Goal: Task Accomplishment & Management: Manage account settings

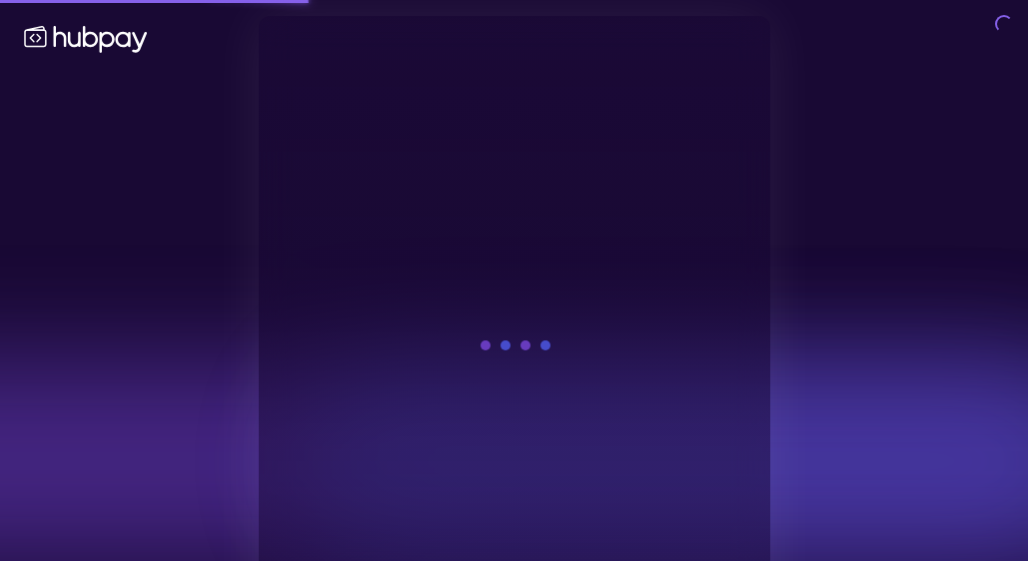
scroll to position [22, 0]
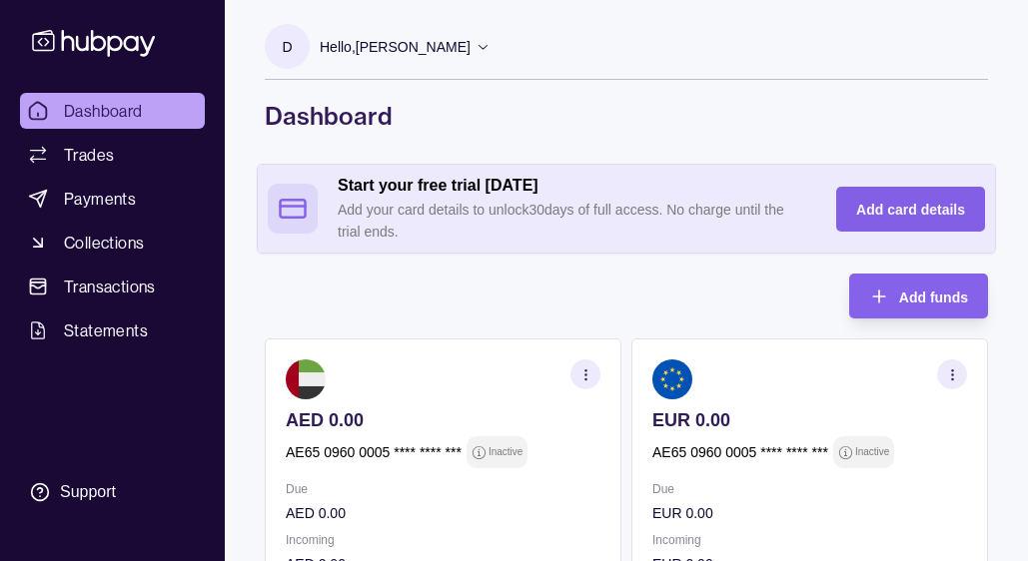
click at [897, 207] on span "Add card details" at bounding box center [910, 210] width 109 height 16
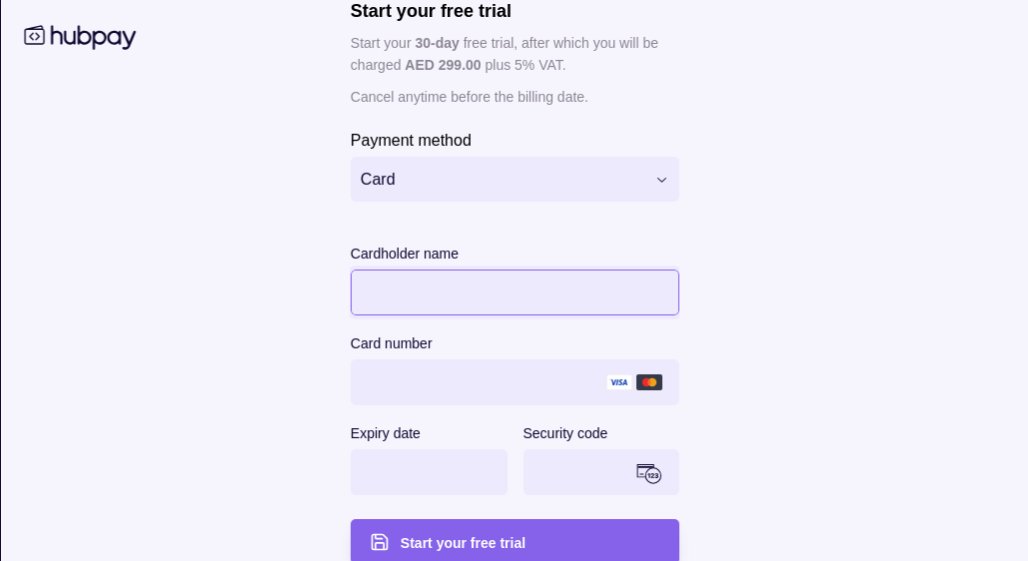
scroll to position [147, 0]
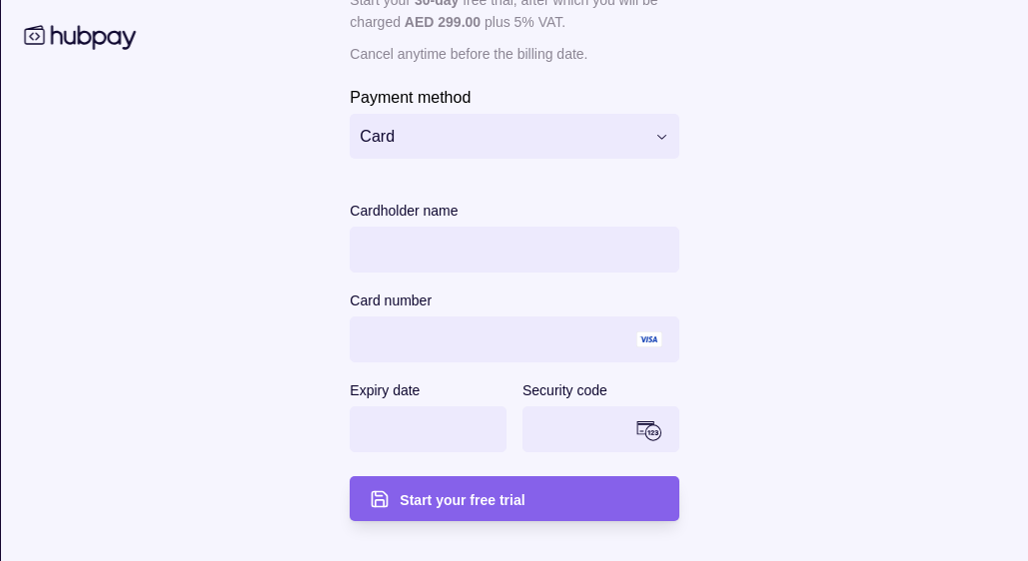
click at [316, 404] on main "**********" at bounding box center [514, 207] width 988 height 668
click at [110, 410] on main "**********" at bounding box center [514, 207] width 988 height 668
click at [401, 472] on div "Cardholder name Card number Expiry date Security code" at bounding box center [514, 338] width 329 height 278
click at [400, 485] on div "Start your free trial" at bounding box center [499, 498] width 319 height 45
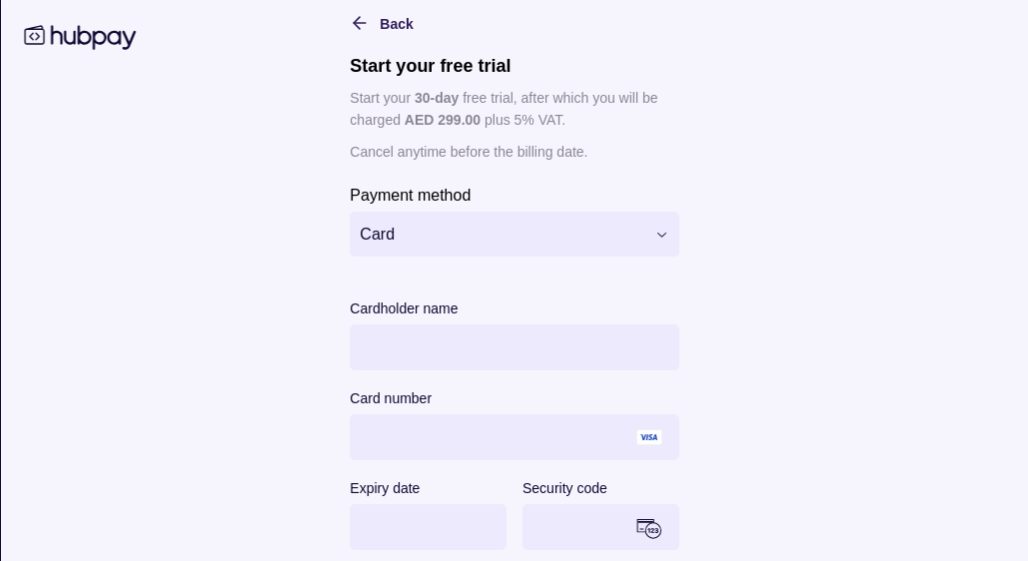
scroll to position [52, 0]
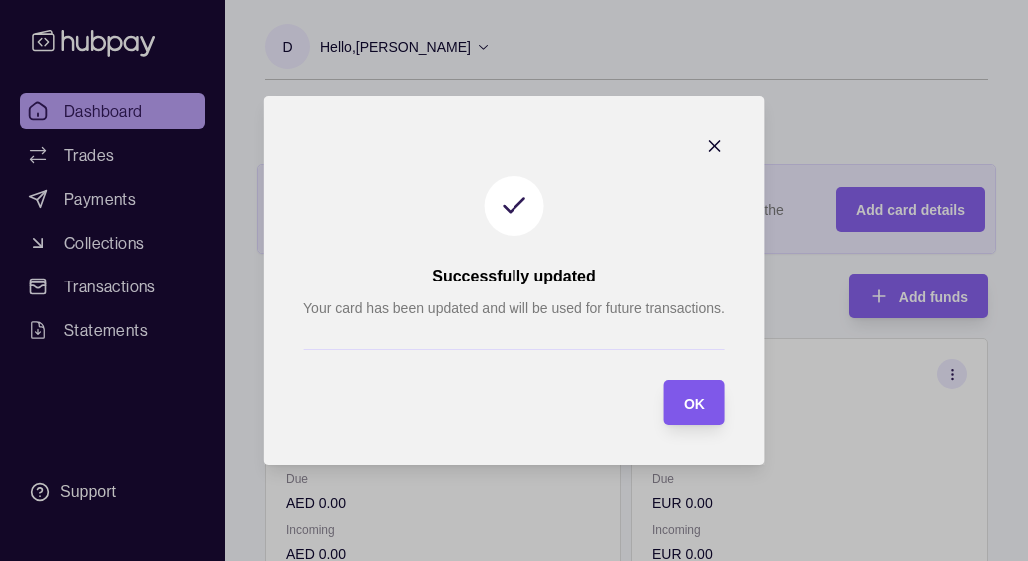
click at [712, 401] on section "OK" at bounding box center [694, 403] width 61 height 45
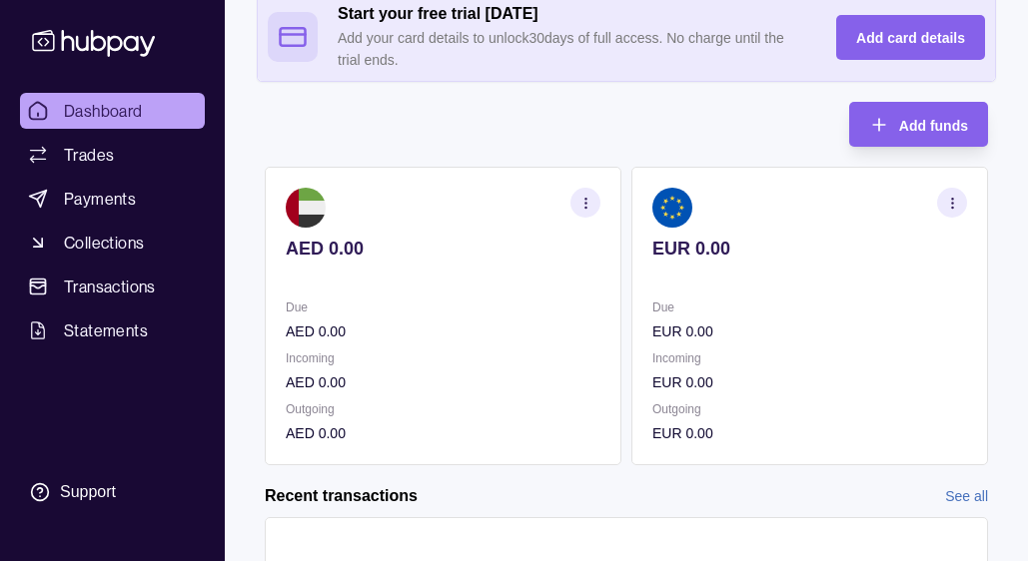
scroll to position [223, 0]
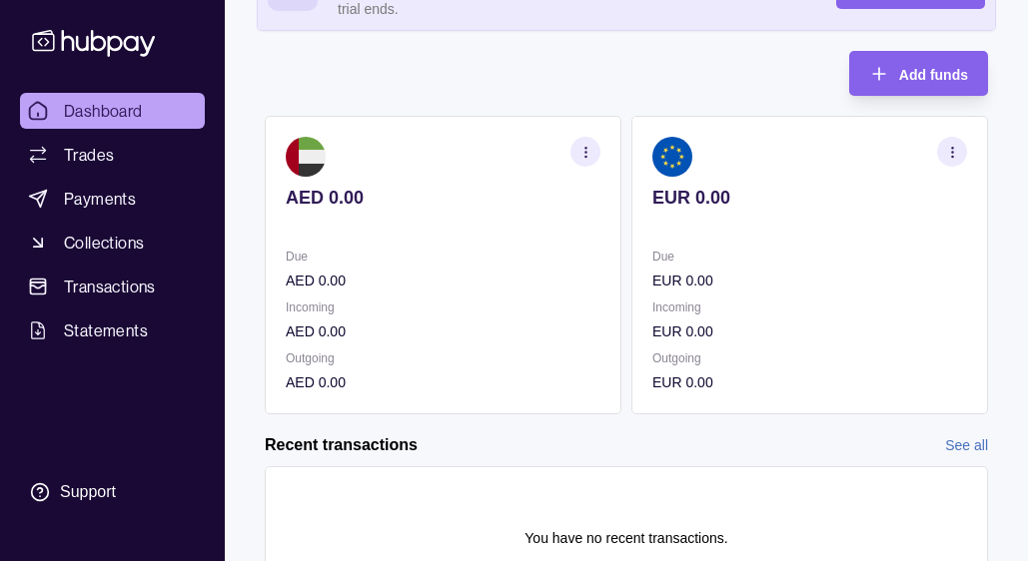
click at [582, 146] on icon "button" at bounding box center [585, 152] width 15 height 15
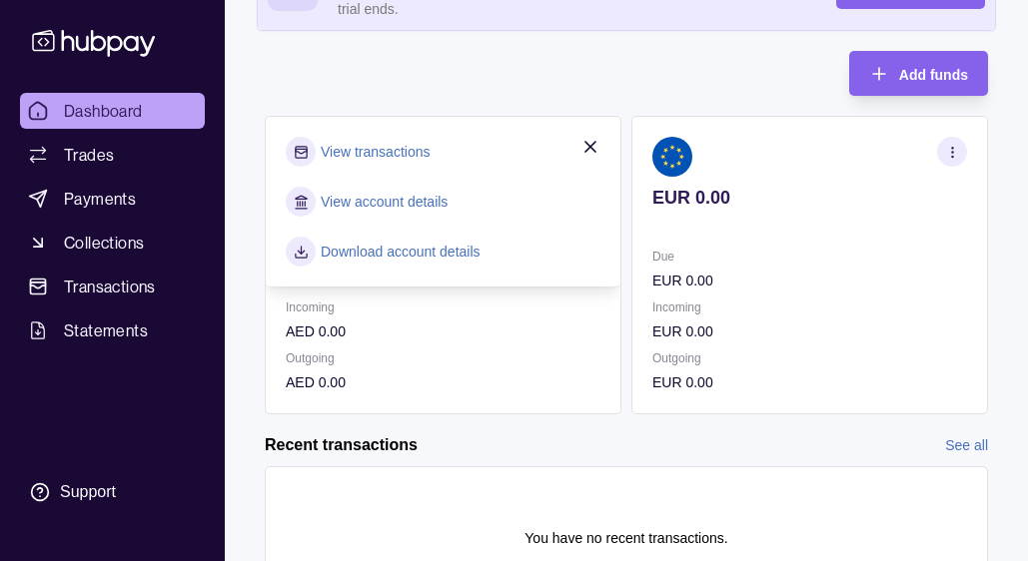
click at [402, 201] on link "View account details" at bounding box center [384, 202] width 127 height 22
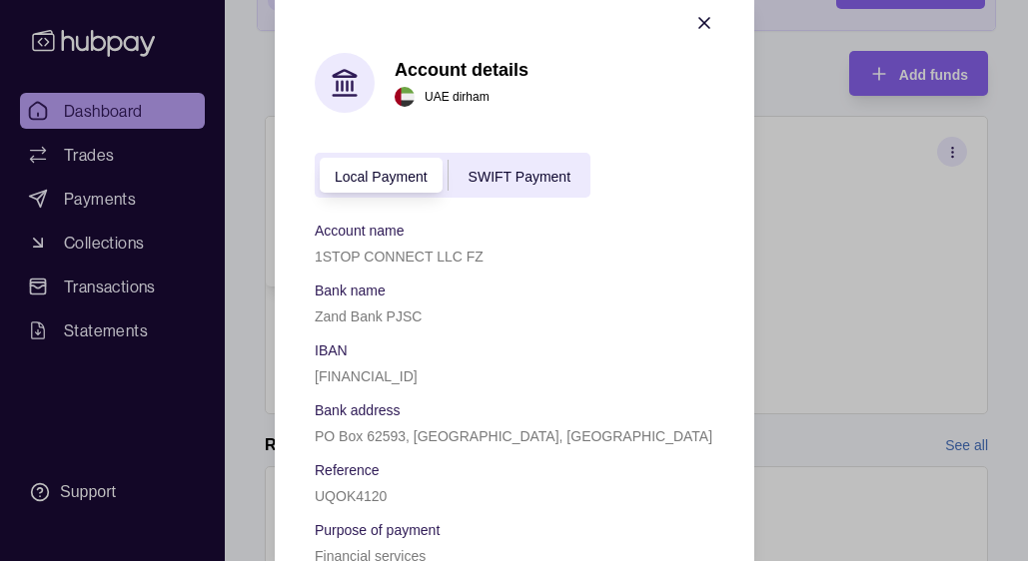
scroll to position [0, 0]
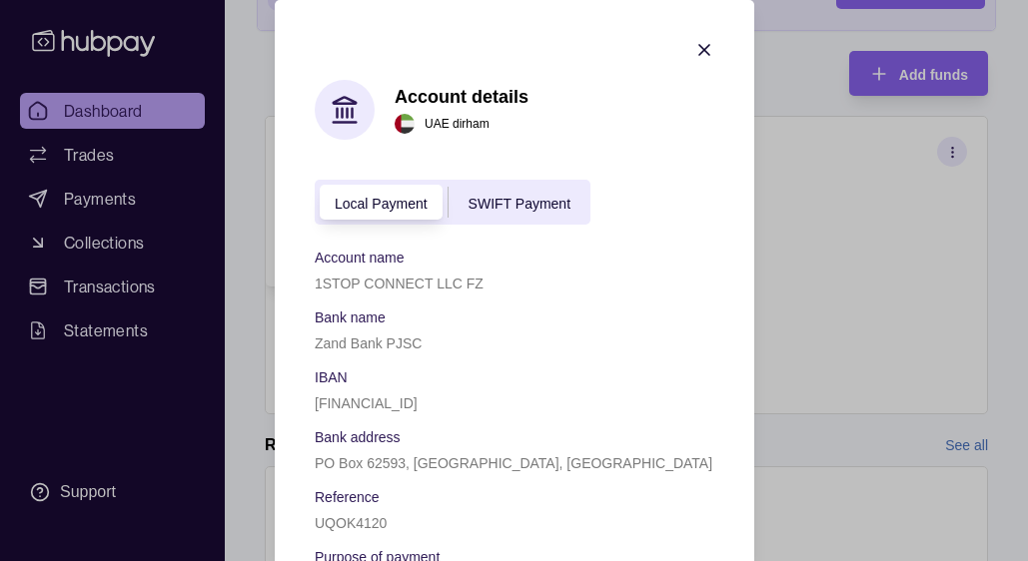
click at [482, 191] on div "SWIFT Payment" at bounding box center [518, 203] width 142 height 24
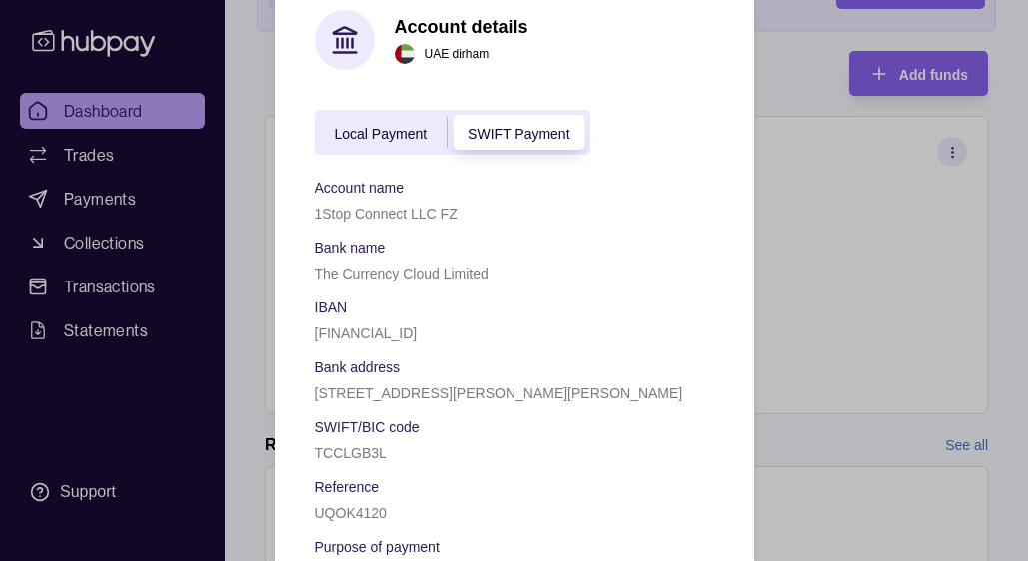
scroll to position [133, 0]
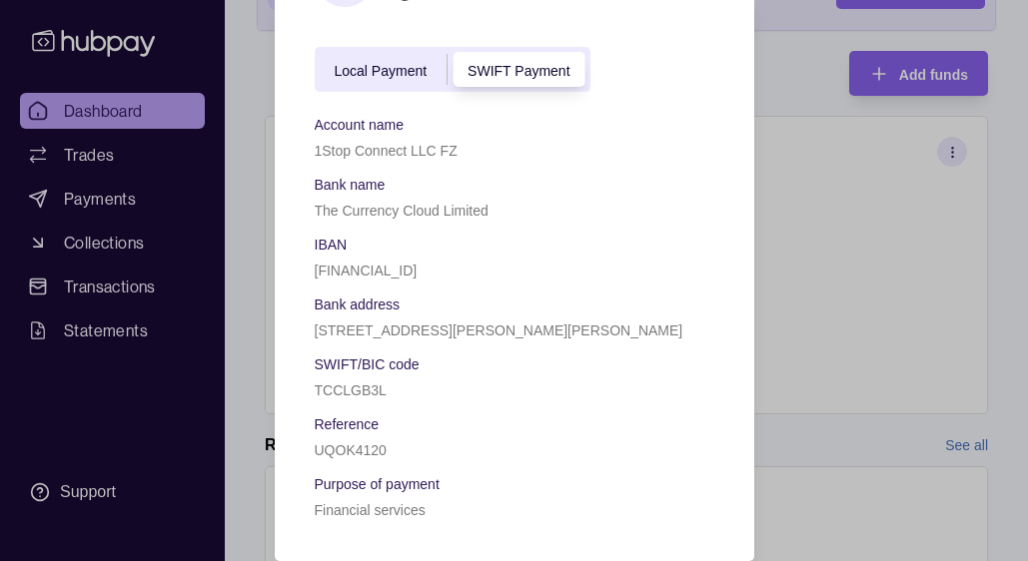
click at [374, 72] on span "Local Payment" at bounding box center [381, 71] width 93 height 16
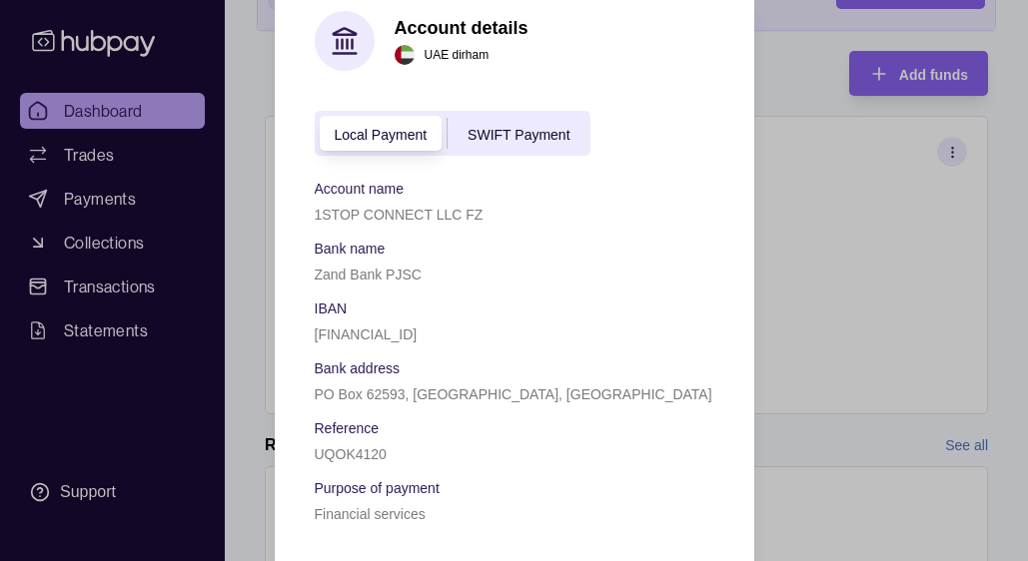
scroll to position [73, 0]
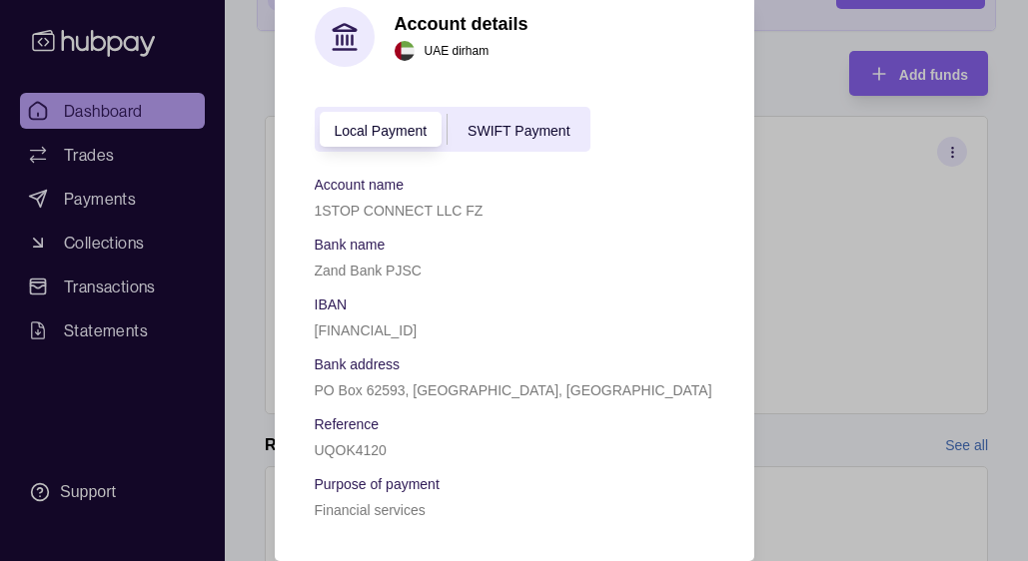
click at [364, 510] on p "Financial services" at bounding box center [370, 510] width 111 height 16
click at [473, 376] on div "Bank address [STREET_ADDRESS]" at bounding box center [514, 377] width 399 height 50
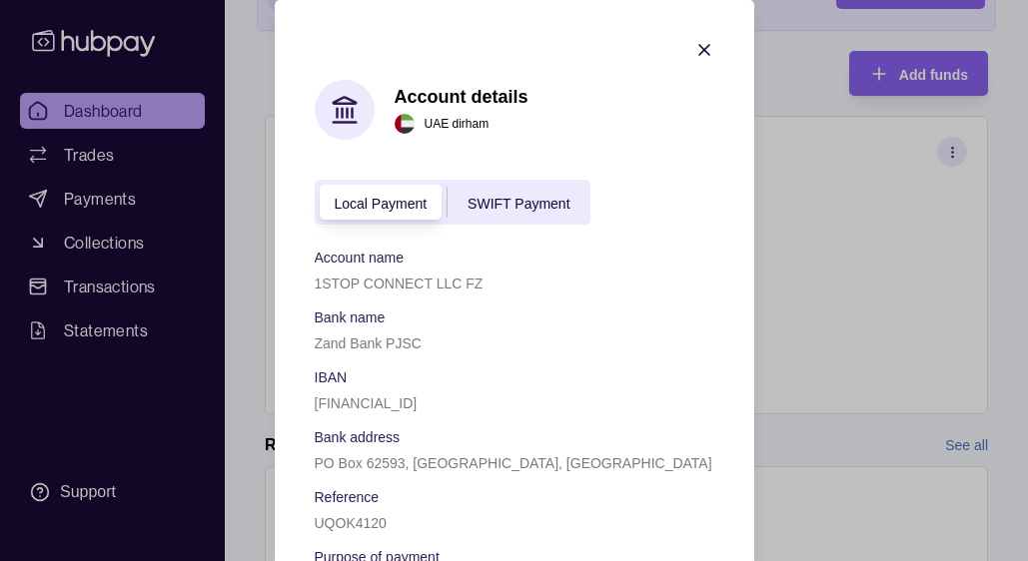
click at [709, 60] on div at bounding box center [704, 53] width 20 height 26
click at [692, 37] on section "Account details [GEOGRAPHIC_DATA] dirham Local Payment SWIFT Payment Account na…" at bounding box center [514, 317] width 479 height 634
click at [708, 45] on icon "button" at bounding box center [704, 50] width 10 height 10
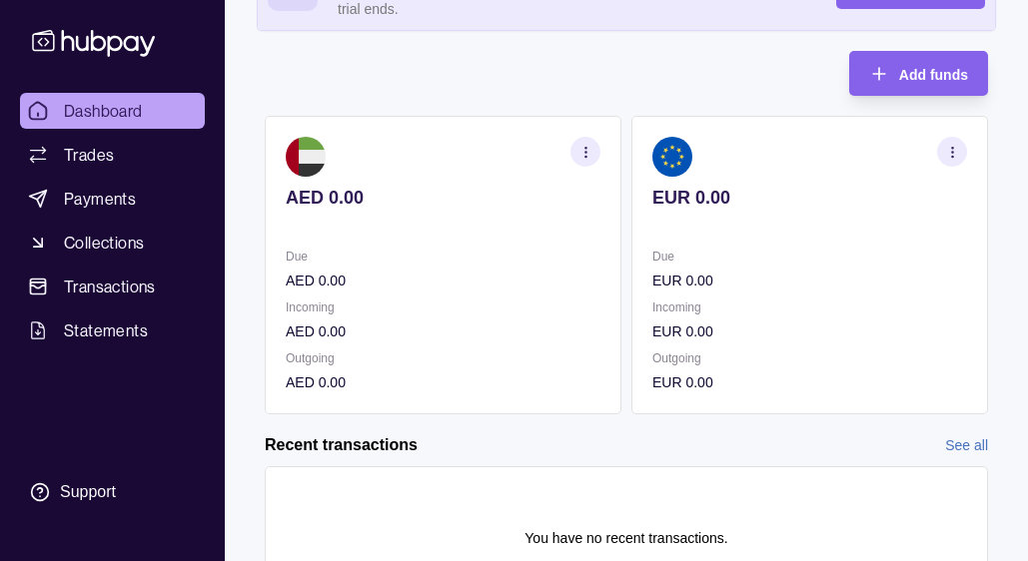
click at [957, 159] on icon "button" at bounding box center [952, 152] width 15 height 15
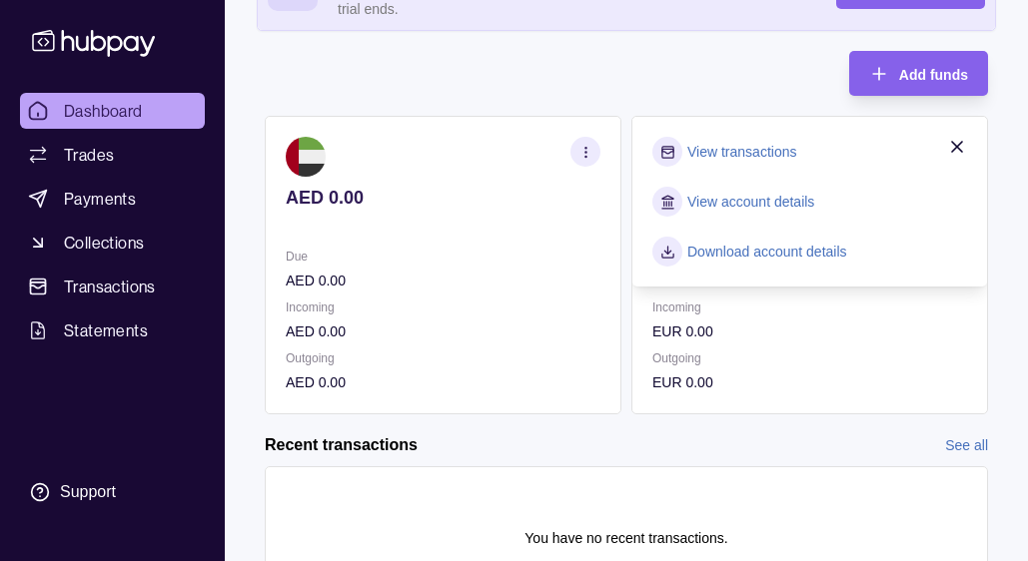
click at [754, 206] on link "View account details" at bounding box center [750, 202] width 127 height 22
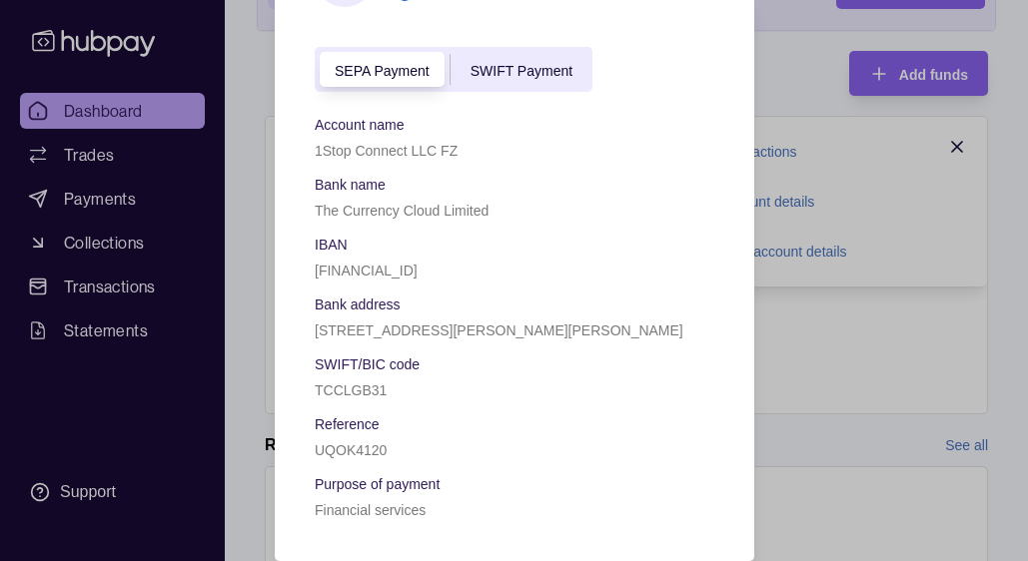
scroll to position [132, 0]
click at [517, 82] on div "SWIFT Payment" at bounding box center [520, 71] width 142 height 24
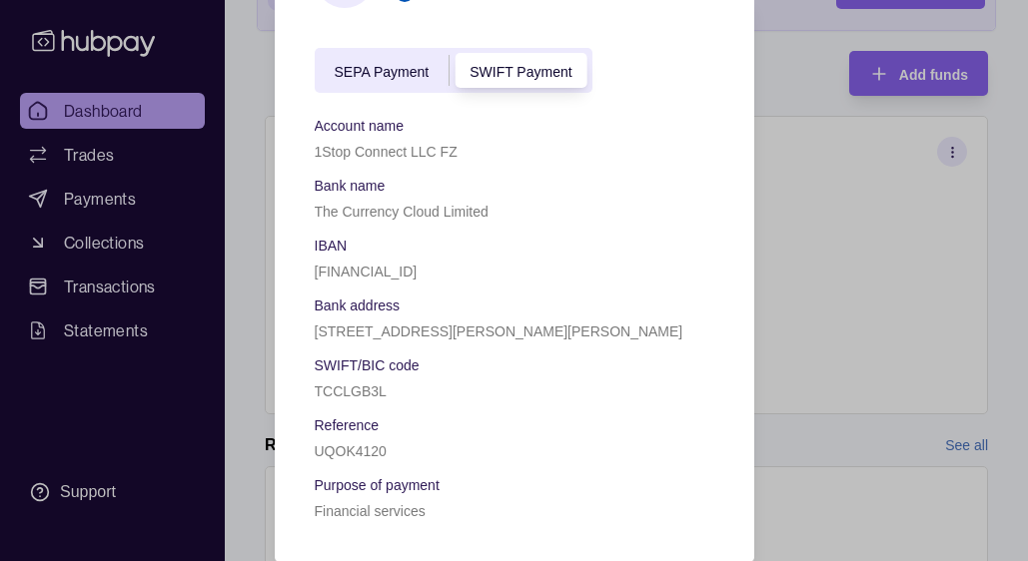
click at [384, 77] on span "SEPA Payment" at bounding box center [382, 72] width 95 height 16
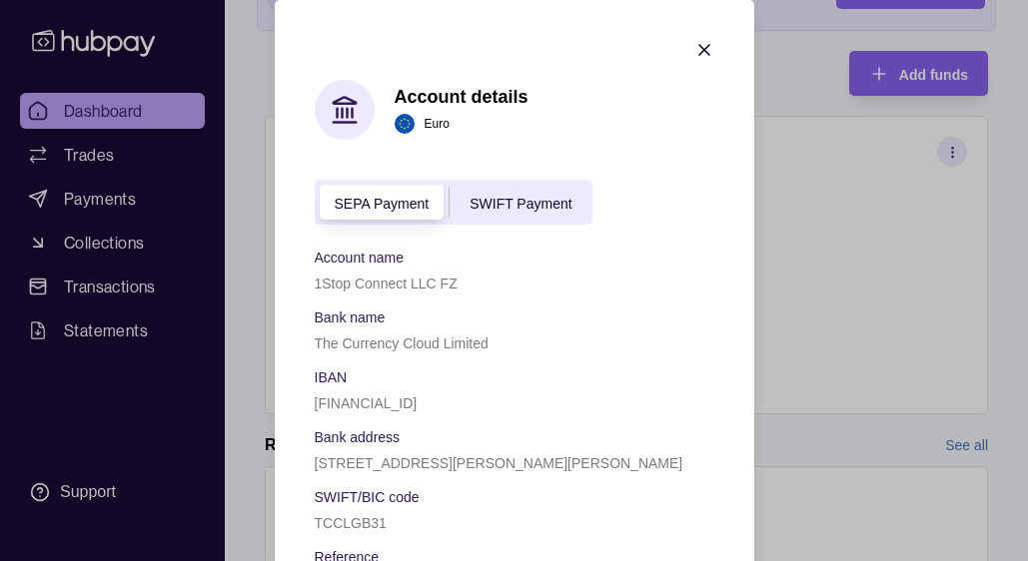
scroll to position [48, 0]
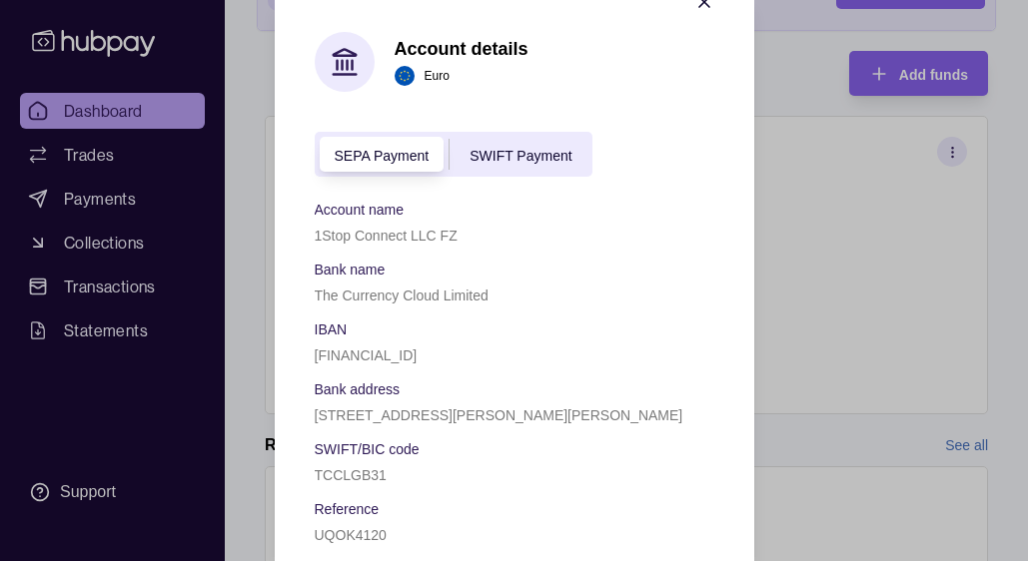
click at [479, 158] on span "SWIFT Payment" at bounding box center [520, 156] width 102 height 16
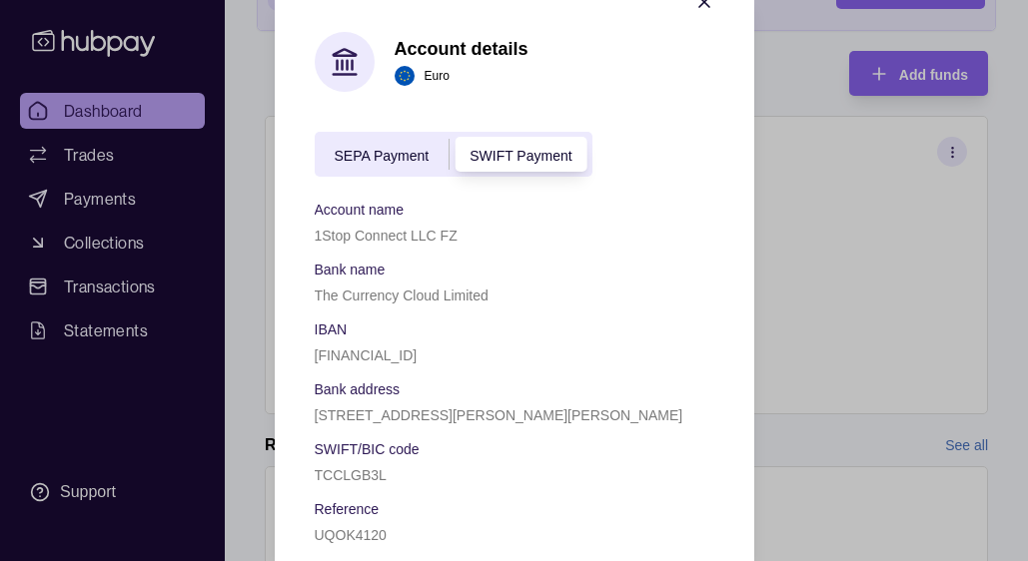
click at [382, 167] on div "SEPA Payment SWIFT Payment" at bounding box center [454, 154] width 278 height 45
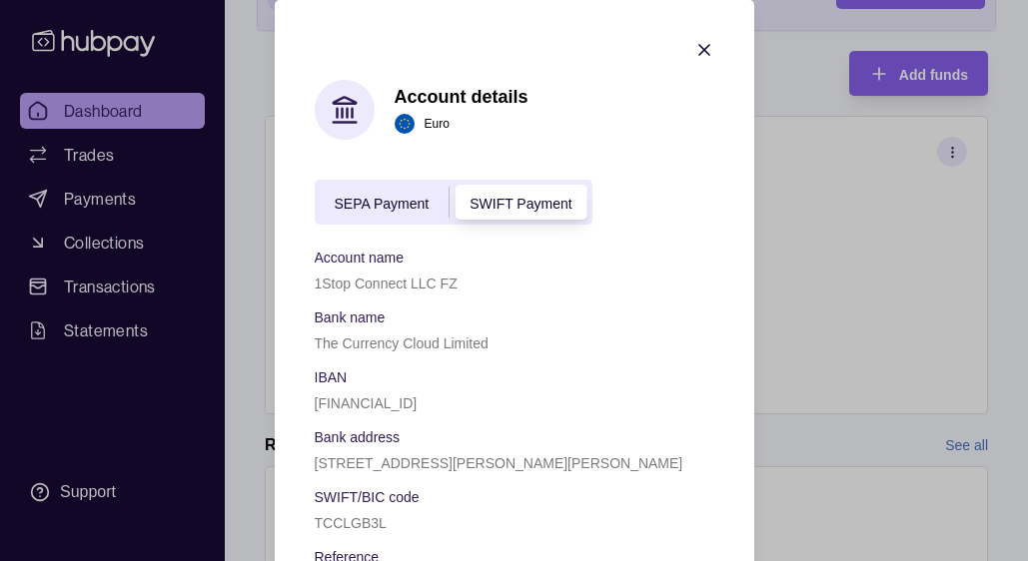
click at [367, 207] on span "SEPA Payment" at bounding box center [382, 204] width 95 height 16
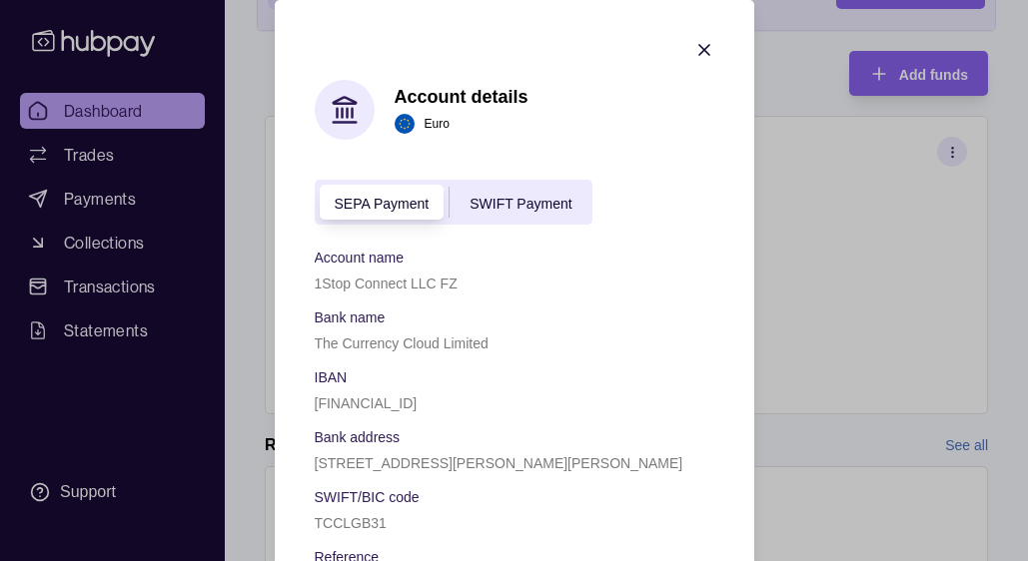
click at [694, 48] on icon "button" at bounding box center [704, 50] width 20 height 20
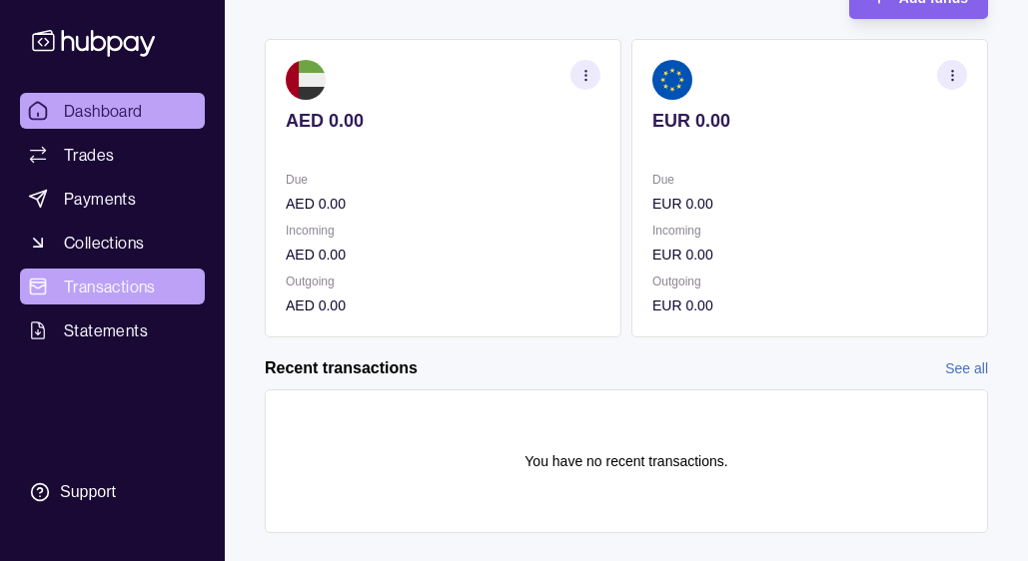
scroll to position [336, 0]
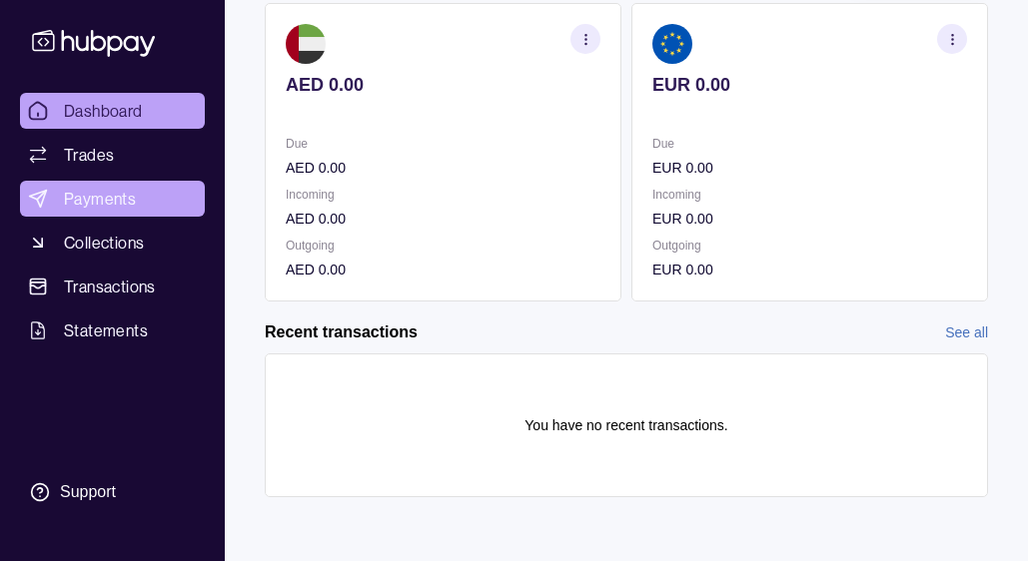
click at [135, 197] on link "Payments" at bounding box center [112, 199] width 185 height 36
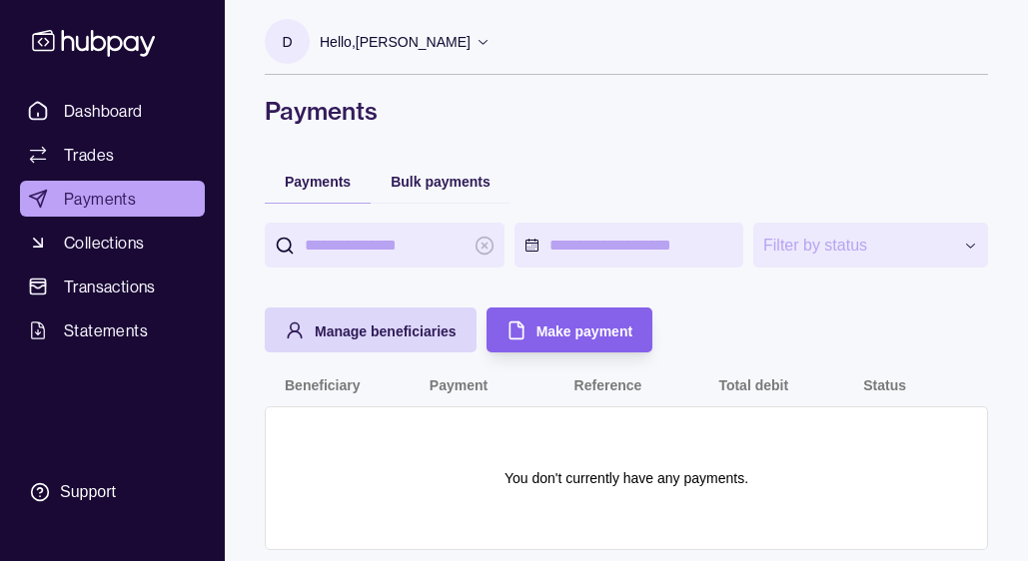
scroll to position [14, 0]
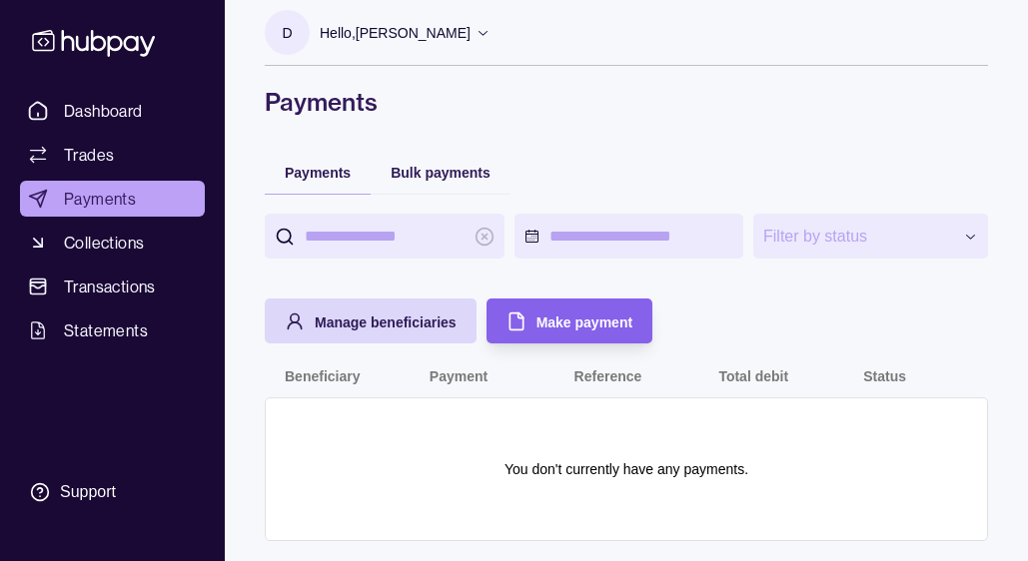
click at [456, 43] on div "Hello, [PERSON_NAME]" at bounding box center [405, 33] width 171 height 42
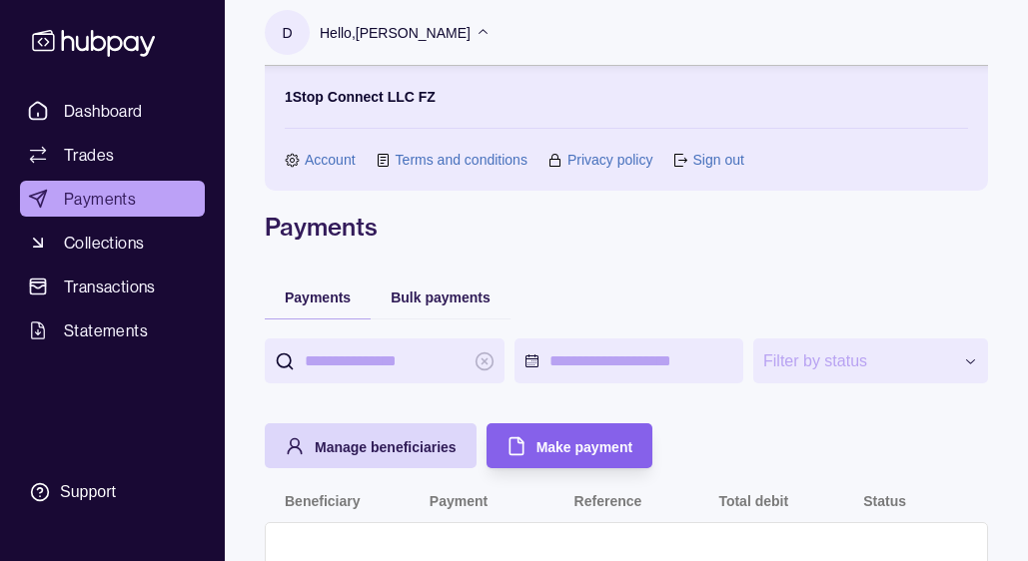
click at [316, 162] on link "Account" at bounding box center [330, 160] width 51 height 22
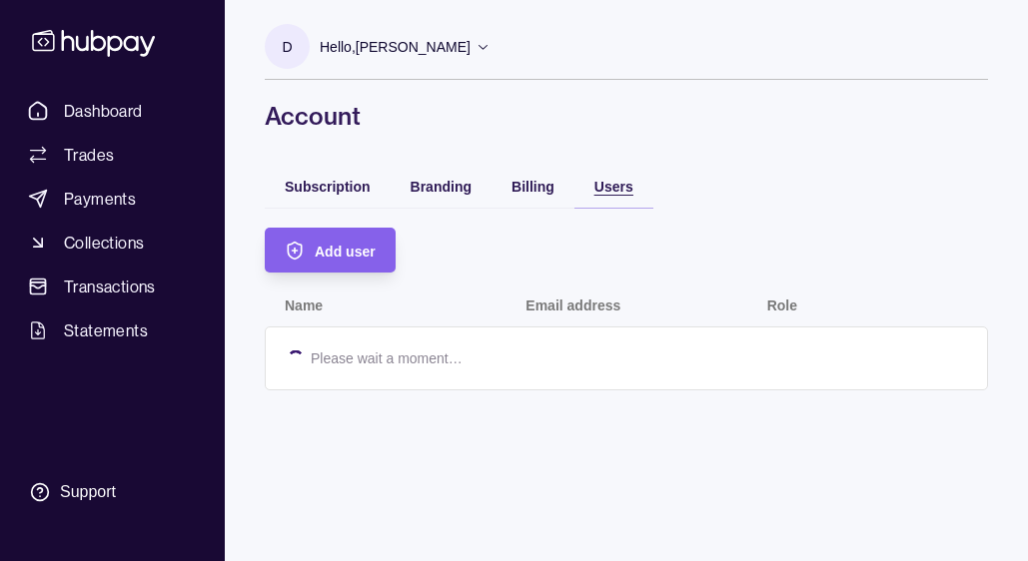
click at [599, 179] on span "Users" at bounding box center [613, 187] width 39 height 16
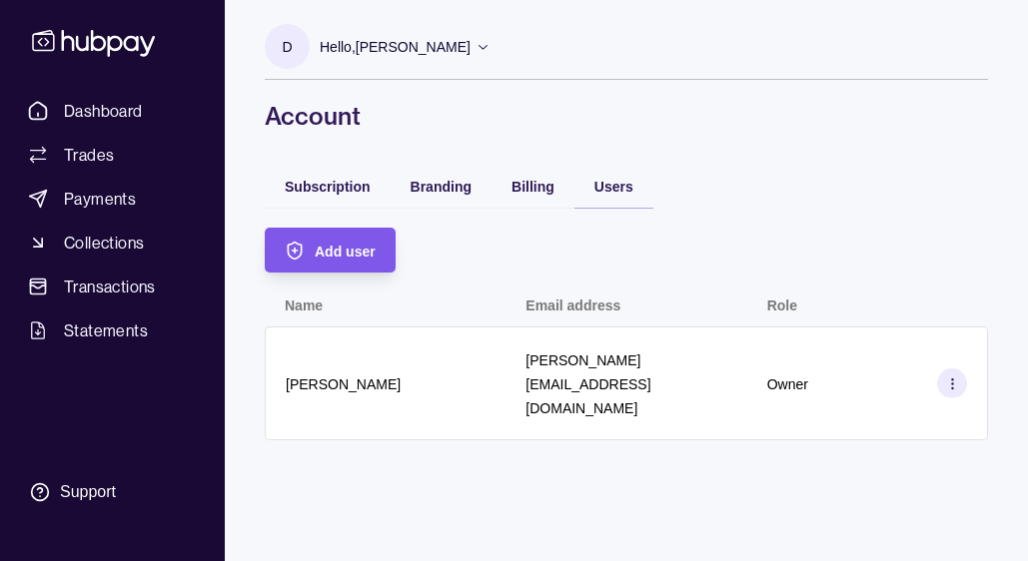
click at [329, 255] on span "Add user" at bounding box center [345, 252] width 61 height 16
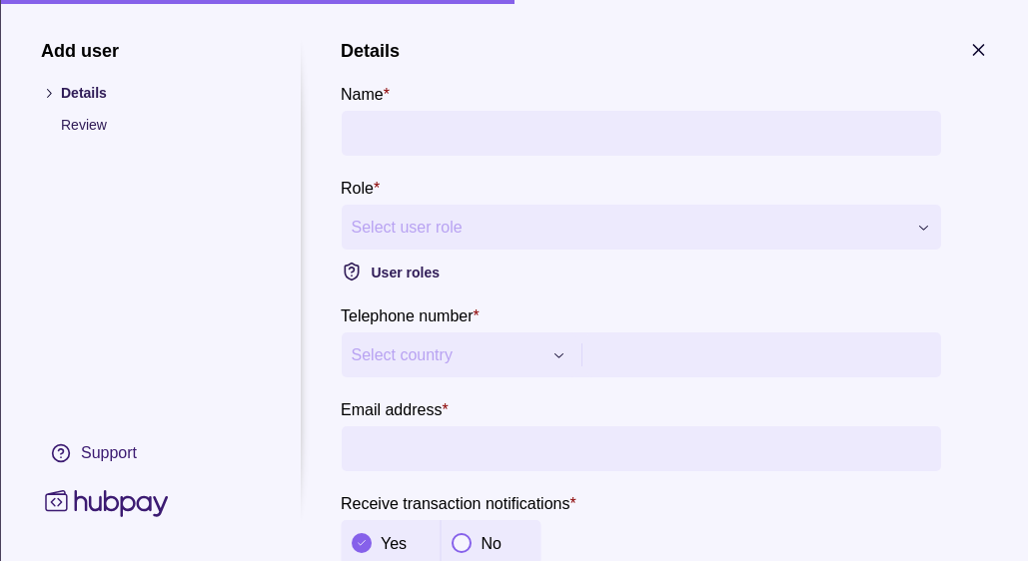
click at [490, 127] on input "Name *" at bounding box center [640, 133] width 579 height 45
type input "**********"
click at [600, 73] on section "**********" at bounding box center [640, 302] width 599 height 525
click at [491, 250] on div "Role * Select user role ***** ***** ******** ******** ****** User roles" at bounding box center [640, 230] width 599 height 108
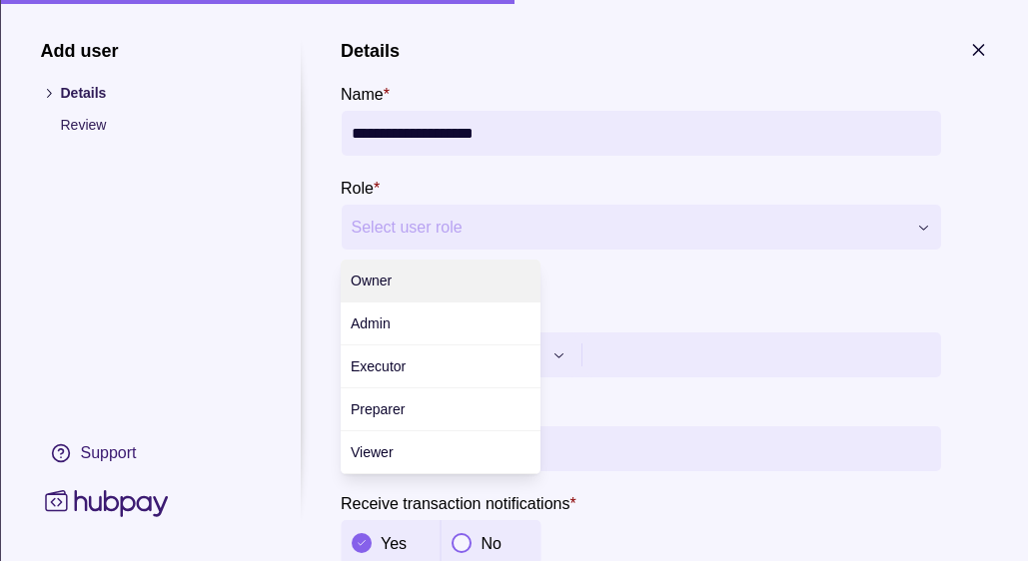
click at [539, 560] on div "**********" at bounding box center [514, 561] width 1028 height 0
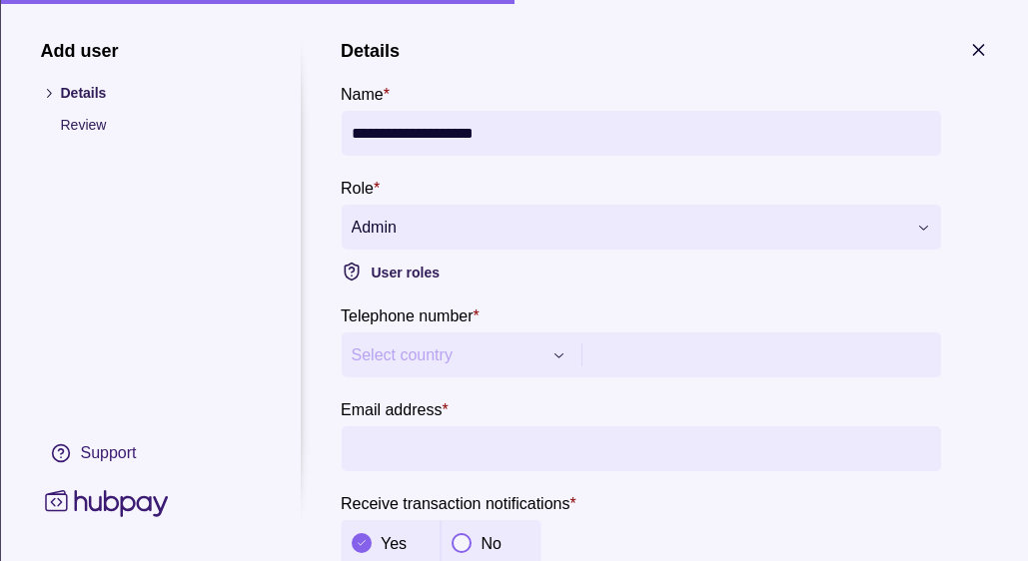
scroll to position [83, 0]
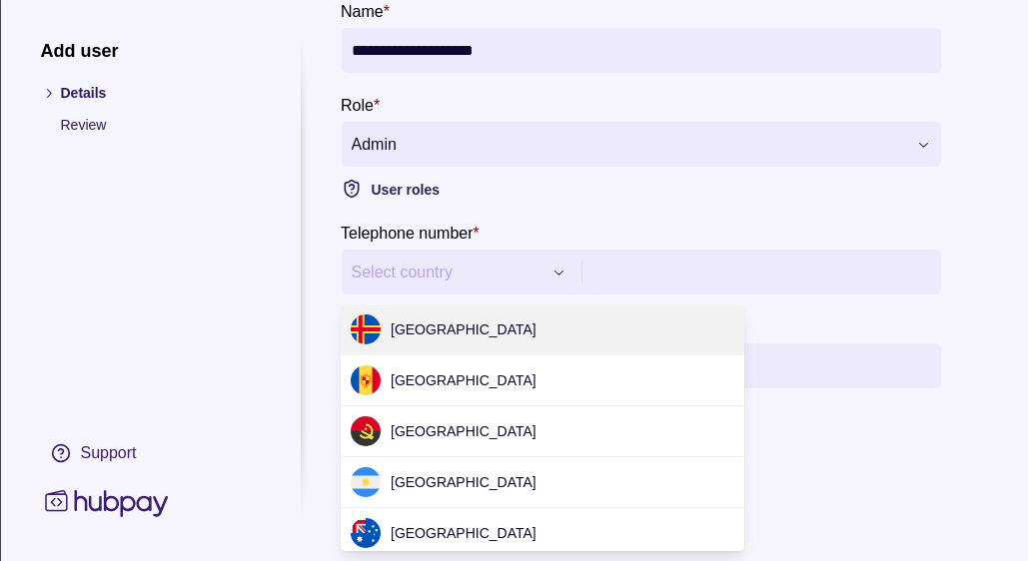
click at [571, 560] on div "**********" at bounding box center [514, 561] width 1028 height 0
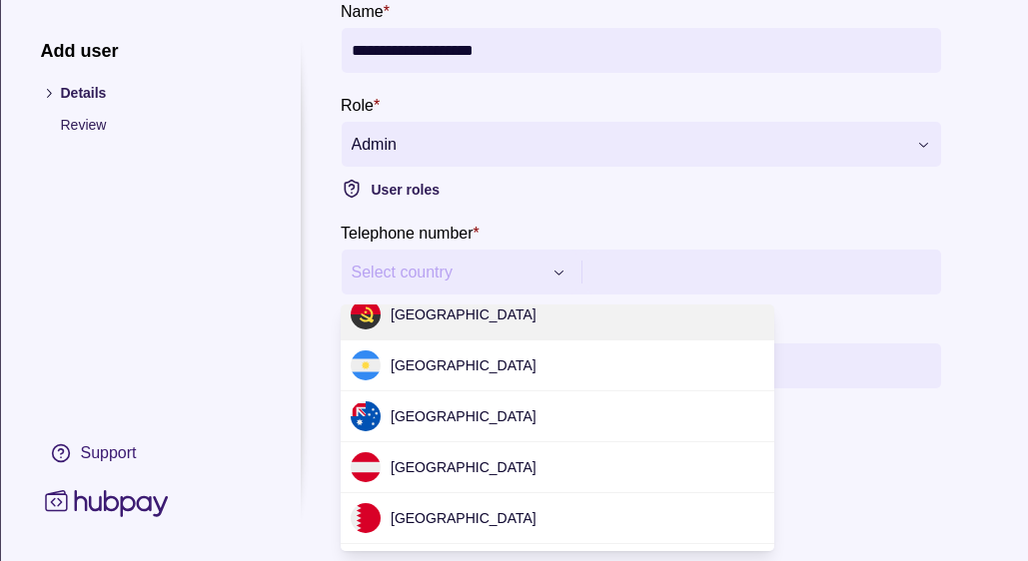
scroll to position [0, 0]
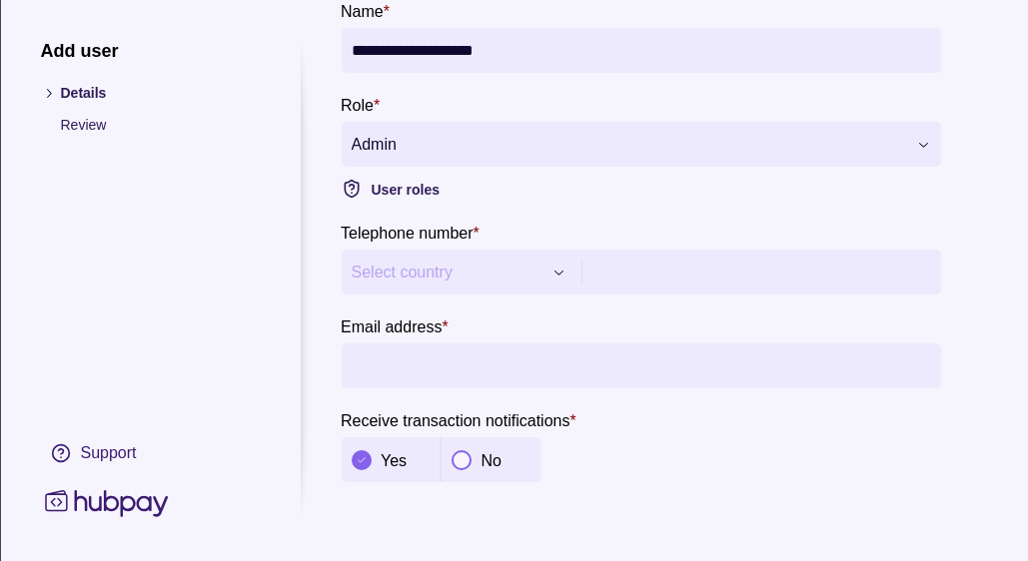
click at [460, 560] on div "**********" at bounding box center [514, 561] width 1028 height 0
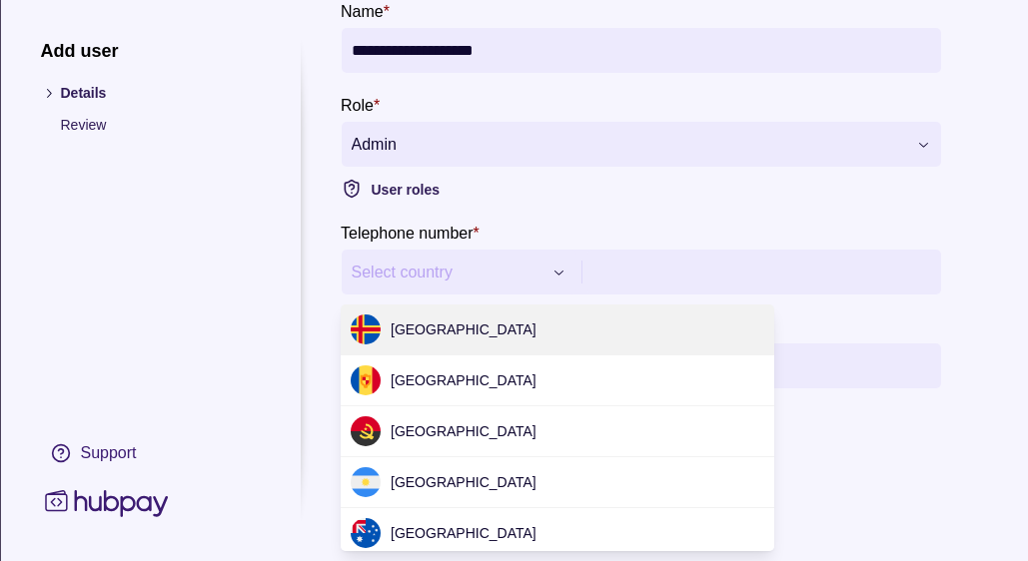
click at [460, 560] on div "**********" at bounding box center [514, 561] width 1028 height 0
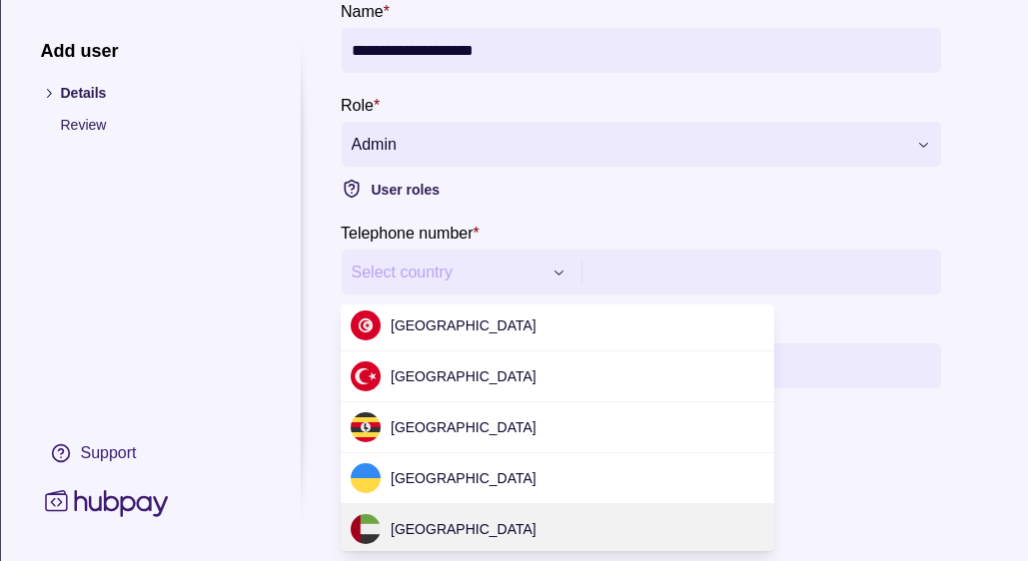
scroll to position [6171, 0]
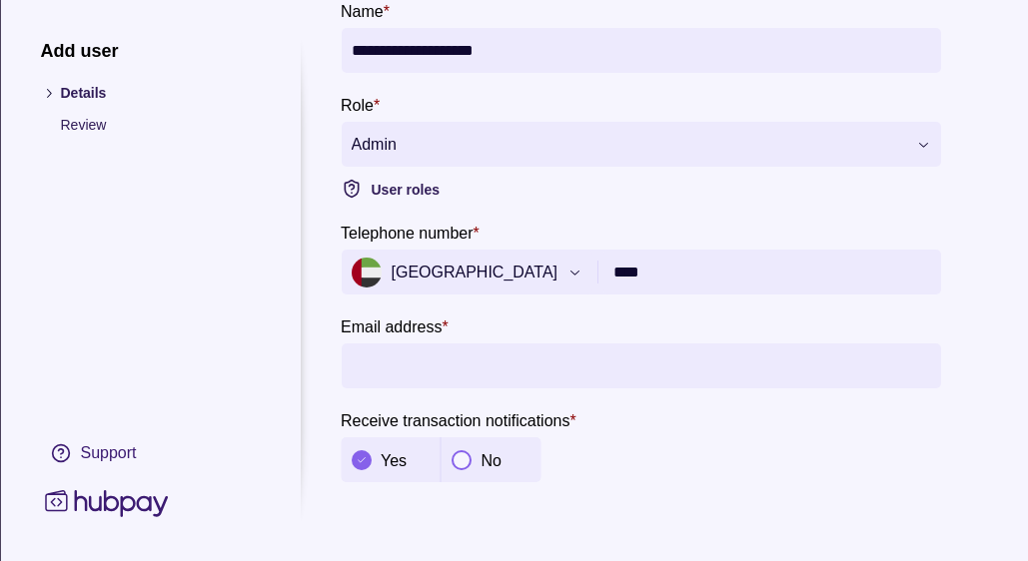
click at [685, 269] on input "****" at bounding box center [771, 272] width 317 height 45
type input "**********"
click at [658, 370] on input "Email address *" at bounding box center [640, 366] width 579 height 45
type input "**********"
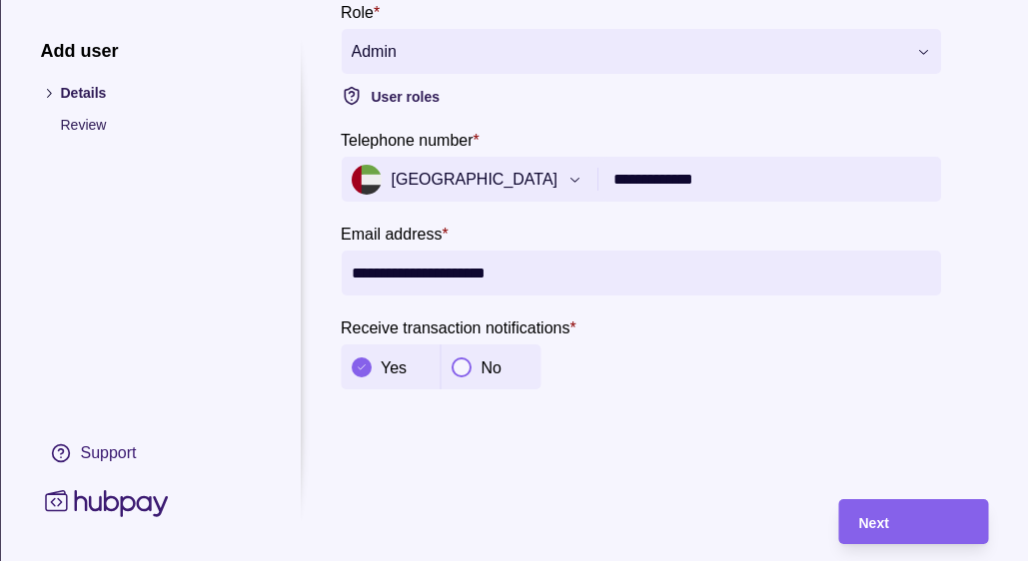
scroll to position [209, 0]
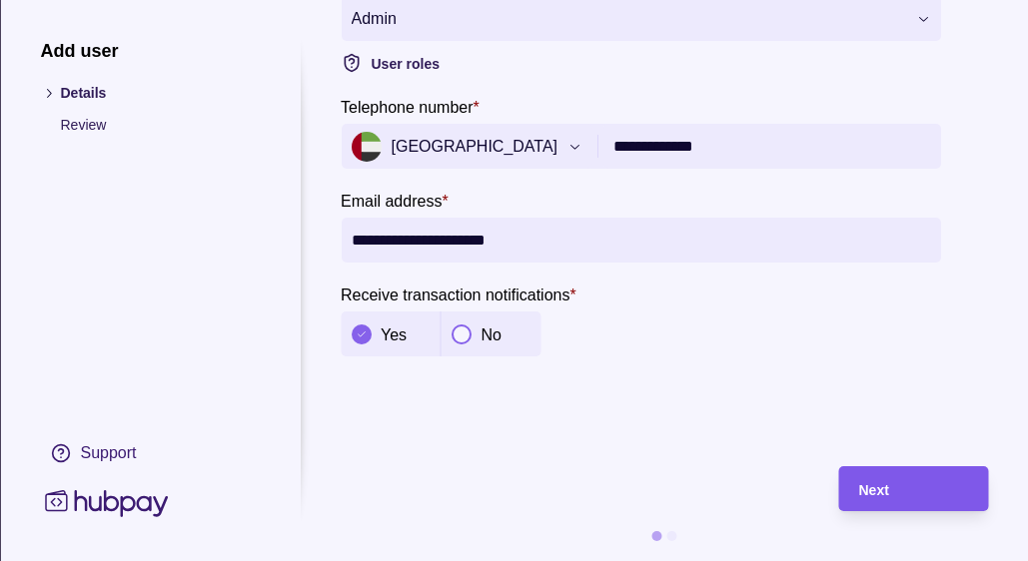
click at [909, 492] on div "Next" at bounding box center [913, 489] width 110 height 24
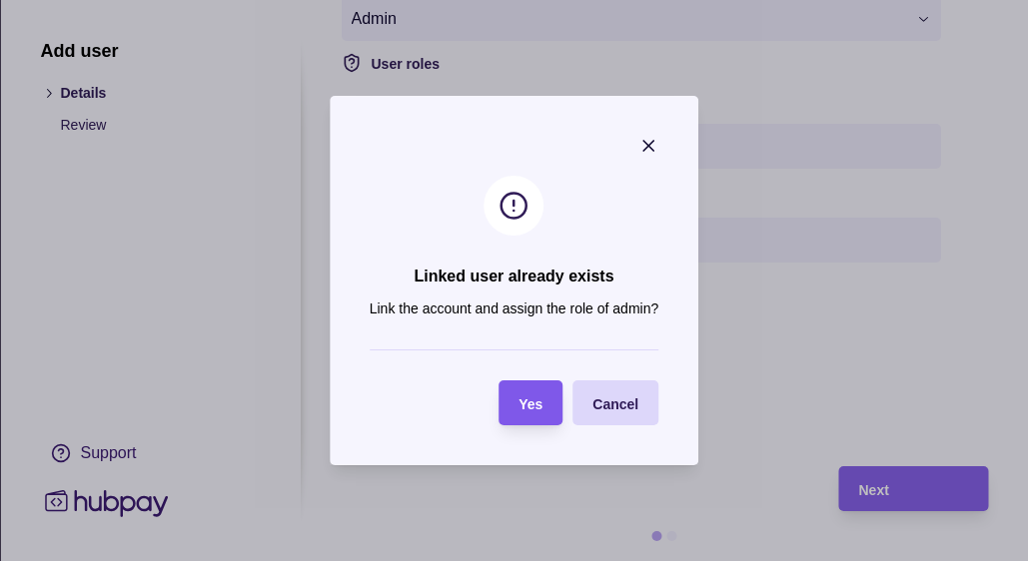
click at [518, 414] on div "Yes" at bounding box center [515, 403] width 54 height 45
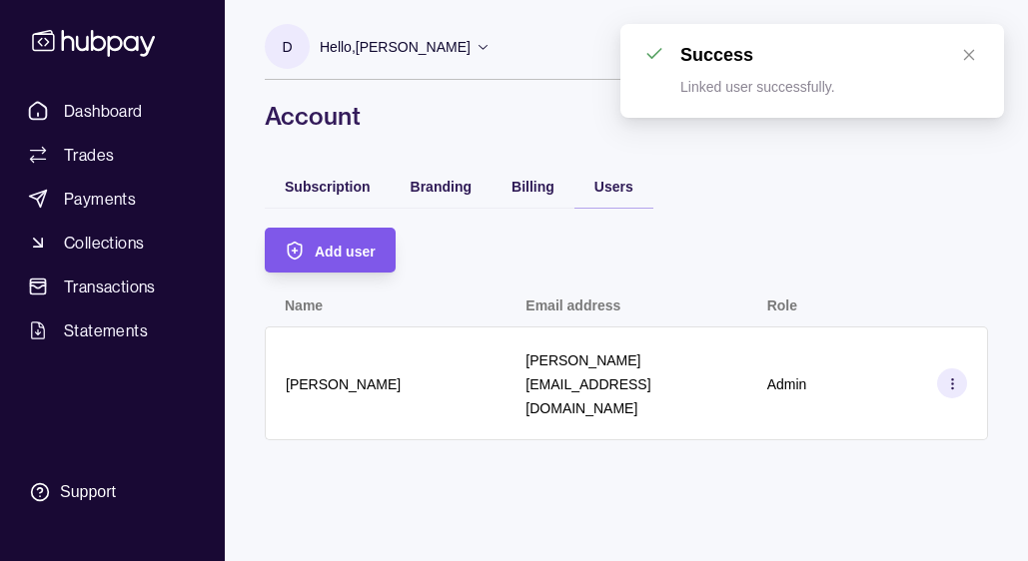
click at [334, 249] on span "Add user" at bounding box center [345, 252] width 61 height 16
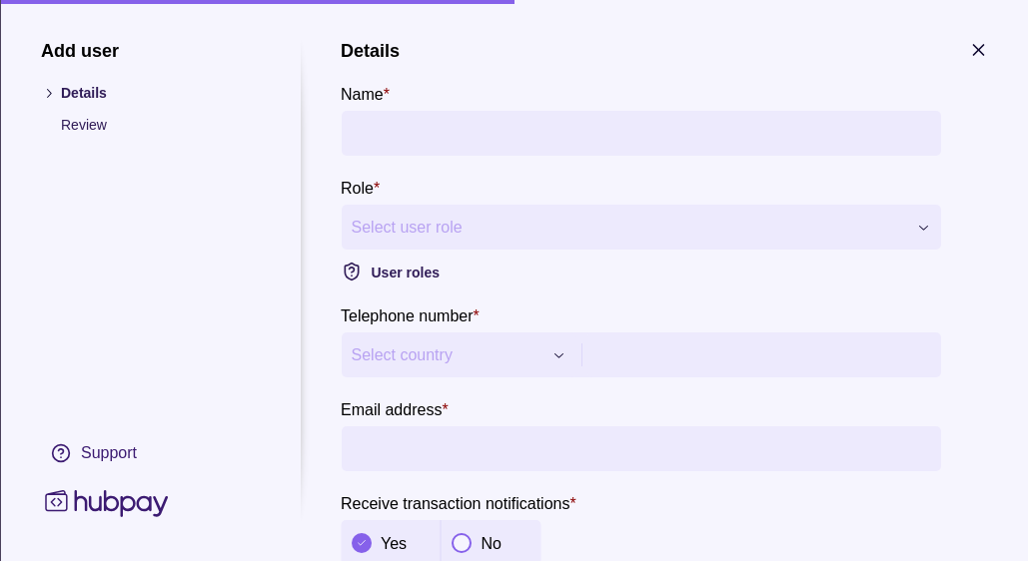
click at [537, 129] on input "Name *" at bounding box center [640, 133] width 579 height 45
type input "**********"
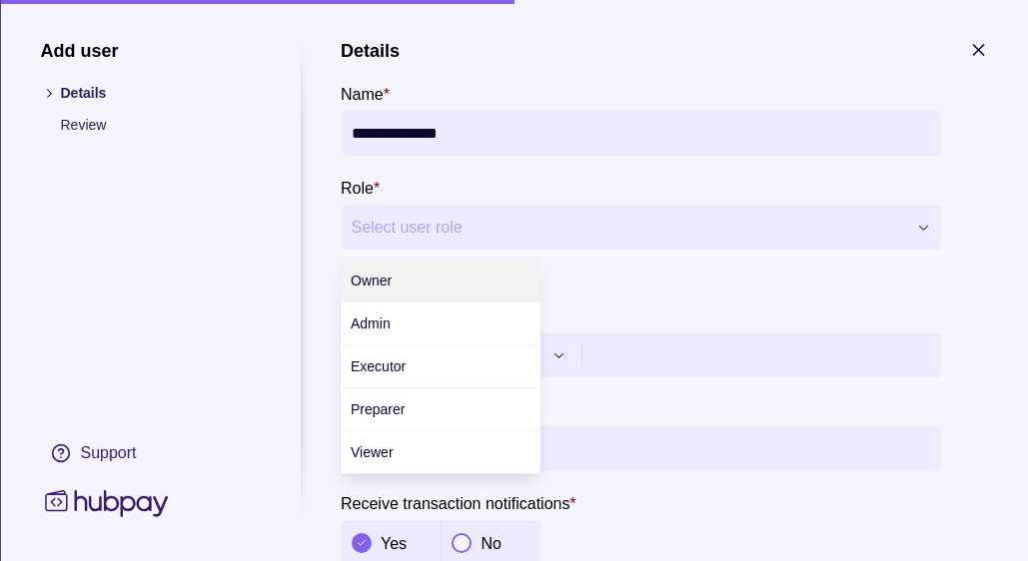
click at [586, 560] on div "**********" at bounding box center [514, 561] width 1028 height 0
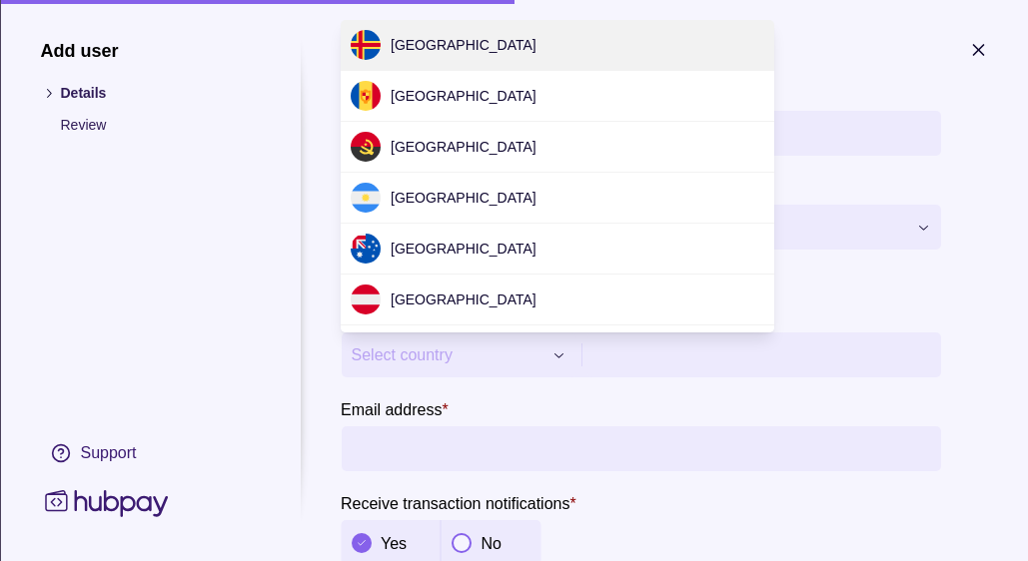
click at [524, 560] on div "**********" at bounding box center [514, 561] width 1028 height 0
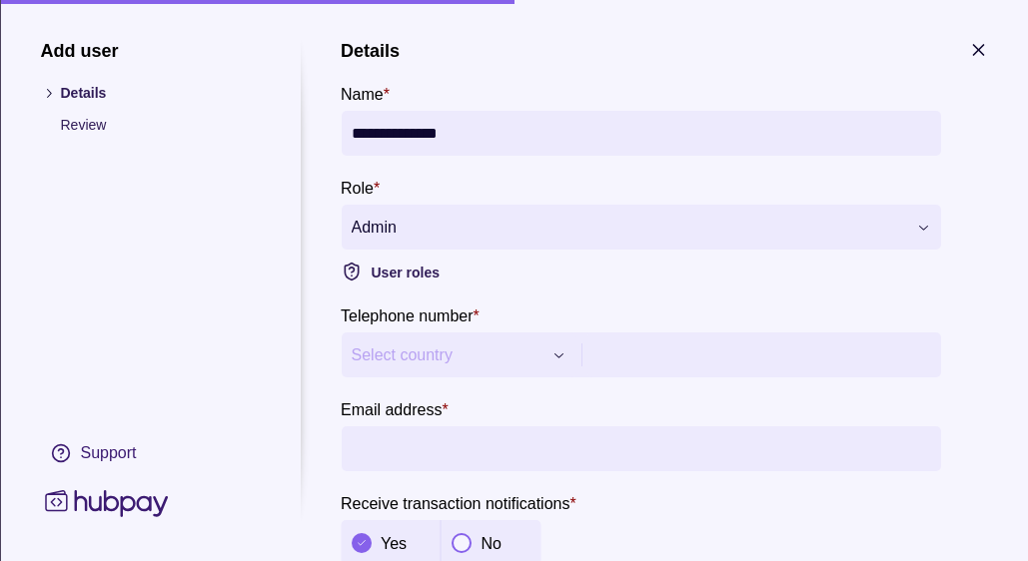
click at [912, 560] on div "**********" at bounding box center [514, 561] width 1028 height 0
click at [401, 276] on span "User roles" at bounding box center [405, 273] width 68 height 16
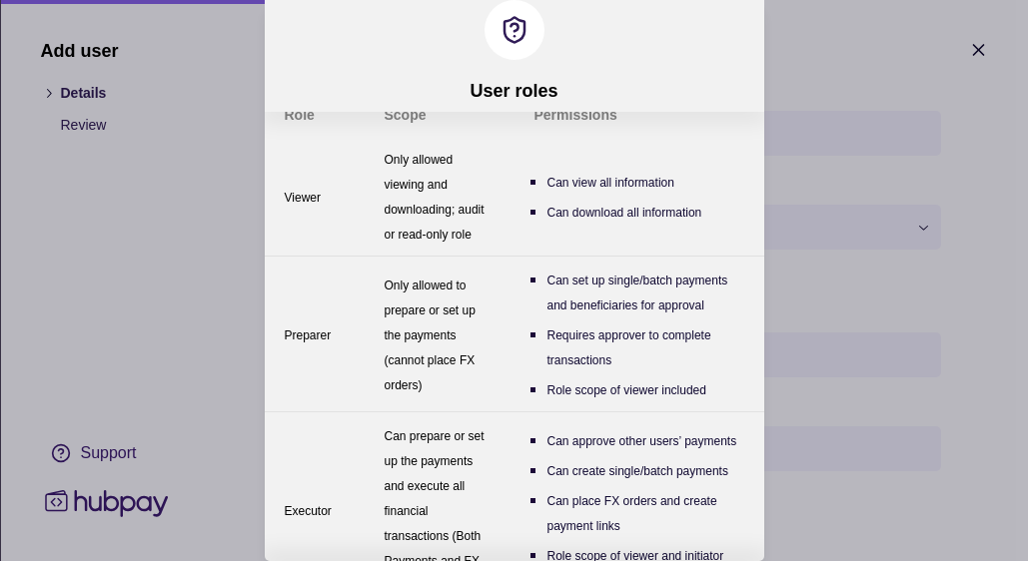
scroll to position [0, 0]
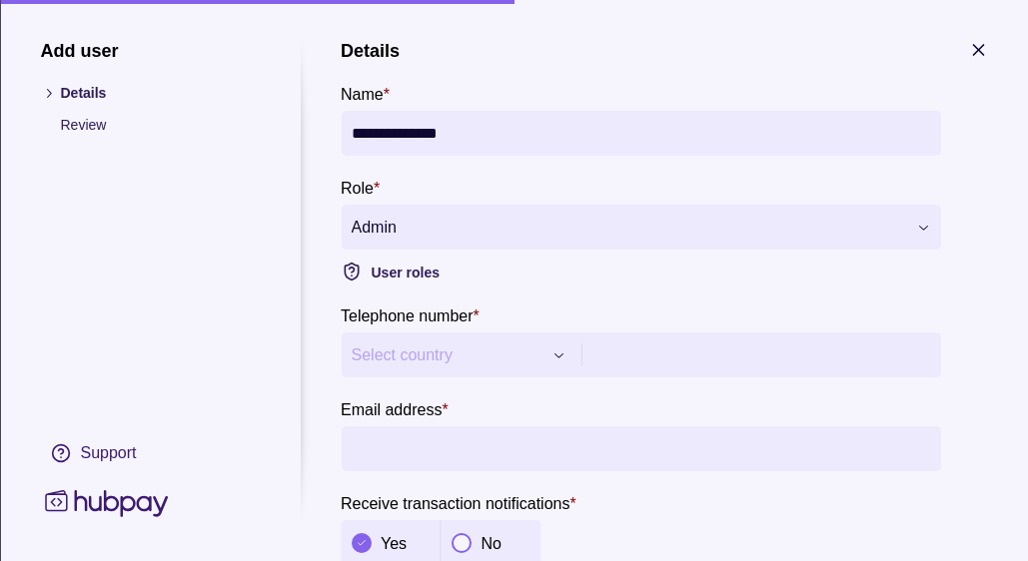
click at [595, 560] on div "**********" at bounding box center [514, 561] width 1028 height 0
click at [643, 560] on div "**********" at bounding box center [514, 561] width 1028 height 0
click at [473, 560] on div "**********" at bounding box center [514, 561] width 1028 height 0
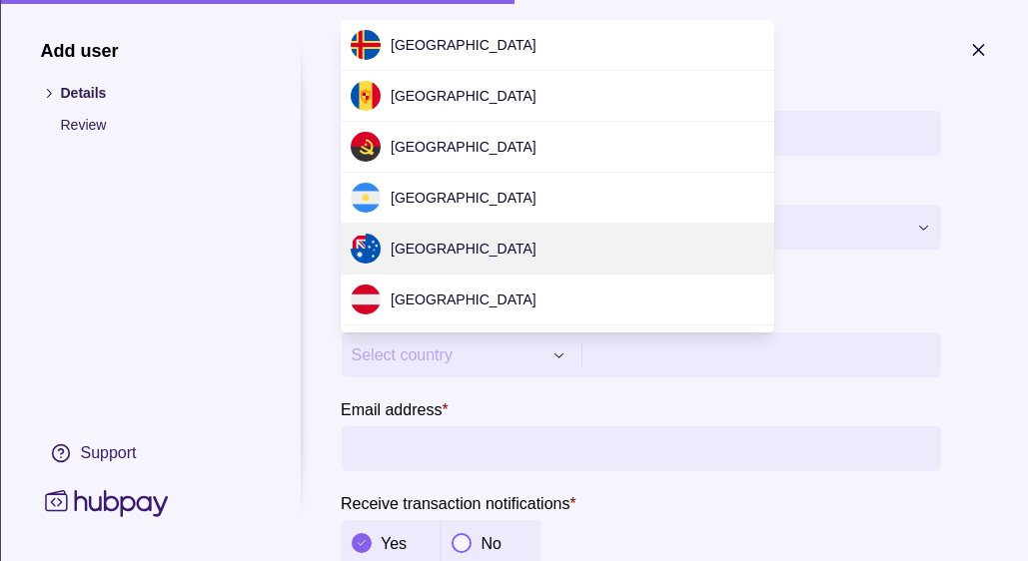
scroll to position [6134, 0]
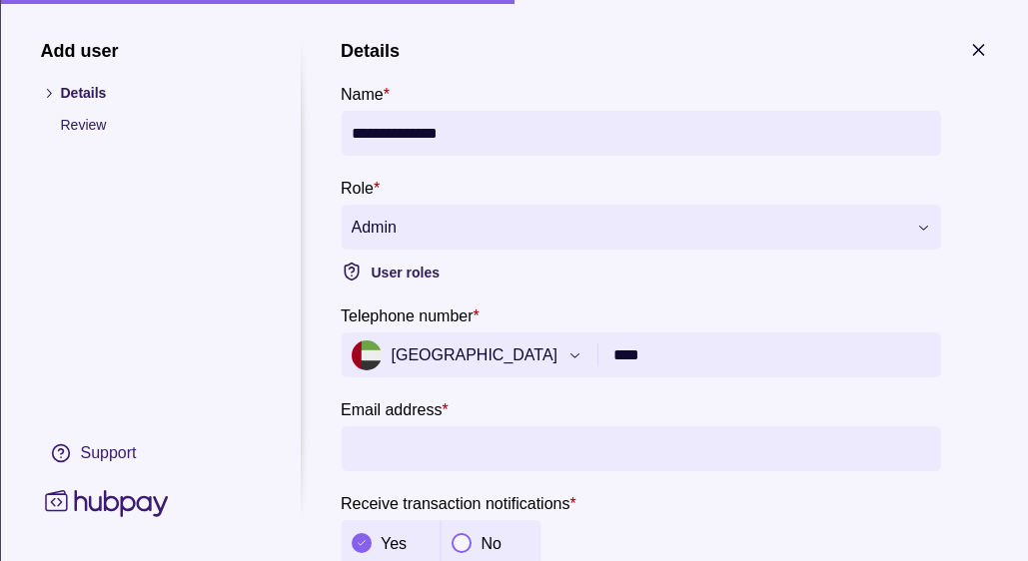
click at [738, 351] on input "****" at bounding box center [771, 355] width 317 height 45
type input "**********"
click at [699, 448] on input "Email address *" at bounding box center [640, 448] width 579 height 45
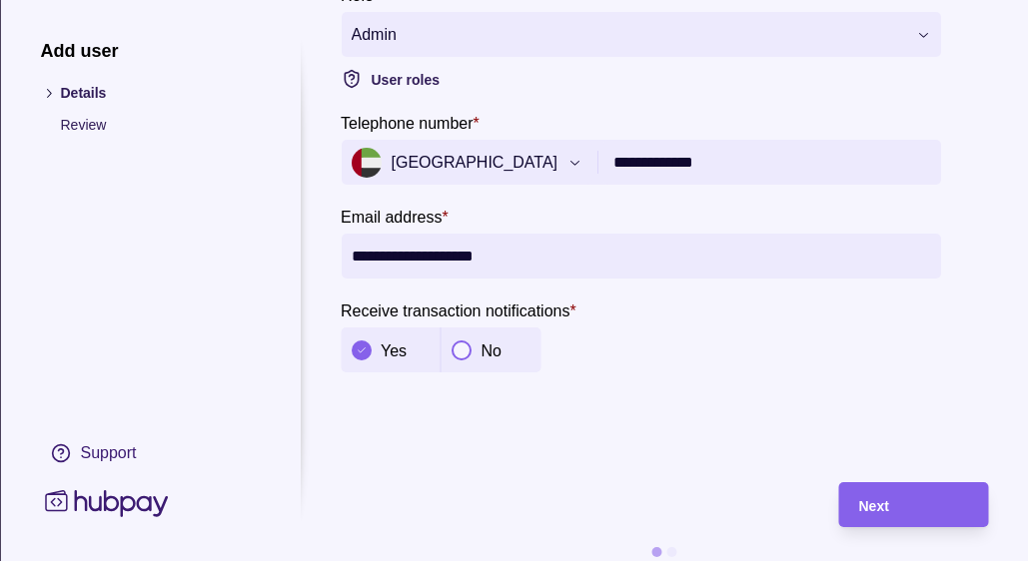
scroll to position [209, 0]
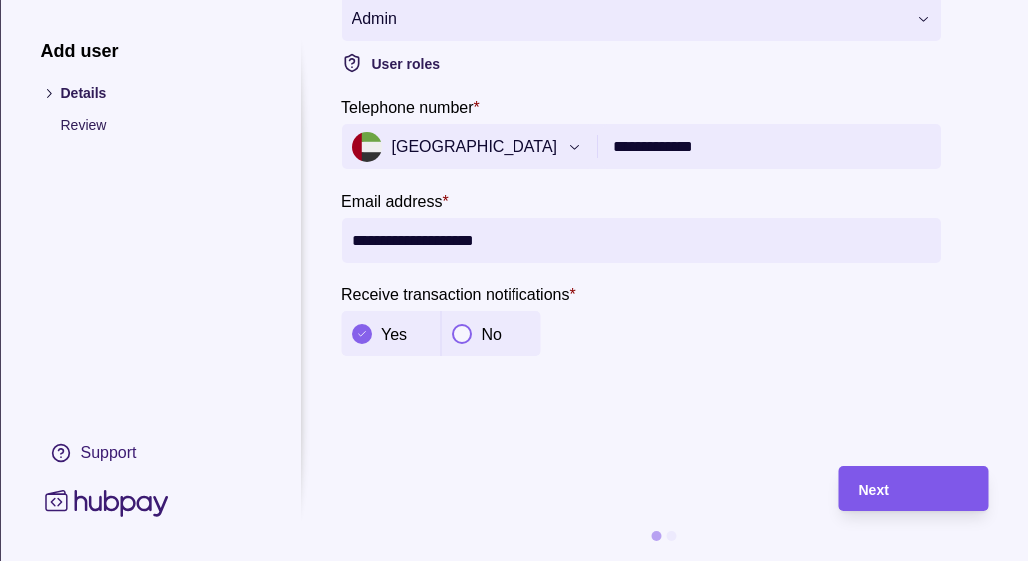
type input "**********"
click at [912, 491] on div "Next" at bounding box center [913, 489] width 110 height 24
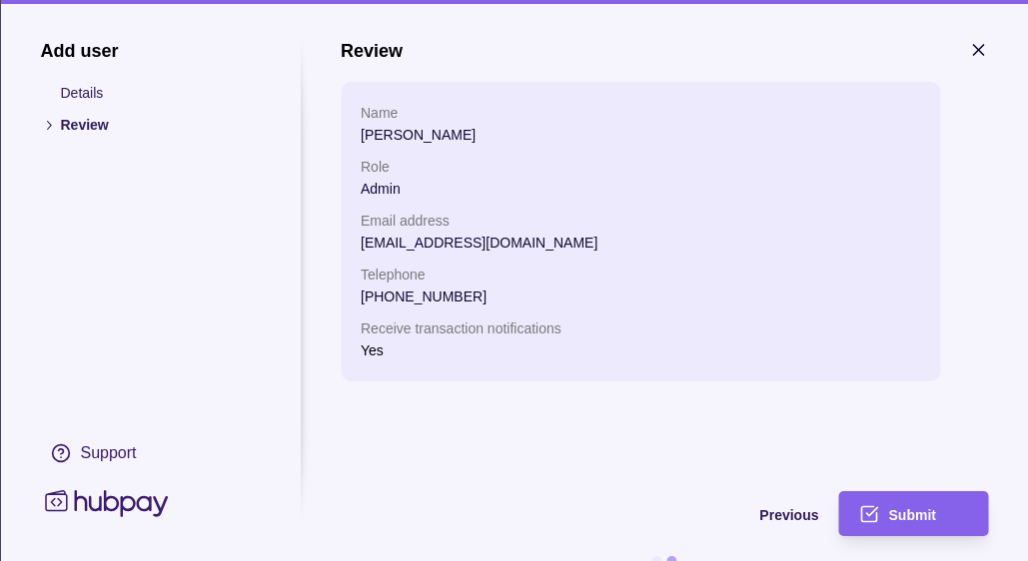
scroll to position [25, 0]
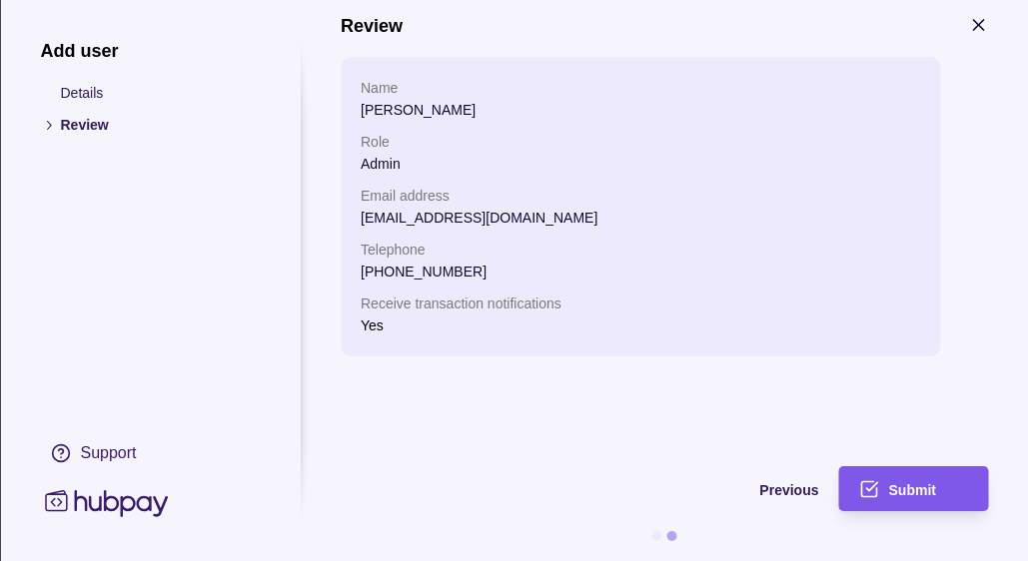
click at [947, 494] on div "Submit" at bounding box center [928, 489] width 80 height 24
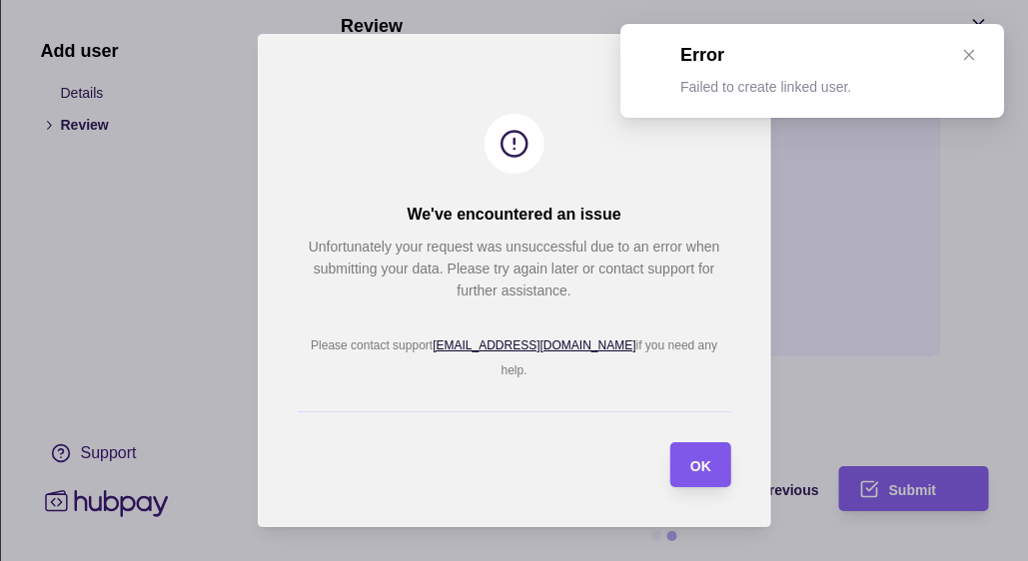
click at [692, 453] on div "OK" at bounding box center [700, 465] width 21 height 24
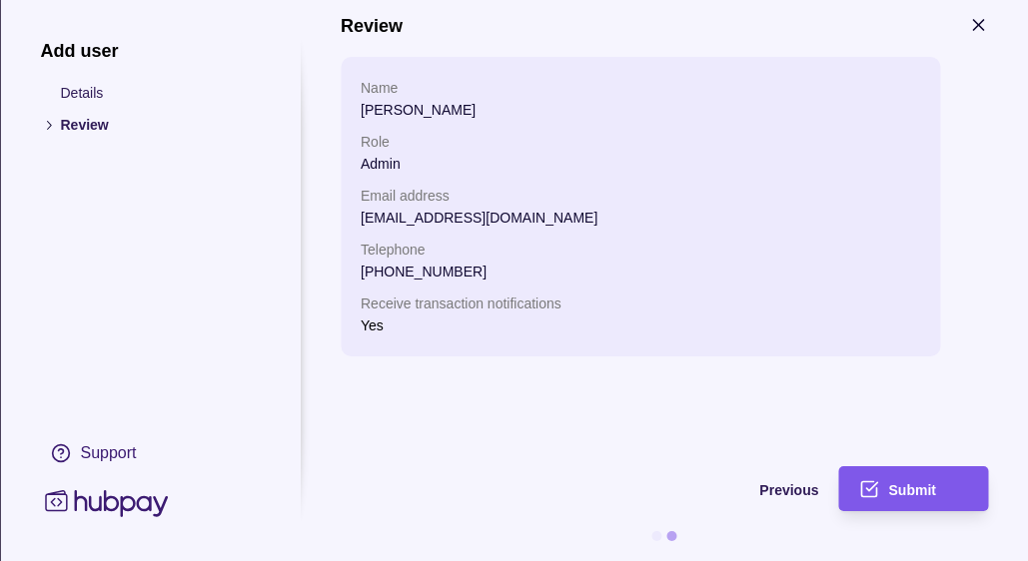
click at [951, 484] on div "Submit" at bounding box center [928, 489] width 80 height 24
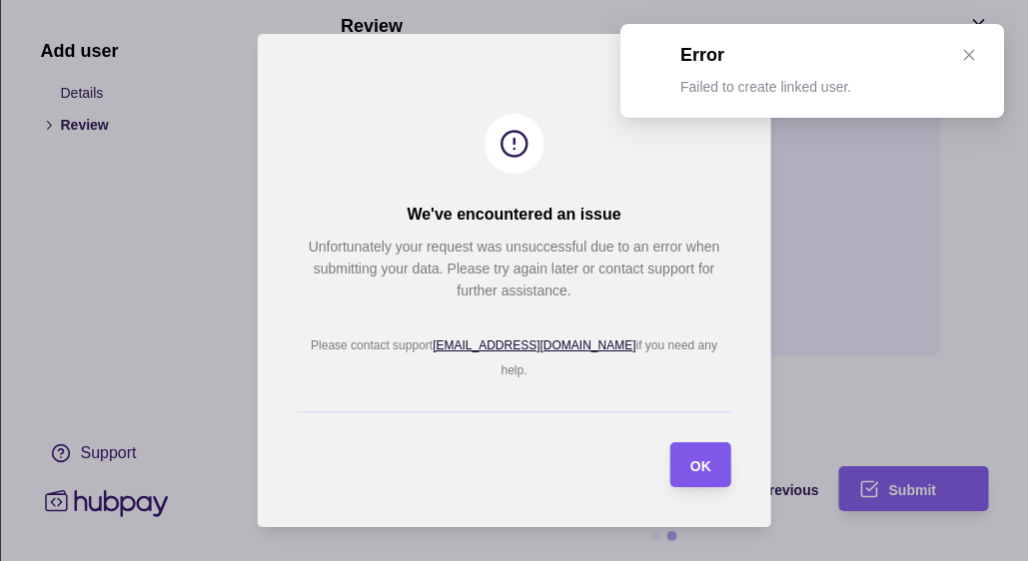
click at [686, 450] on div "OK" at bounding box center [685, 464] width 51 height 45
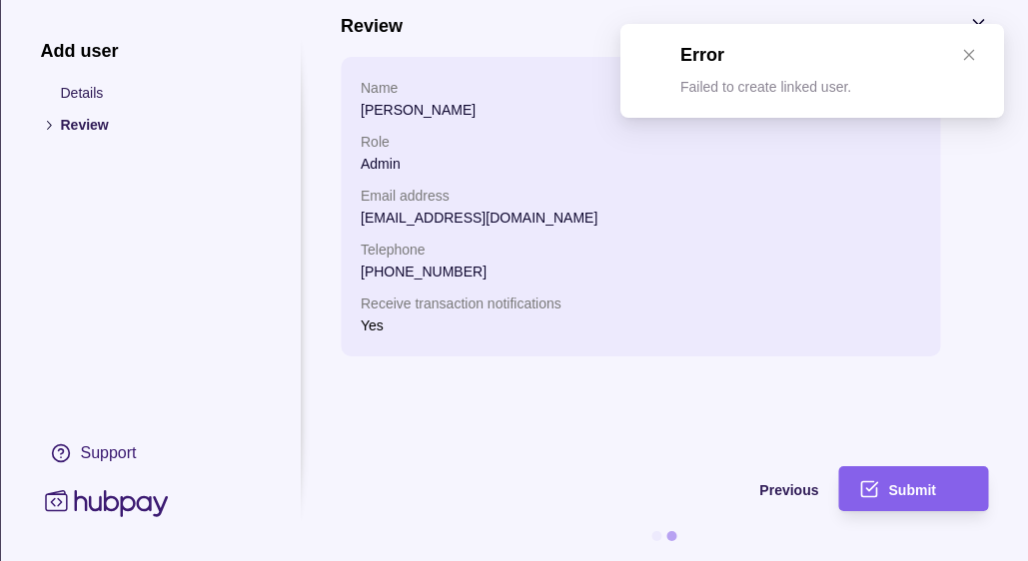
click at [902, 515] on section "Previous Submit" at bounding box center [664, 513] width 647 height 95
click at [921, 490] on span "Submit" at bounding box center [911, 490] width 47 height 16
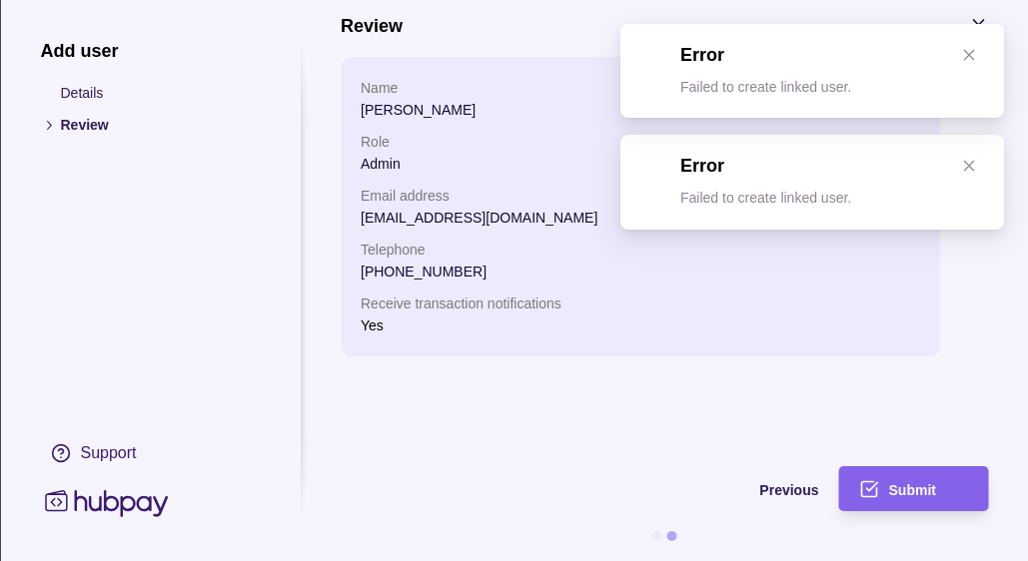
click at [971, 55] on section "Review Name [PERSON_NAME] Role Admin Email address [EMAIL_ADDRESS][DOMAIN_NAME]…" at bounding box center [664, 230] width 647 height 431
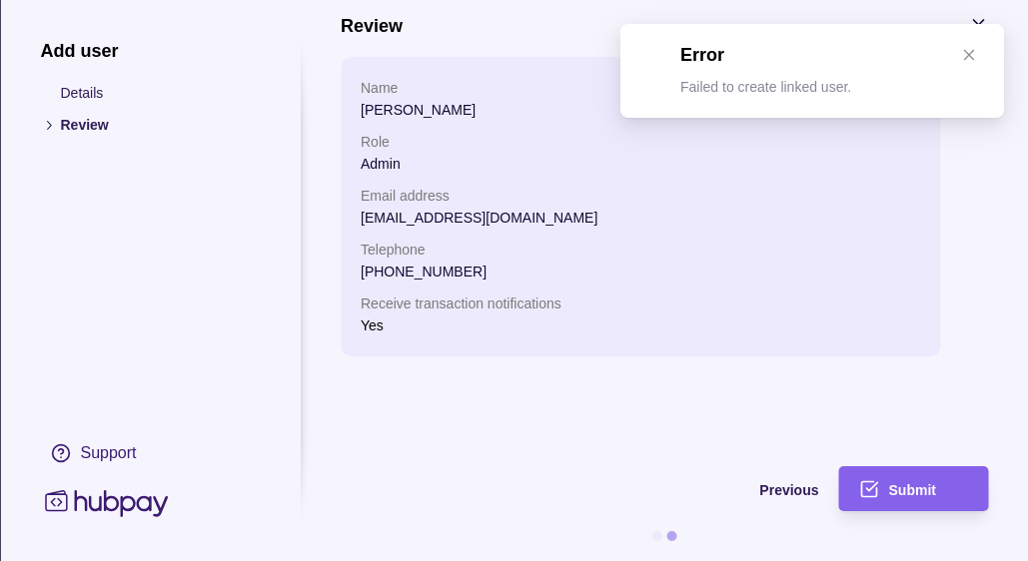
click at [965, 45] on section "Review Name [PERSON_NAME] Role Admin Email address [EMAIL_ADDRESS][DOMAIN_NAME]…" at bounding box center [664, 230] width 647 height 431
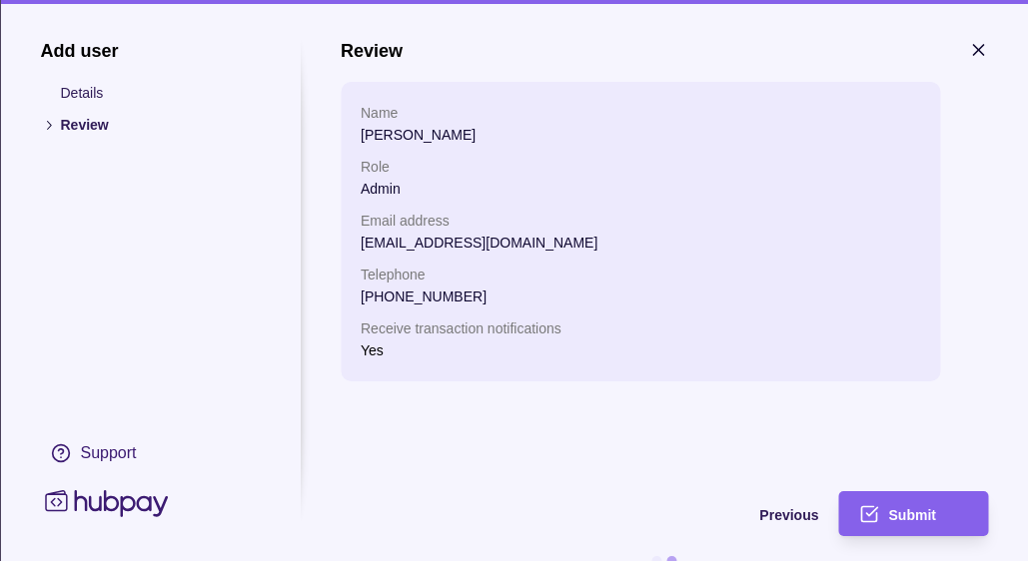
click at [970, 53] on icon "button" at bounding box center [978, 50] width 20 height 20
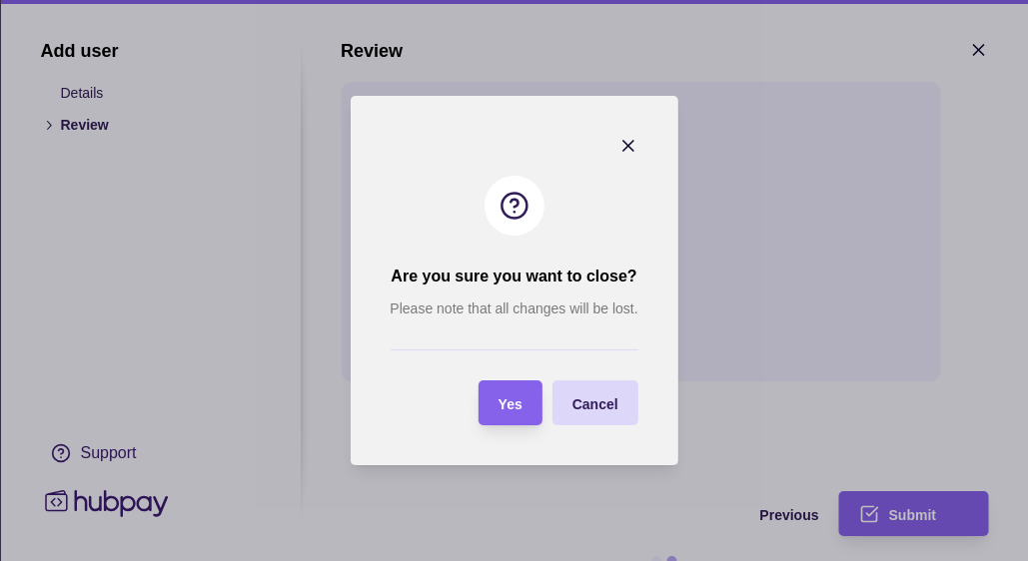
click at [631, 137] on icon "button" at bounding box center [628, 146] width 20 height 20
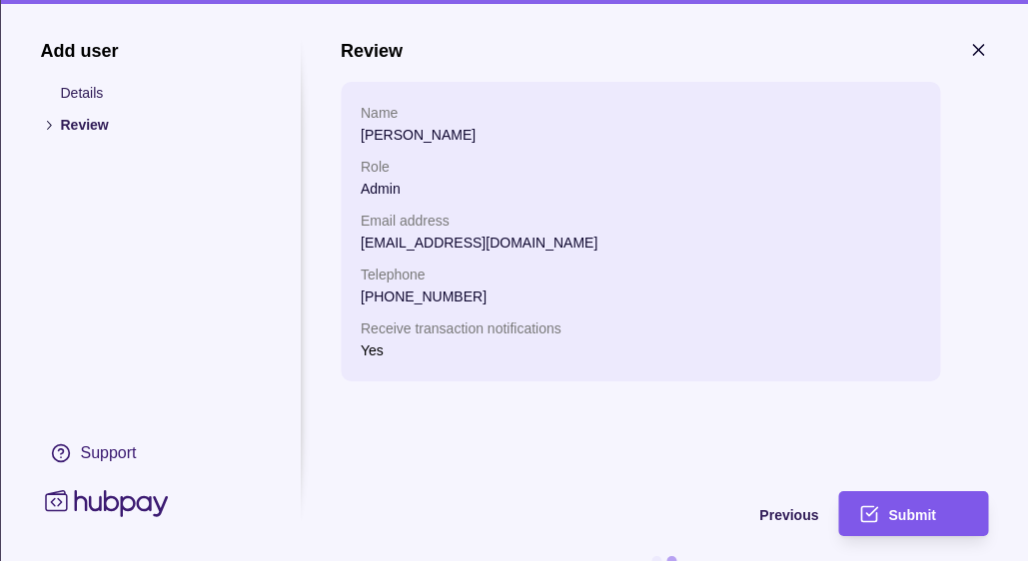
click at [880, 497] on div "Submit" at bounding box center [898, 513] width 140 height 45
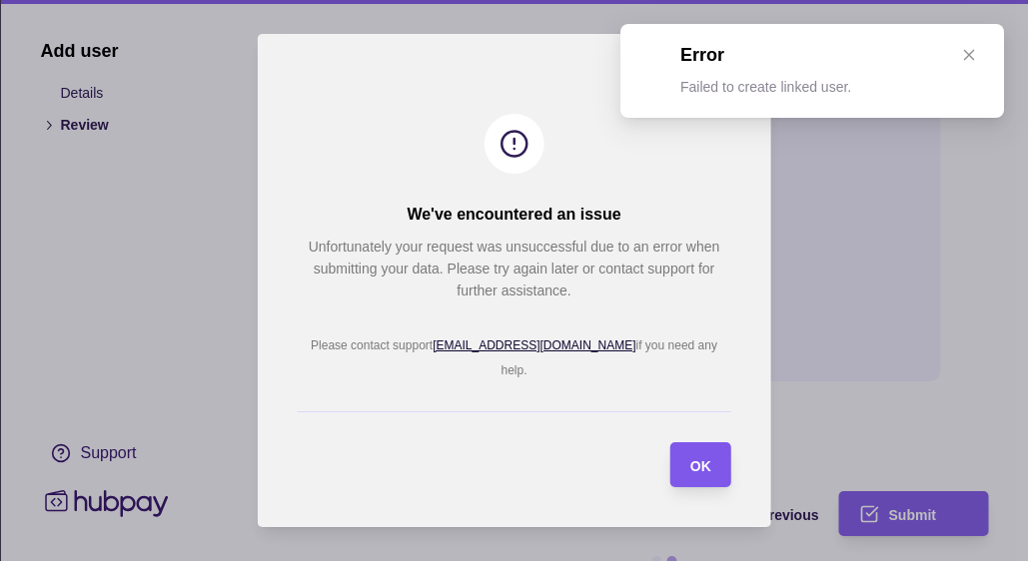
click at [722, 459] on section "OK" at bounding box center [700, 464] width 61 height 45
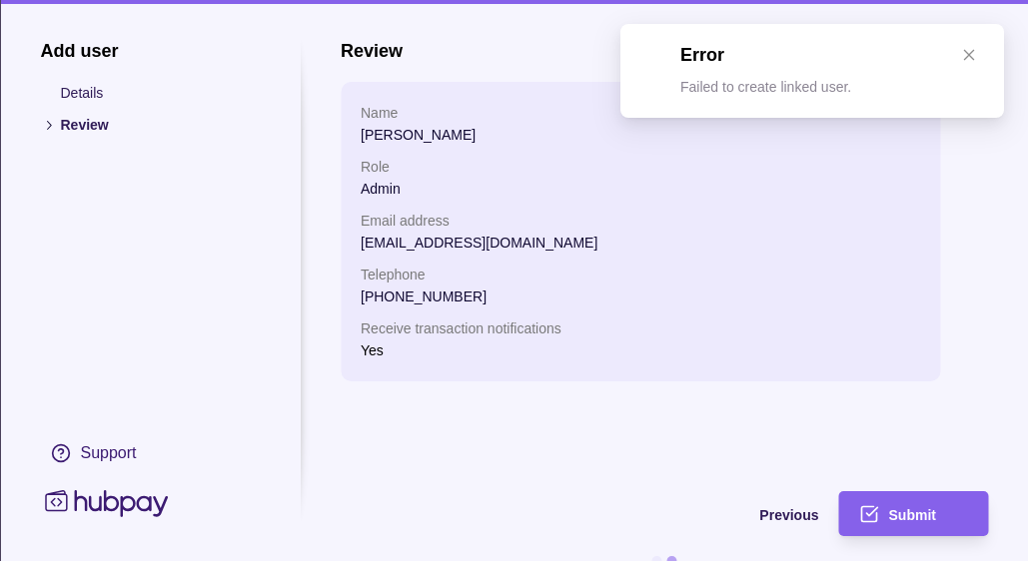
click at [86, 51] on h1 "Add user" at bounding box center [150, 51] width 220 height 22
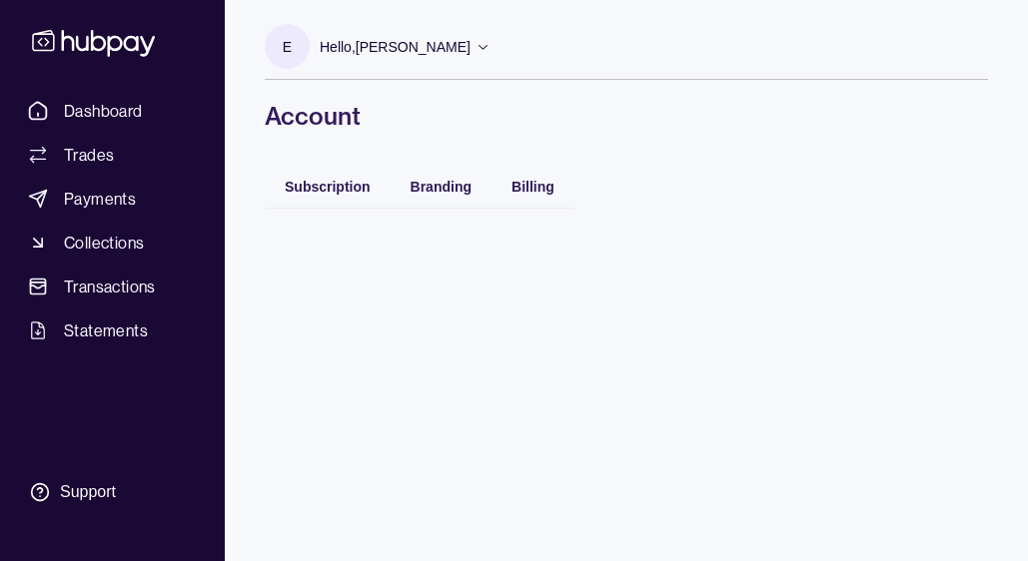
click at [286, 39] on p "E" at bounding box center [287, 47] width 9 height 22
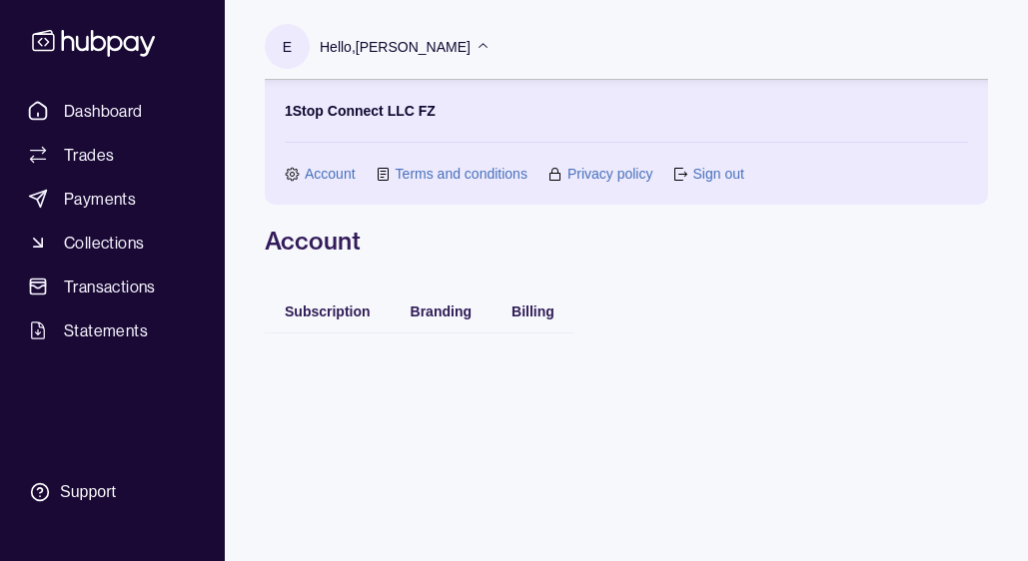
click at [326, 171] on link "Account" at bounding box center [330, 174] width 51 height 22
click at [320, 174] on link "Account" at bounding box center [330, 174] width 51 height 22
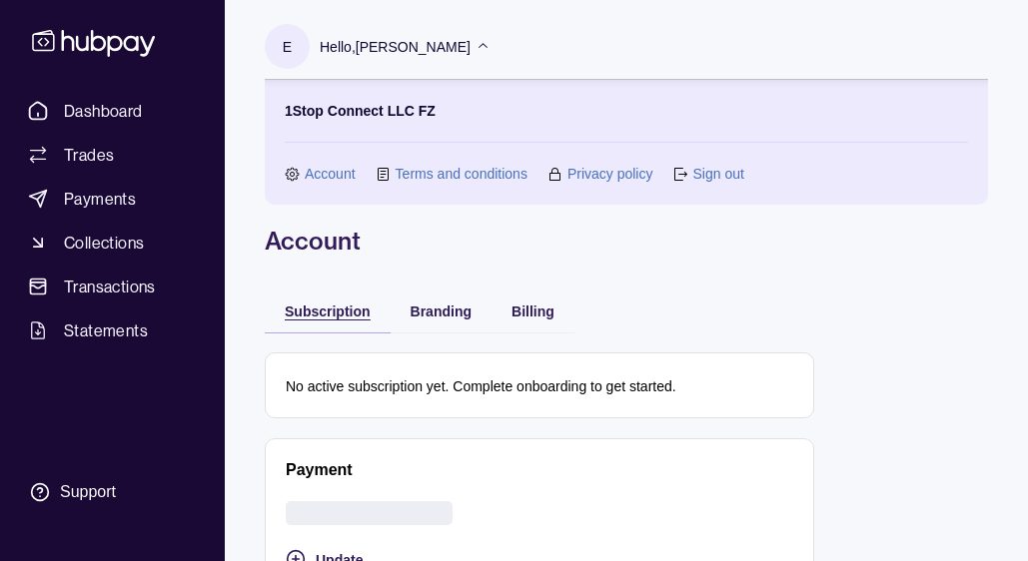
click at [333, 310] on span "Subscription" at bounding box center [328, 312] width 86 height 16
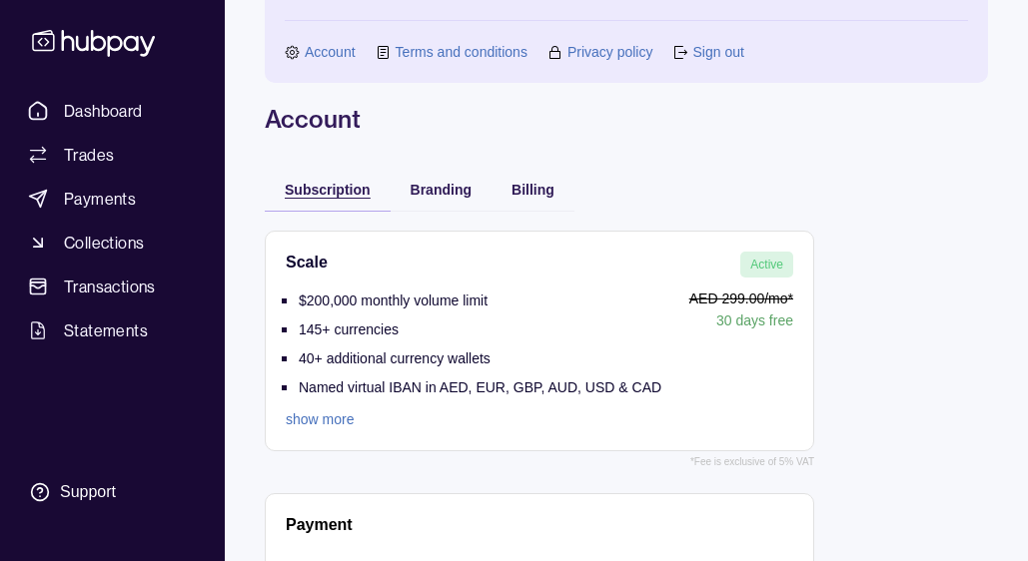
scroll to position [123, 0]
click at [528, 189] on div "E Hello, [PERSON_NAME] 1Stop Connect LLC FZ Account Terms and conditions Privac…" at bounding box center [626, 286] width 803 height 819
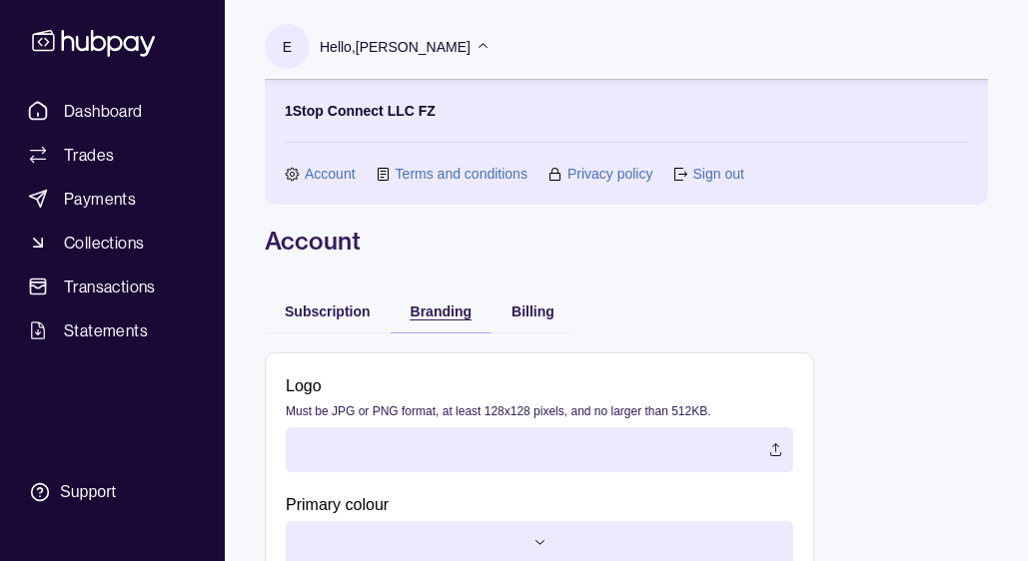
click at [419, 312] on span "Branding" at bounding box center [440, 312] width 61 height 16
click at [300, 312] on span "Subscription" at bounding box center [328, 312] width 86 height 16
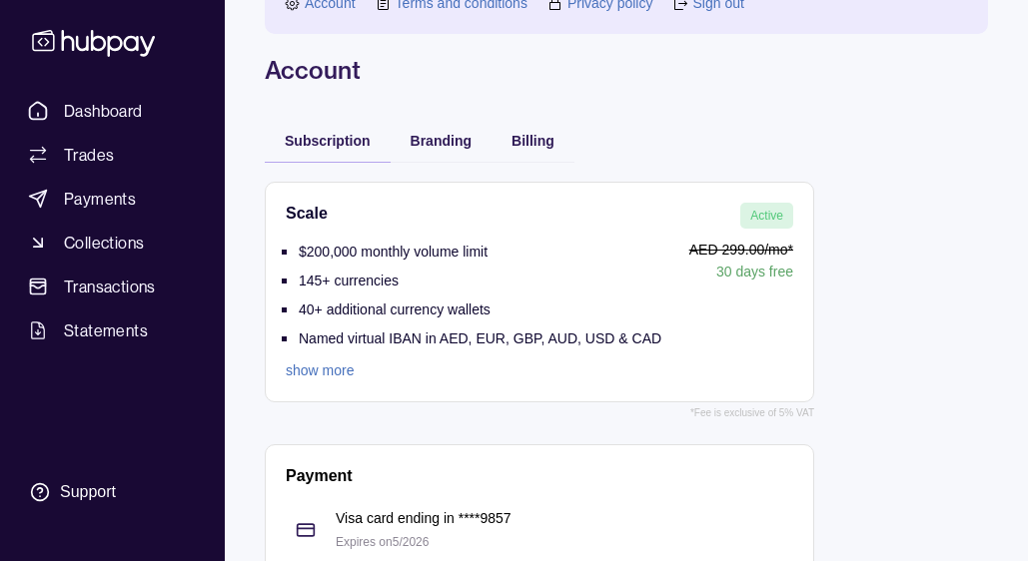
scroll to position [144, 0]
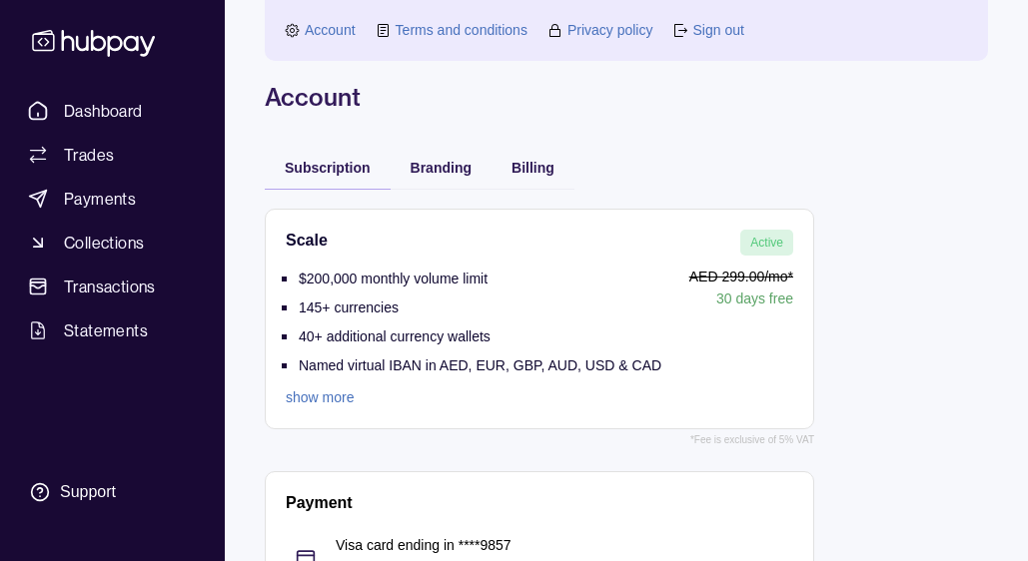
click at [429, 182] on div "Branding" at bounding box center [440, 167] width 101 height 44
click at [448, 162] on div "E Hello, [PERSON_NAME] 1Stop Connect LLC FZ Account Terms and conditions Privac…" at bounding box center [626, 265] width 803 height 819
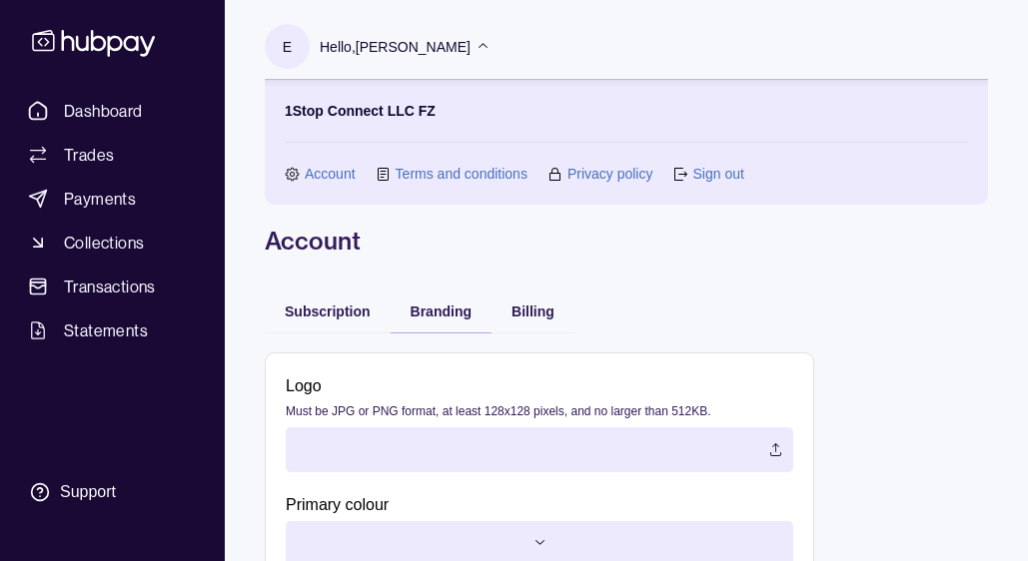
click at [325, 170] on link "Account" at bounding box center [330, 174] width 51 height 22
click at [470, 45] on p "Hello, [PERSON_NAME]" at bounding box center [395, 47] width 151 height 22
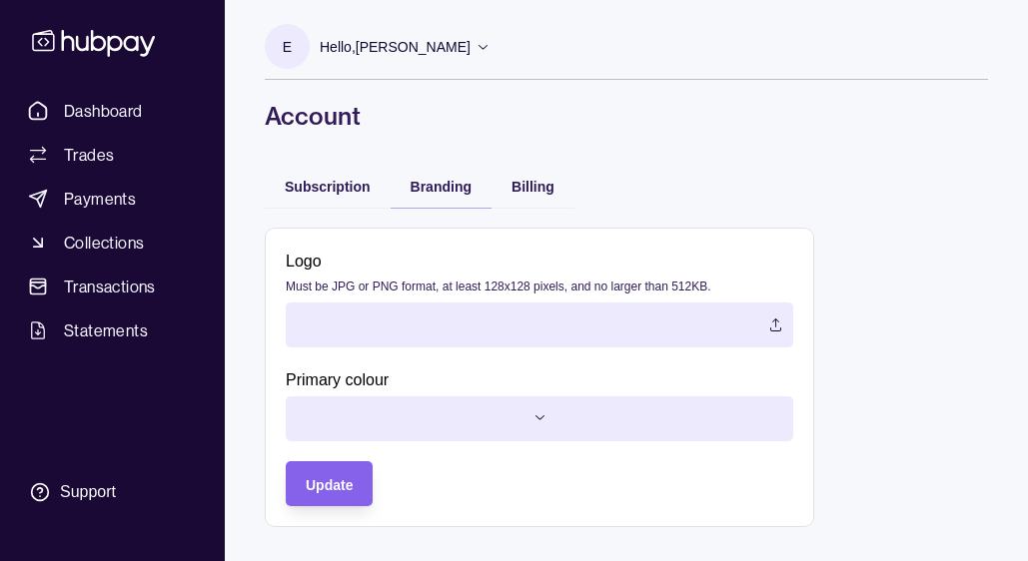
click at [470, 45] on p "Hello, [PERSON_NAME]" at bounding box center [395, 47] width 151 height 22
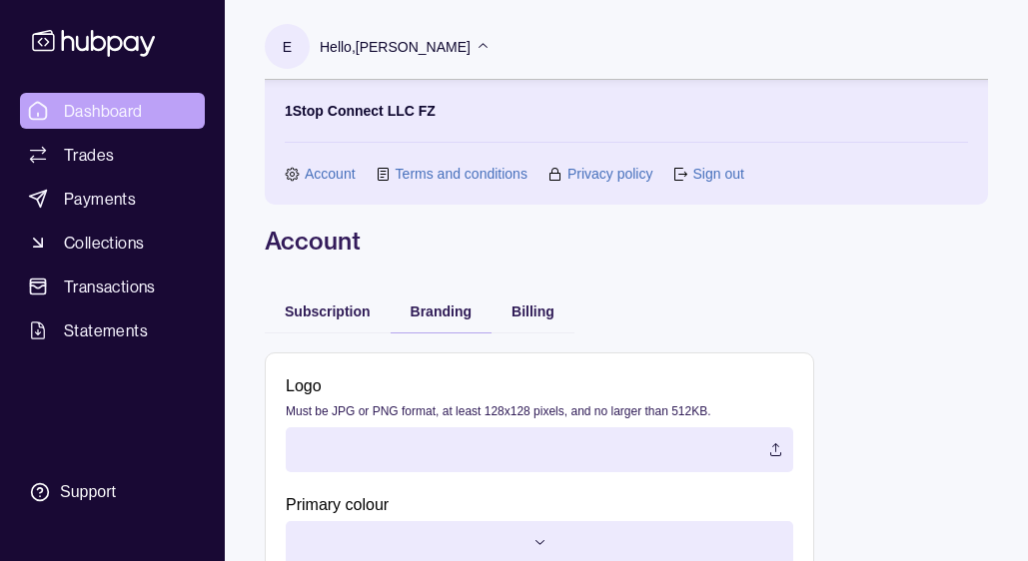
click at [97, 119] on span "Dashboard" at bounding box center [103, 111] width 79 height 24
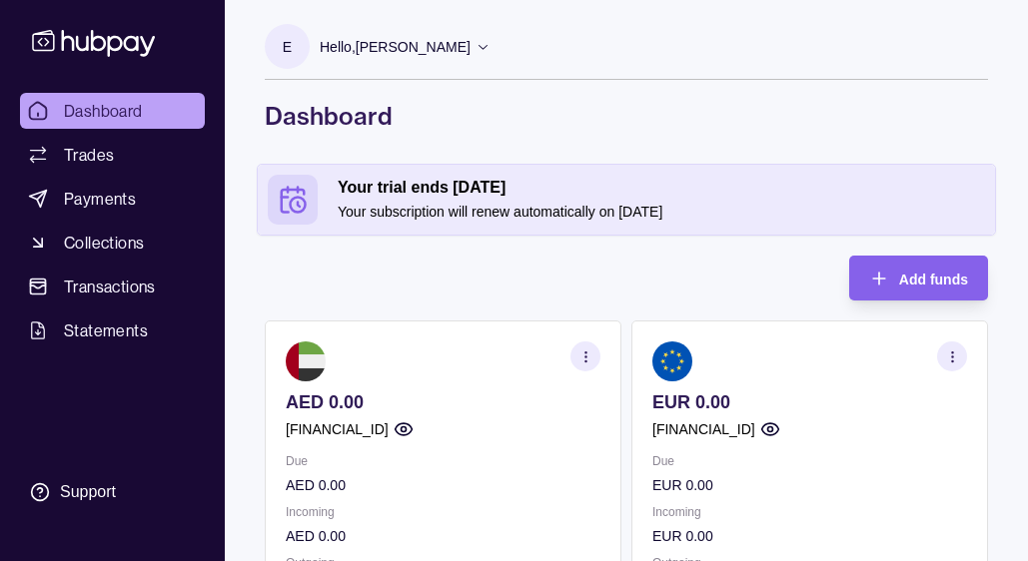
click at [510, 56] on section "E Hello, [PERSON_NAME] 1Stop Connect LLC FZ Account Terms and conditions Privac…" at bounding box center [626, 52] width 723 height 56
click at [482, 56] on div "Hello, [PERSON_NAME]" at bounding box center [405, 47] width 171 height 42
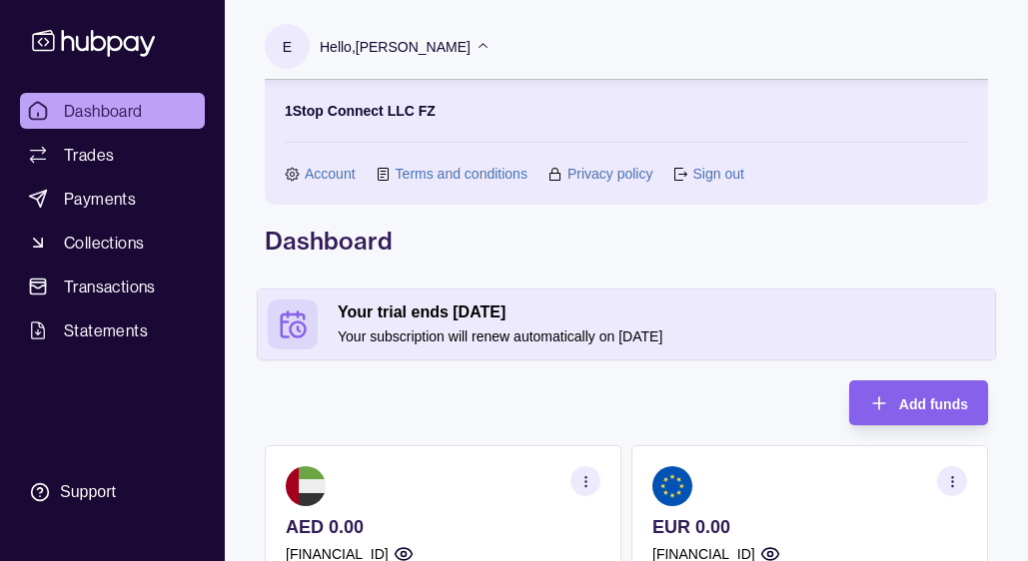
click at [313, 166] on link "Account" at bounding box center [330, 174] width 51 height 22
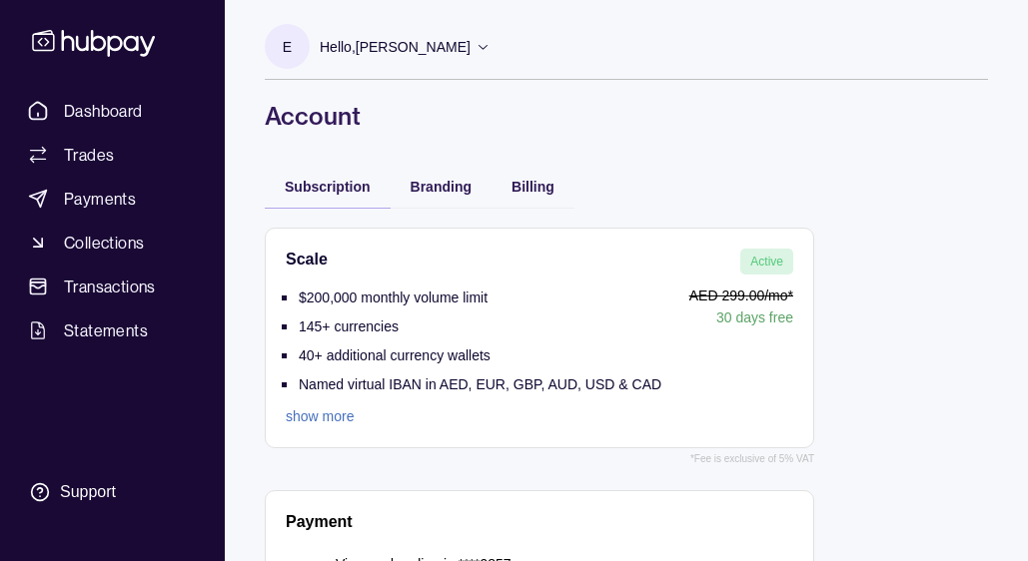
click at [679, 152] on div "E Hello, [PERSON_NAME] 1Stop Connect LLC FZ Account Terms and conditions Privac…" at bounding box center [626, 347] width 803 height 694
click at [490, 54] on div "Hello, [PERSON_NAME]" at bounding box center [405, 47] width 171 height 42
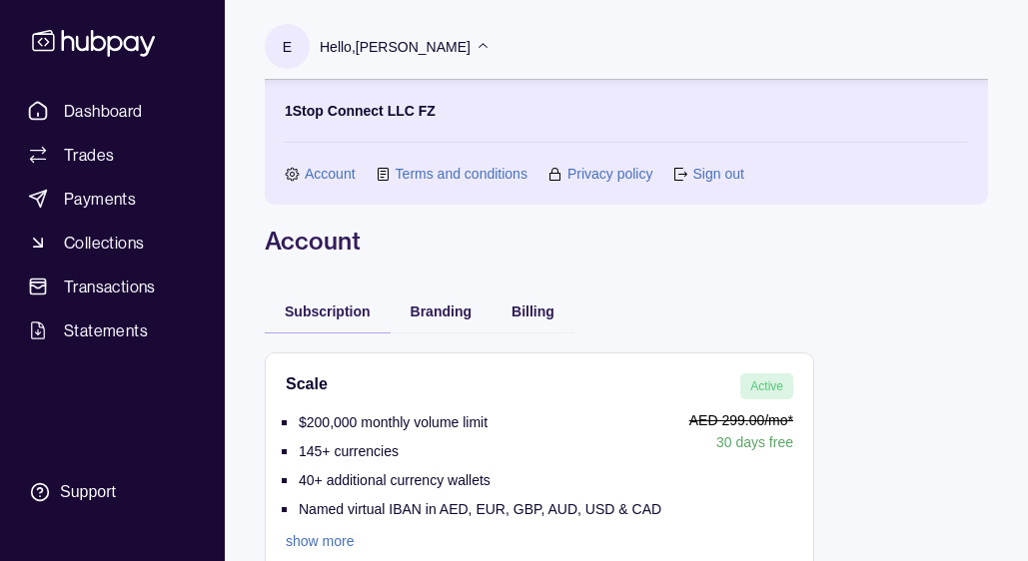
click at [490, 48] on icon at bounding box center [482, 46] width 15 height 15
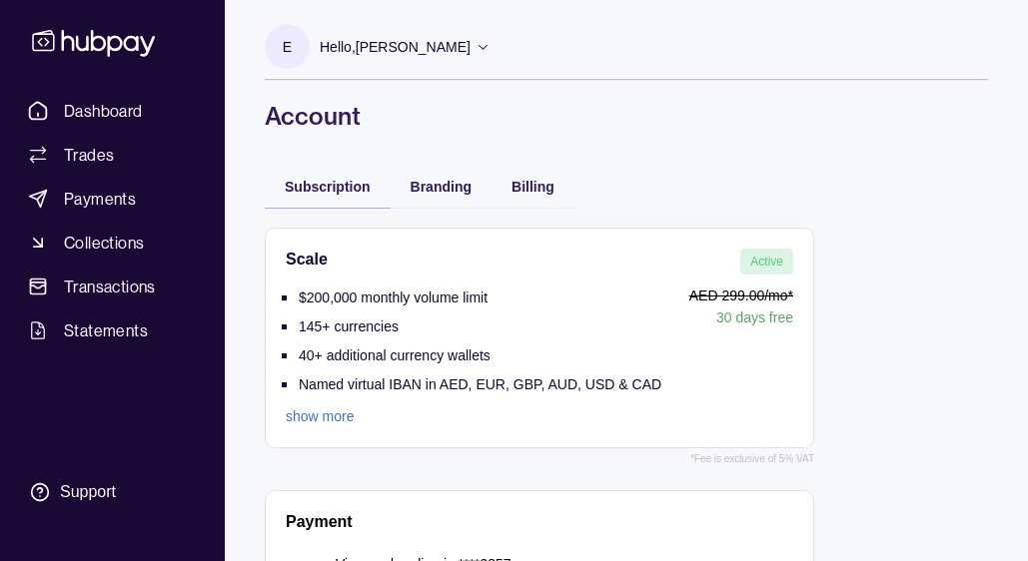
click at [433, 200] on div "Branding" at bounding box center [440, 186] width 101 height 44
click at [451, 187] on span "Branding" at bounding box center [440, 187] width 61 height 16
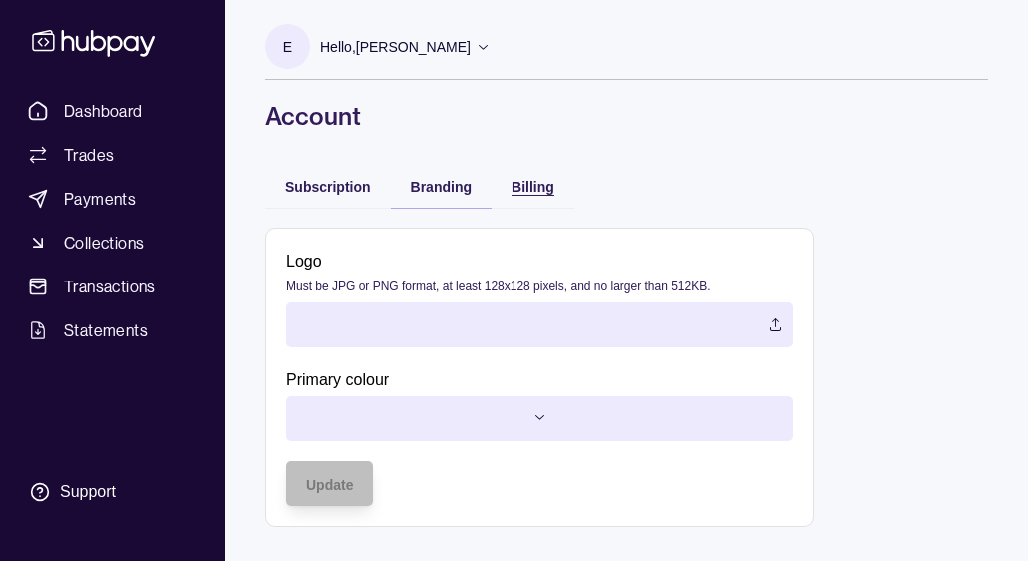
click at [530, 188] on span "Billing" at bounding box center [532, 187] width 43 height 16
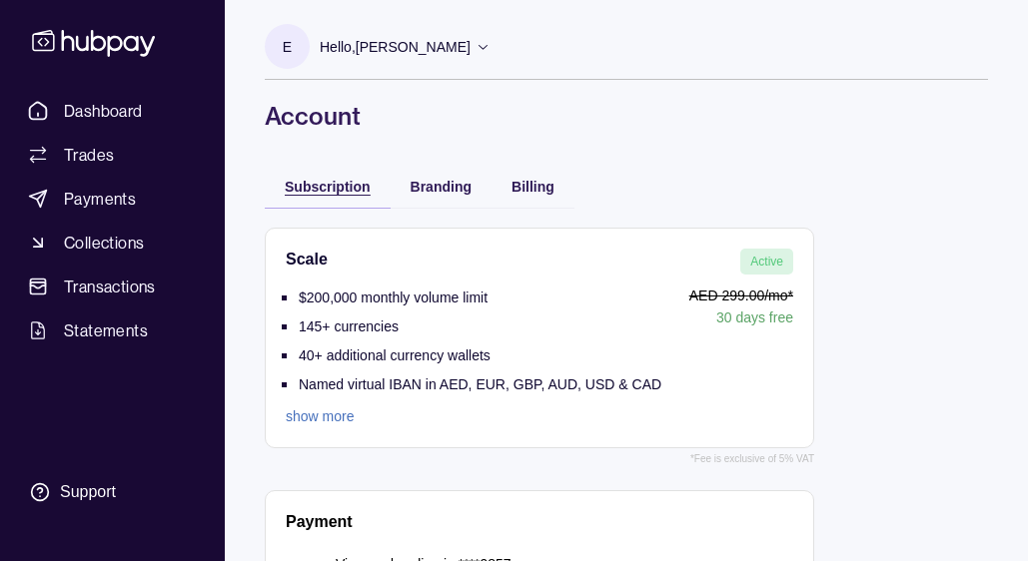
click at [331, 188] on span "Subscription" at bounding box center [328, 187] width 86 height 16
click at [459, 189] on span "Branding" at bounding box center [440, 187] width 61 height 16
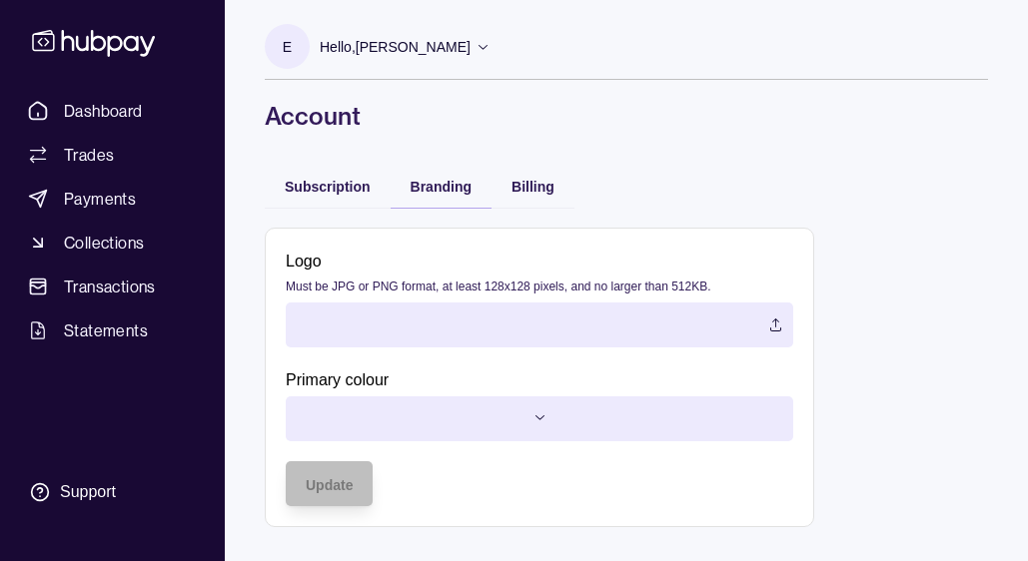
click at [332, 200] on div "Subscription" at bounding box center [328, 186] width 126 height 44
click at [350, 172] on div "Subscription" at bounding box center [328, 186] width 126 height 44
click at [364, 179] on span "Subscription" at bounding box center [328, 187] width 86 height 16
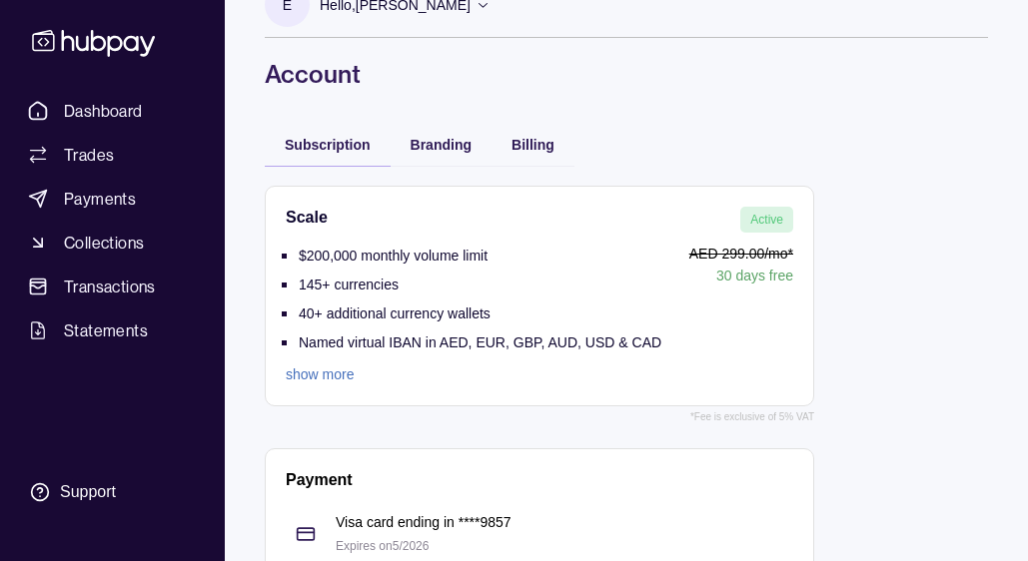
scroll to position [41, 0]
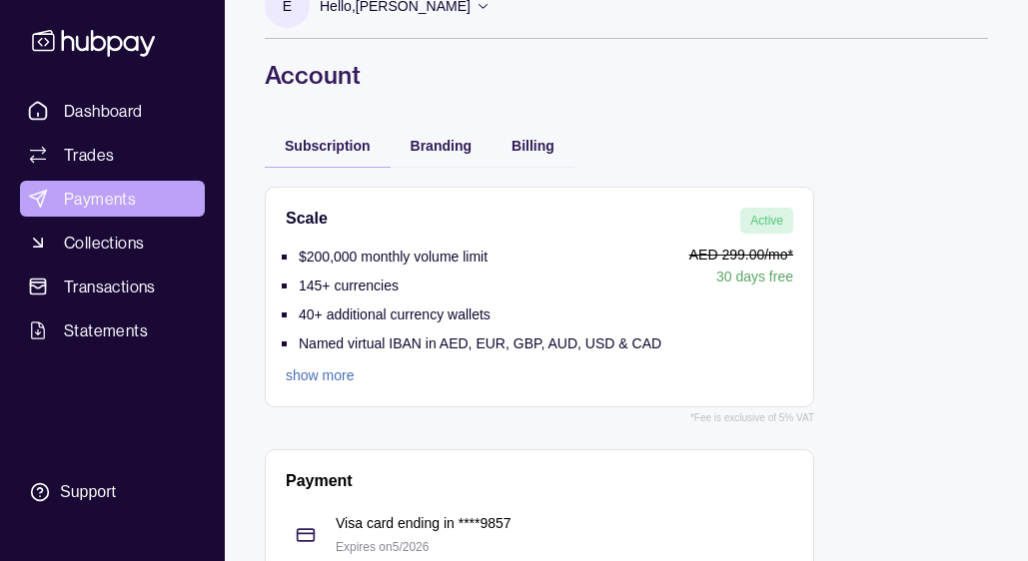
click at [127, 196] on span "Payments" at bounding box center [100, 199] width 72 height 24
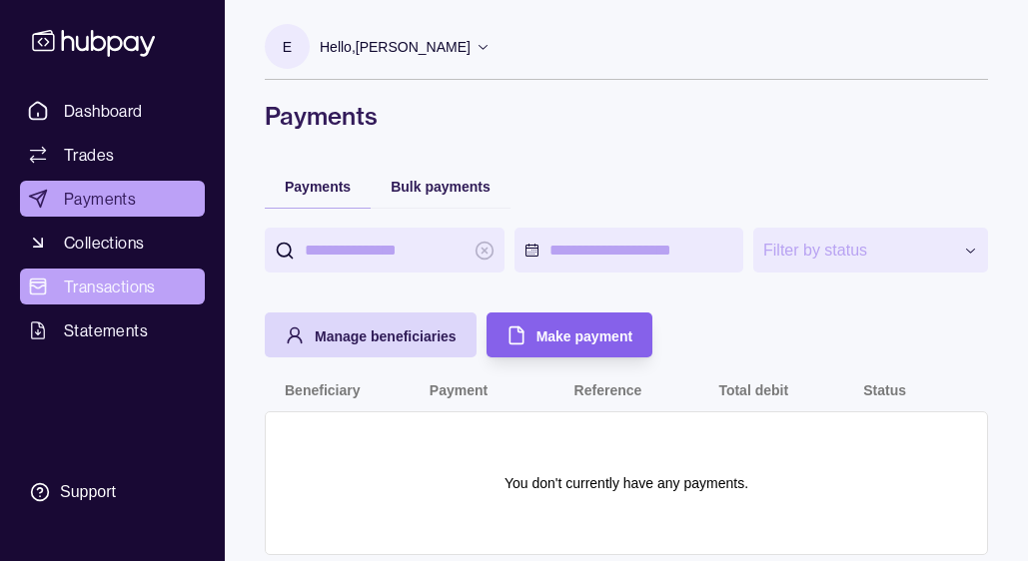
click at [145, 285] on span "Transactions" at bounding box center [110, 287] width 92 height 24
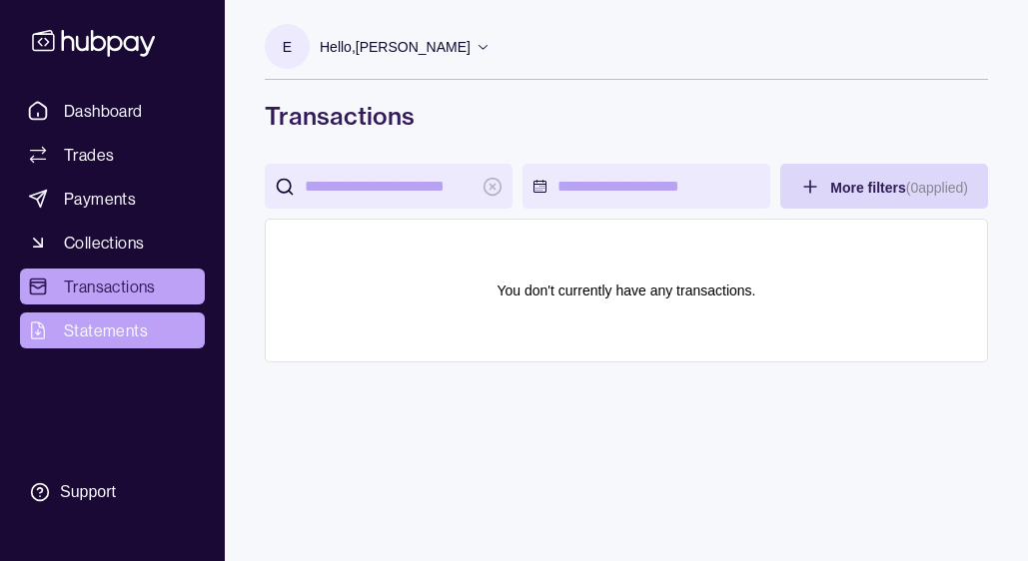
click at [124, 336] on span "Statements" at bounding box center [106, 331] width 84 height 24
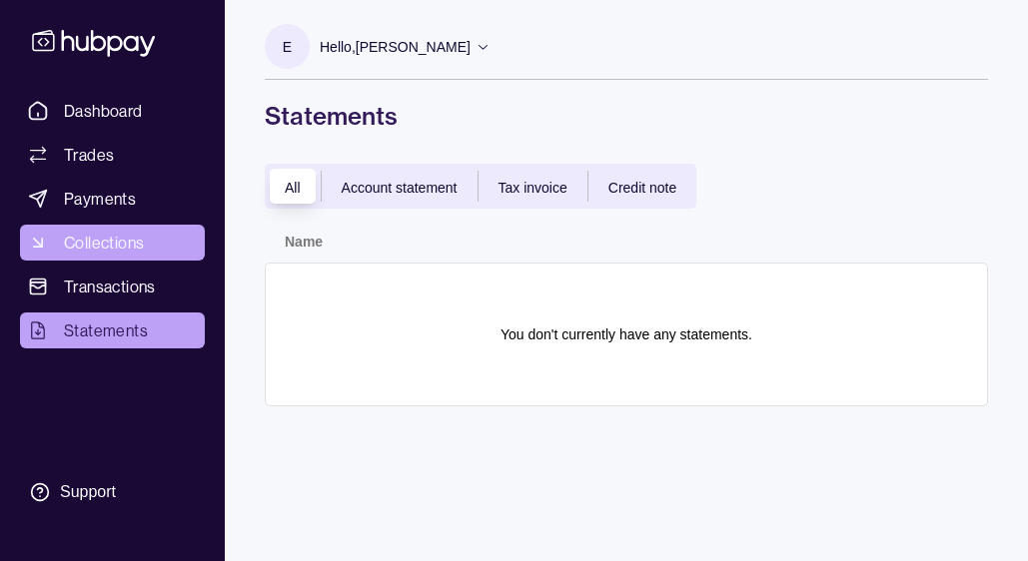
click at [129, 236] on span "Collections" at bounding box center [104, 243] width 80 height 24
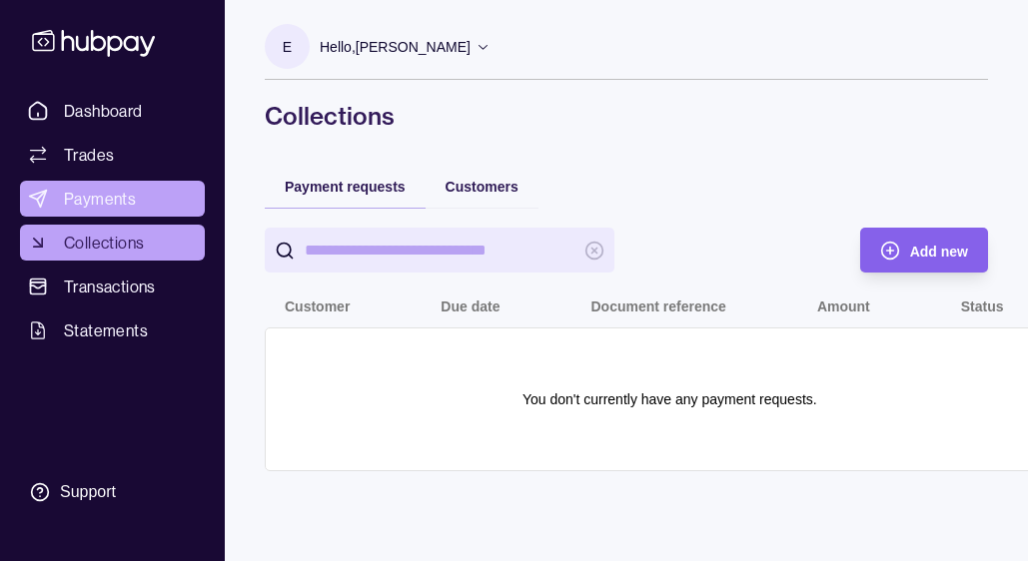
click at [146, 194] on link "Payments" at bounding box center [112, 199] width 185 height 36
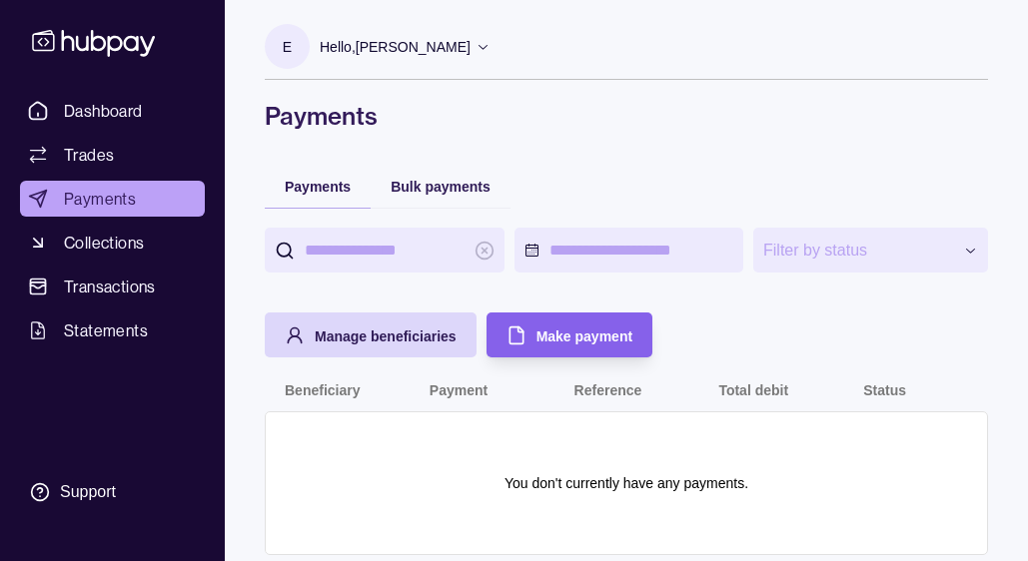
click at [132, 223] on ul "Dashboard Trades Payments Collections Transactions Statements" at bounding box center [112, 221] width 185 height 256
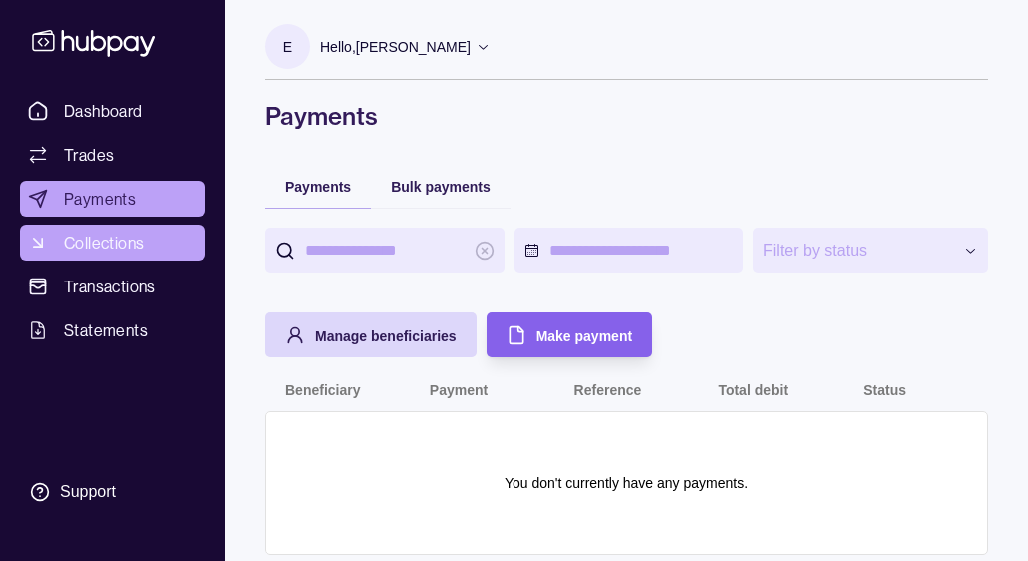
click at [125, 249] on span "Collections" at bounding box center [104, 243] width 80 height 24
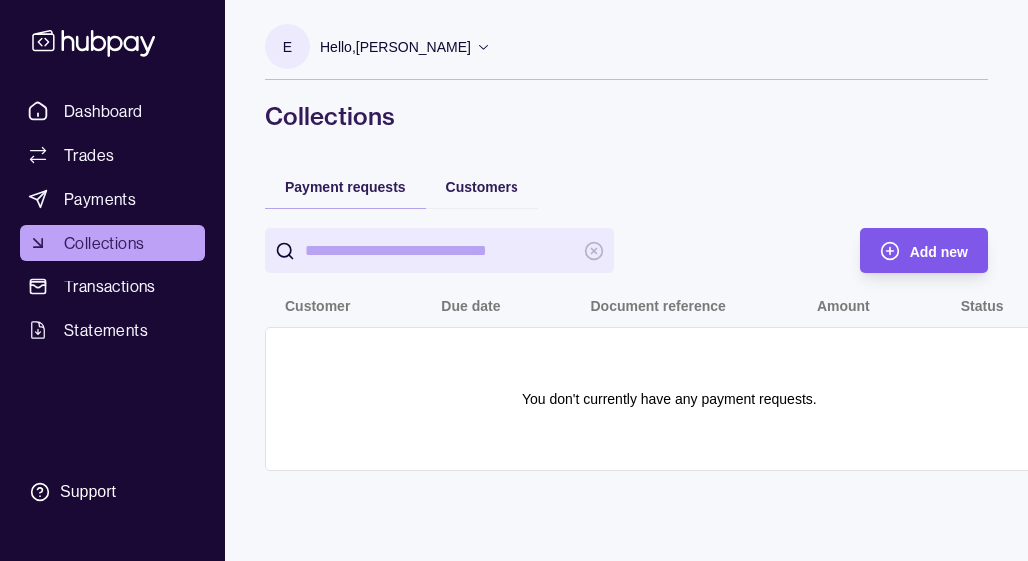
click at [900, 256] on div "Add new" at bounding box center [909, 250] width 118 height 45
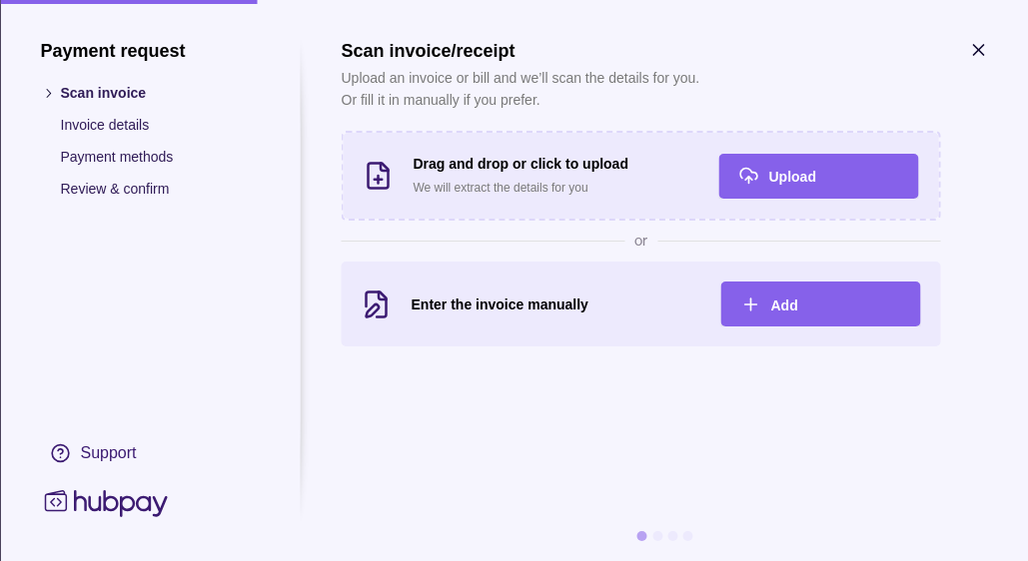
click at [515, 81] on p "Upload an invoice or bill and we’ll scan the details for you. Or fill it in man…" at bounding box center [520, 89] width 359 height 44
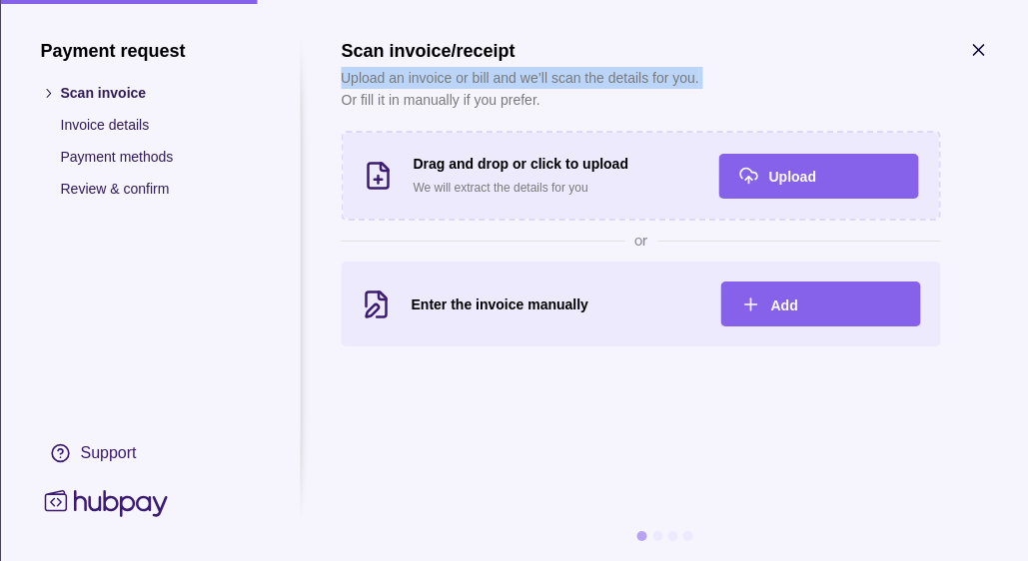
click at [515, 81] on p "Upload an invoice or bill and we’ll scan the details for you. Or fill it in man…" at bounding box center [520, 89] width 359 height 44
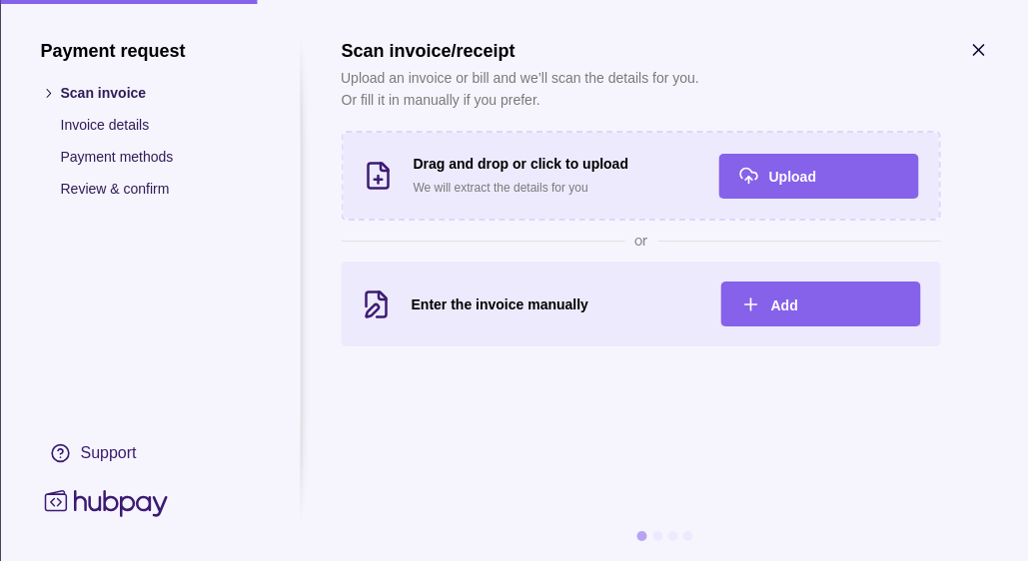
click at [498, 114] on div "Scan invoice/receipt Upload an invoice or bill and we’ll scan the details for y…" at bounding box center [640, 193] width 599 height 307
click at [864, 311] on div "Add" at bounding box center [835, 305] width 130 height 24
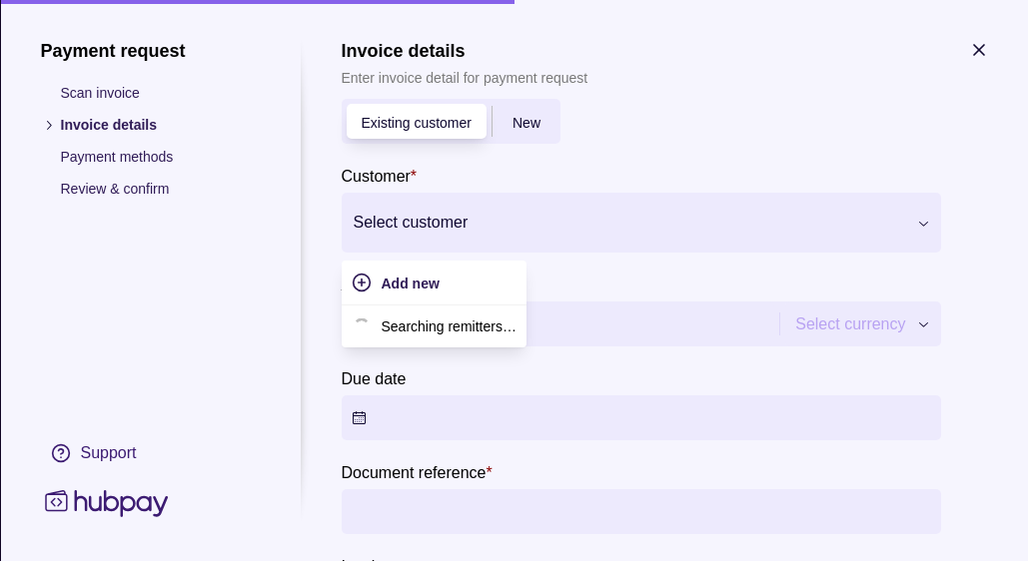
click at [625, 222] on div at bounding box center [628, 223] width 550 height 28
click at [412, 269] on div "Add new" at bounding box center [420, 283] width 159 height 45
click at [406, 283] on span "Add new" at bounding box center [410, 284] width 58 height 16
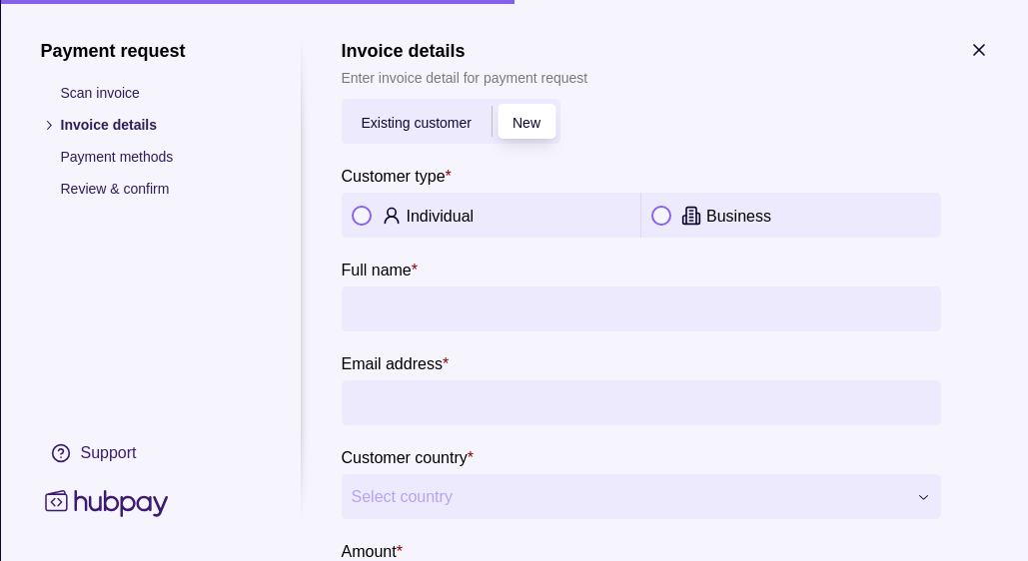
click at [459, 210] on p "Individual" at bounding box center [439, 216] width 68 height 17
click at [968, 51] on icon "button" at bounding box center [978, 50] width 20 height 20
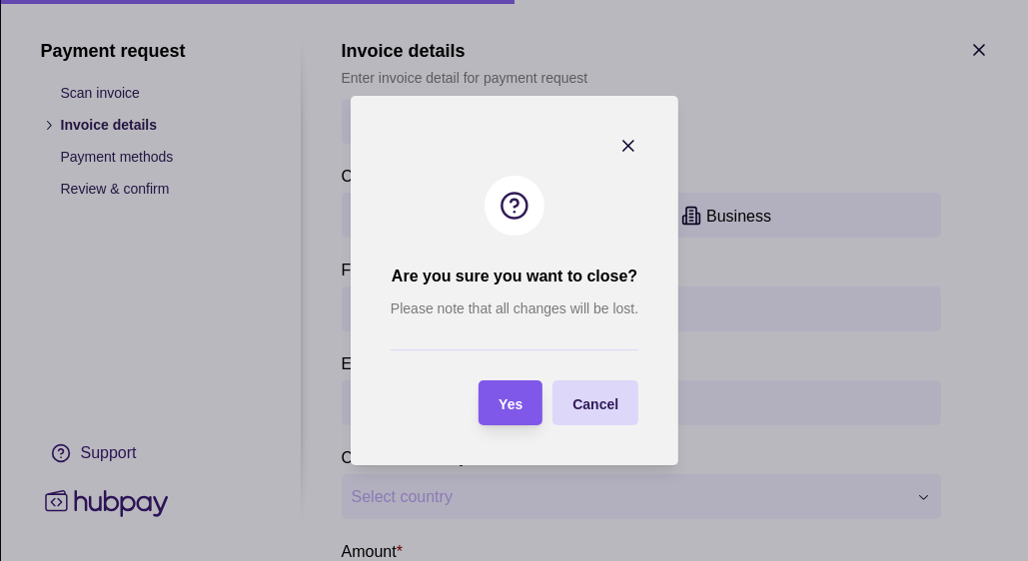
click at [512, 413] on div "Yes" at bounding box center [510, 403] width 24 height 24
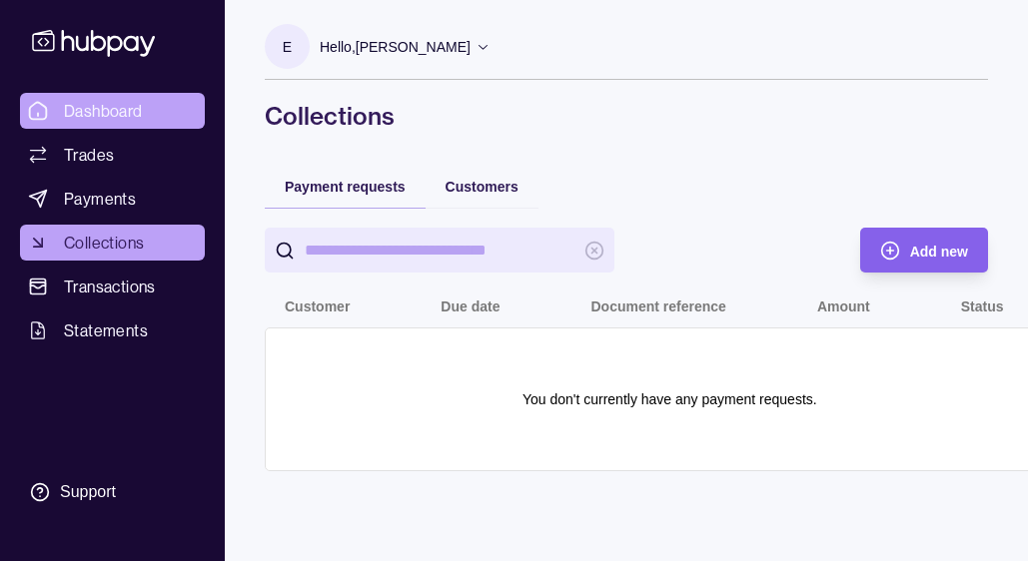
click at [156, 114] on link "Dashboard" at bounding box center [112, 111] width 185 height 36
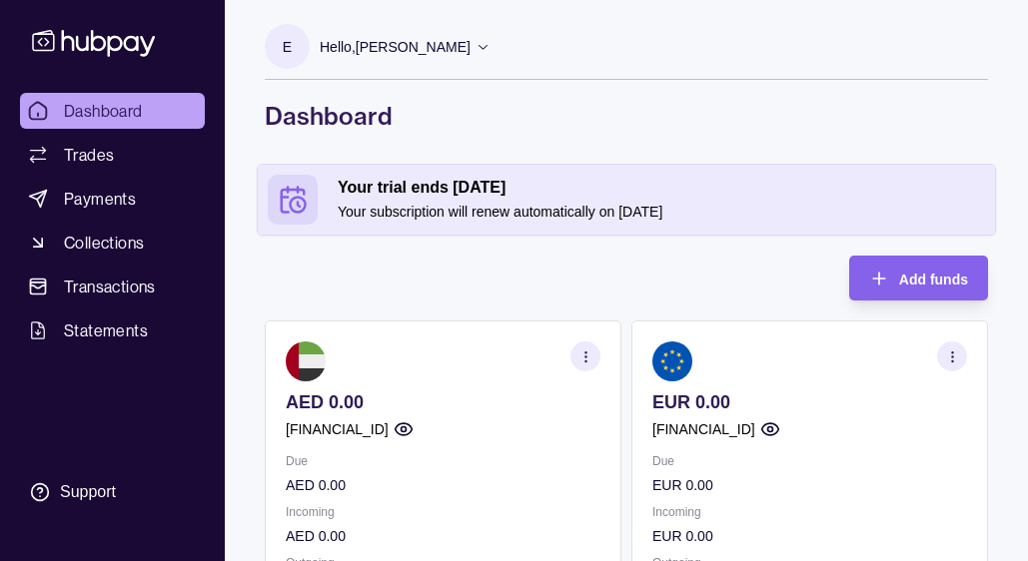
click at [430, 55] on p "Hello, [PERSON_NAME]" at bounding box center [395, 47] width 151 height 22
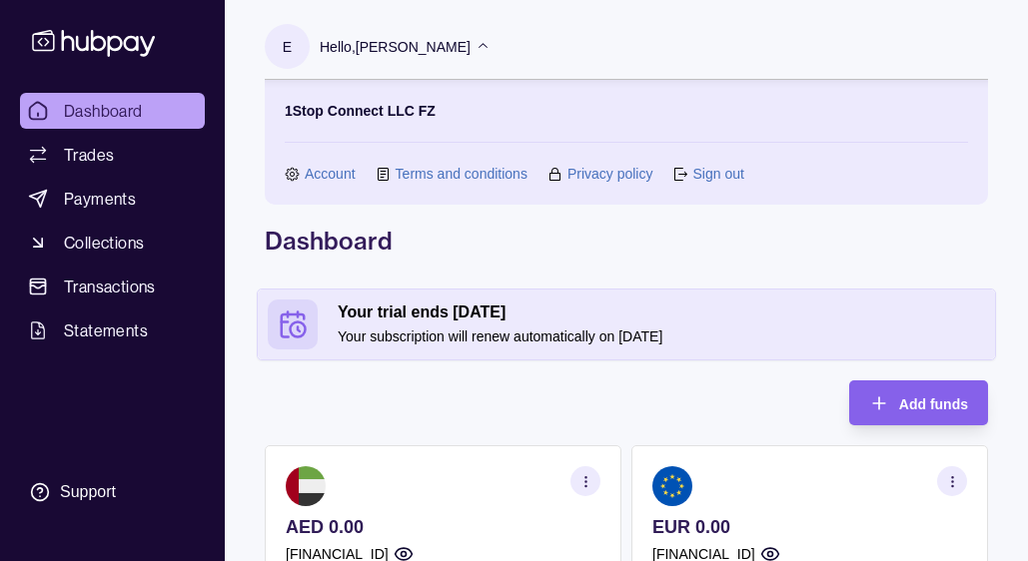
click at [330, 174] on link "Account" at bounding box center [330, 174] width 51 height 22
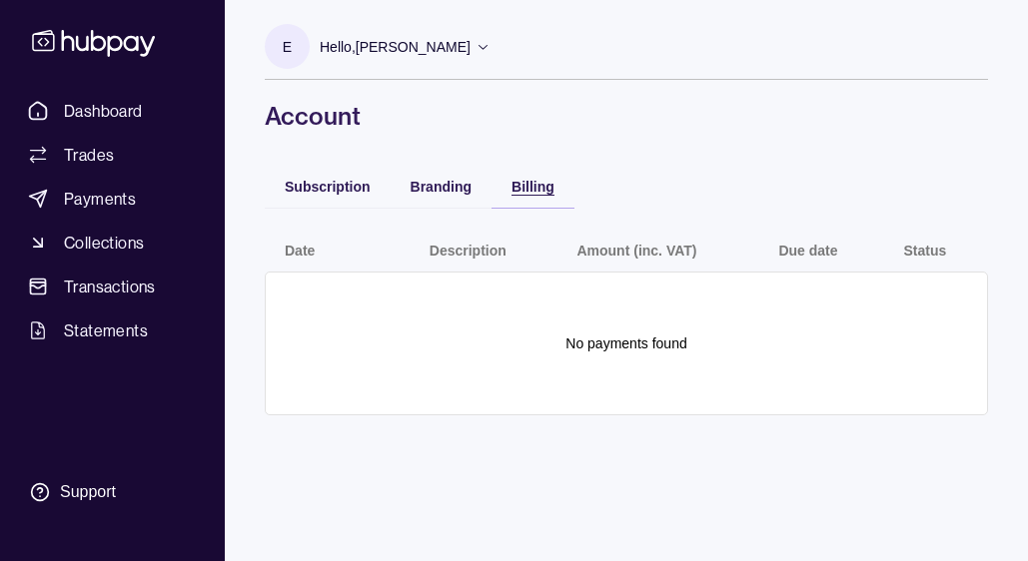
click at [542, 195] on div "Billing" at bounding box center [532, 186] width 43 height 24
click at [420, 193] on span "Branding" at bounding box center [440, 187] width 61 height 16
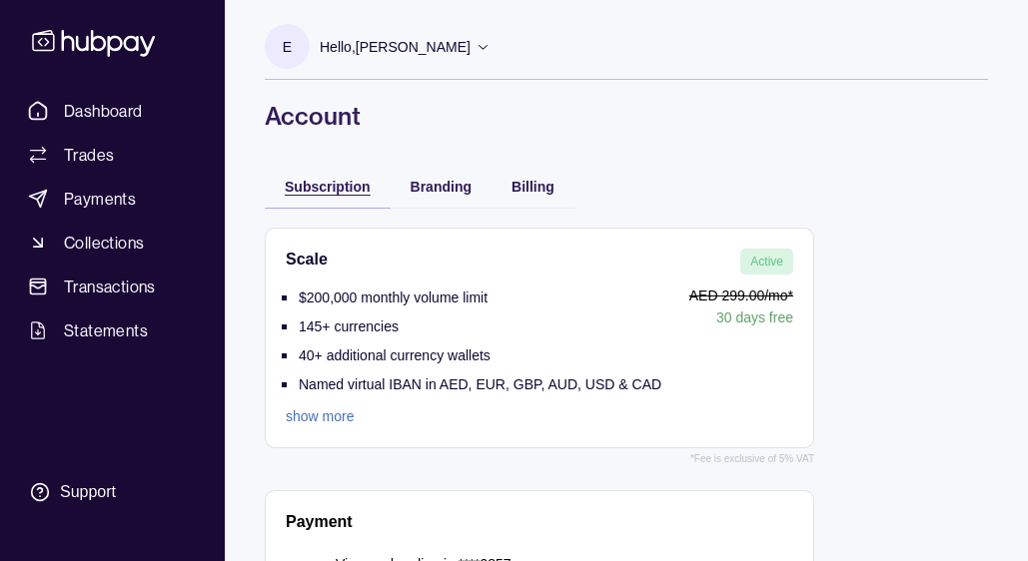
click at [323, 189] on span "Subscription" at bounding box center [328, 187] width 86 height 16
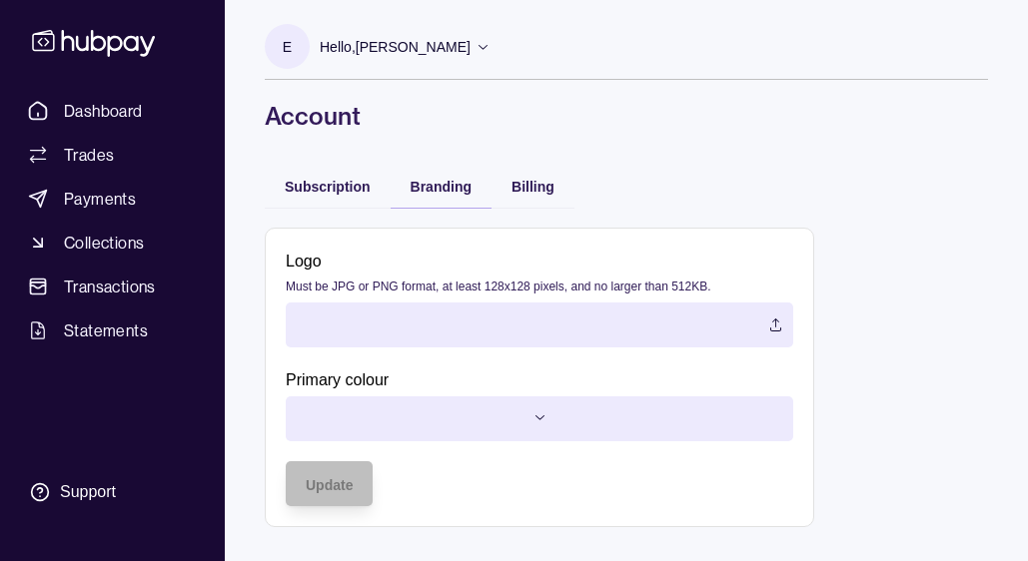
click at [457, 58] on div "E Hello, [PERSON_NAME] 1Stop Connect LLC FZ Account Terms and conditions Privac…" at bounding box center [626, 273] width 803 height 547
click at [422, 305] on label at bounding box center [539, 325] width 507 height 45
click at [409, 433] on html "Dashboard Trades Payments Collections Transactions Statements Support E Hello, …" at bounding box center [514, 280] width 1028 height 561
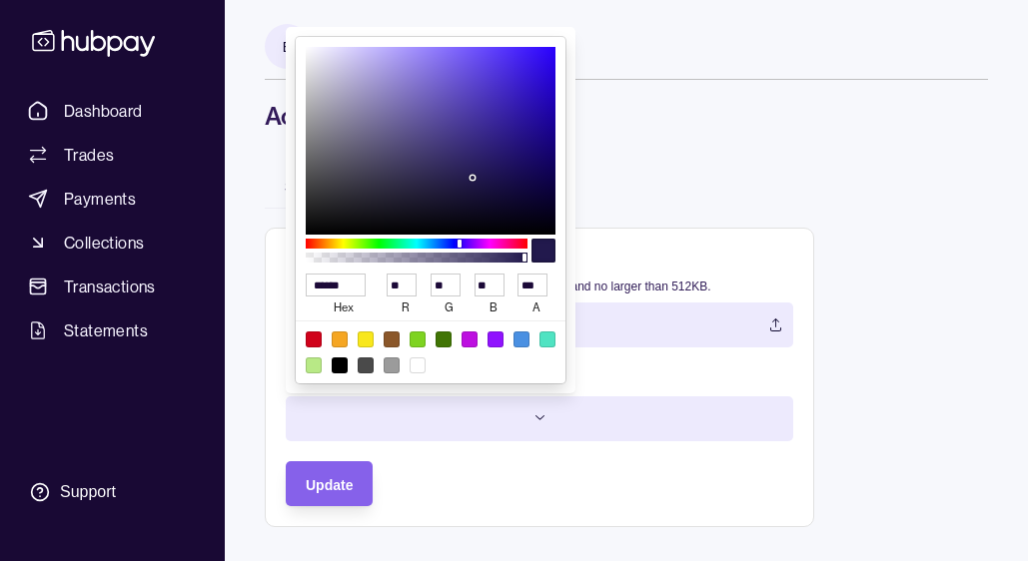
click at [343, 480] on html "Dashboard Trades Payments Collections Transactions Statements Support E Hello, …" at bounding box center [514, 280] width 1028 height 561
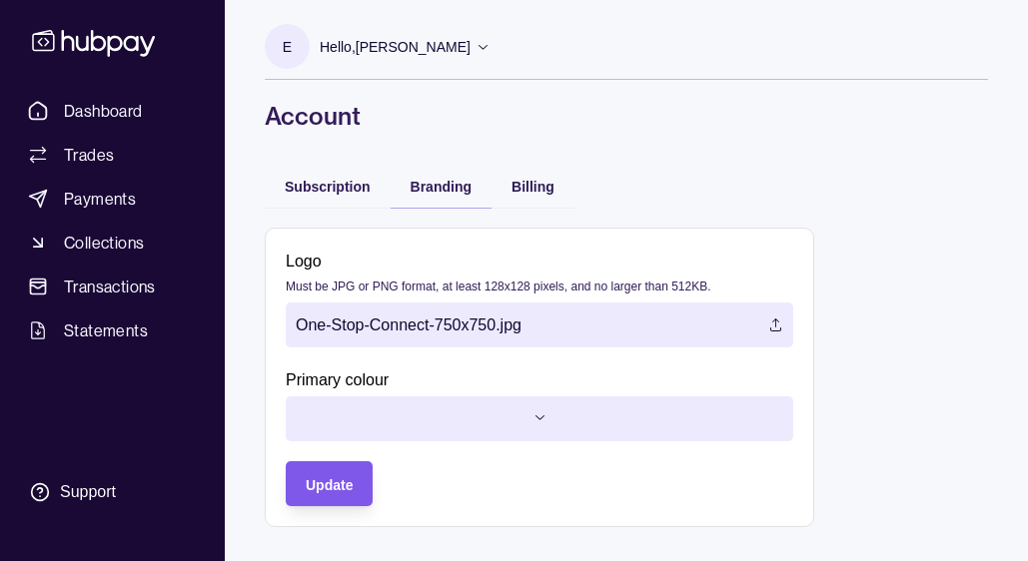
click at [346, 477] on span "Update" at bounding box center [329, 485] width 47 height 16
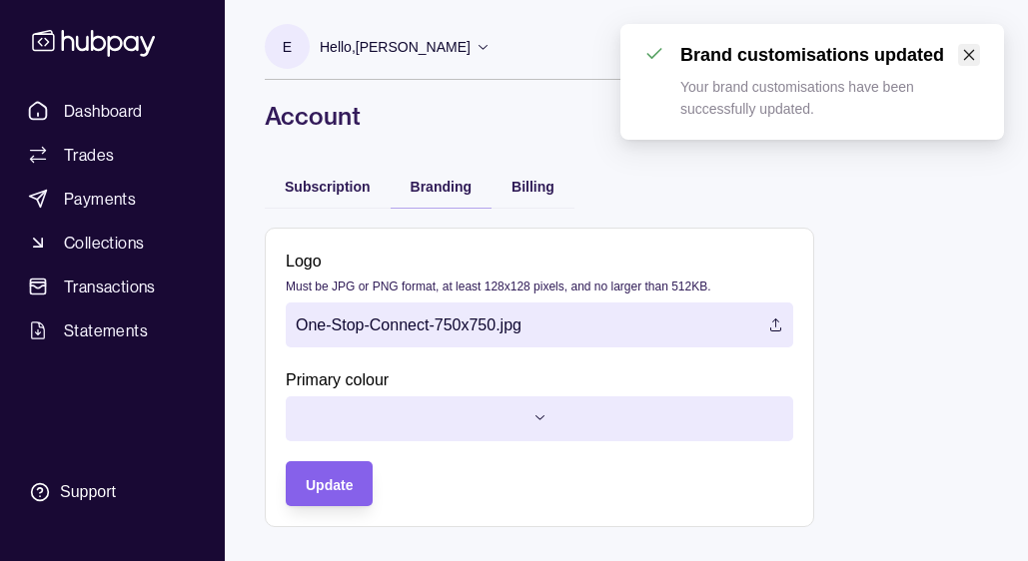
click at [974, 53] on icon "close" at bounding box center [969, 55] width 14 height 14
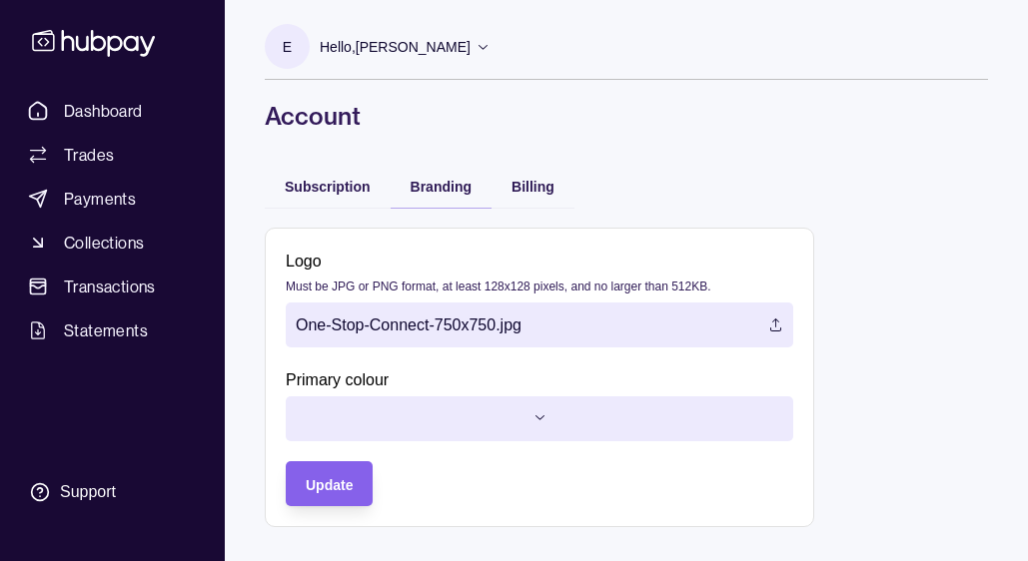
click at [545, 210] on div "Logo Must be JPG or PNG format, at least 128x128 pixels, and no larger than 512…" at bounding box center [626, 378] width 723 height 340
click at [544, 179] on span "Billing" at bounding box center [532, 187] width 43 height 16
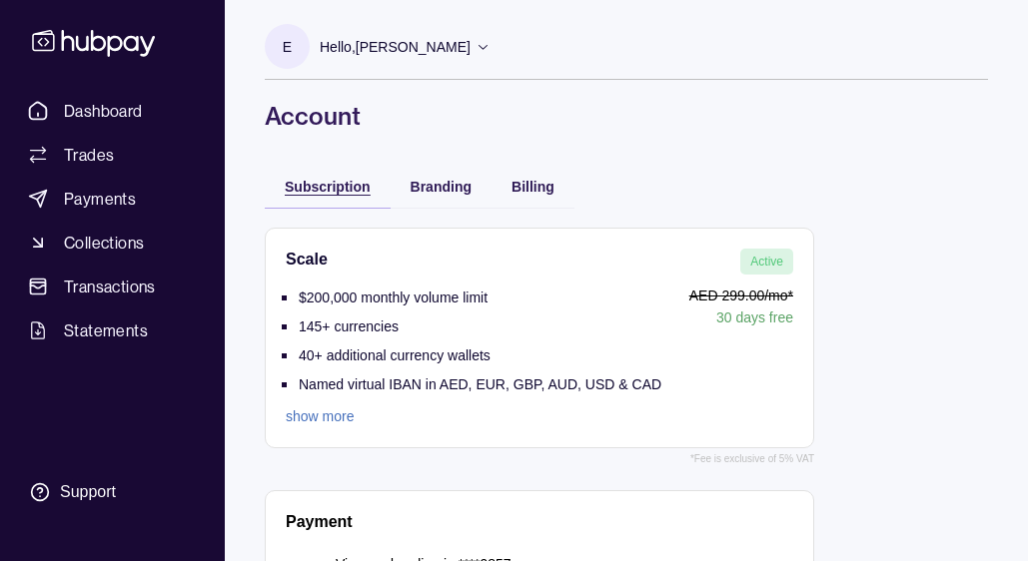
click at [297, 188] on span "Subscription" at bounding box center [328, 187] width 86 height 16
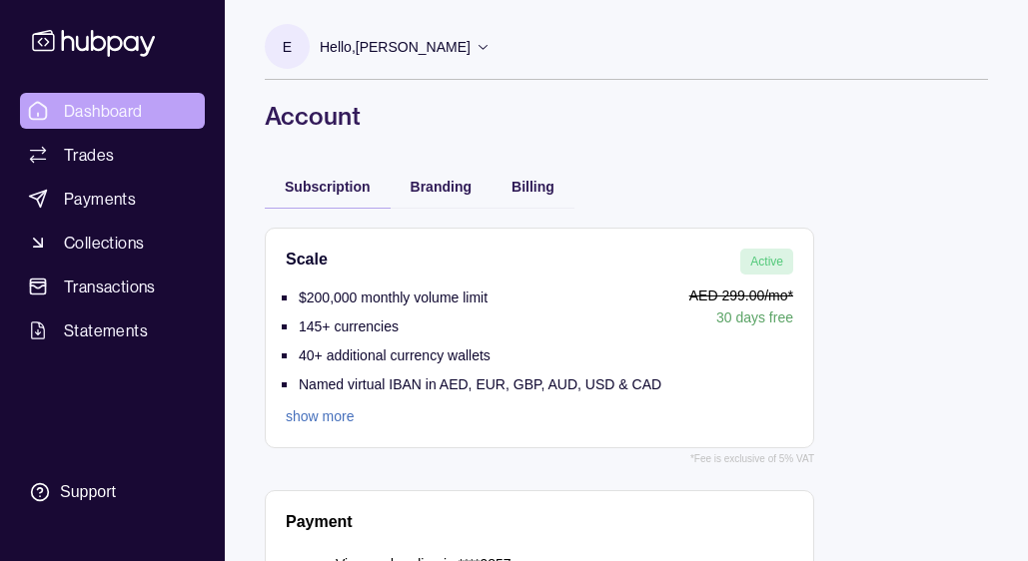
click at [84, 109] on span "Dashboard" at bounding box center [103, 111] width 79 height 24
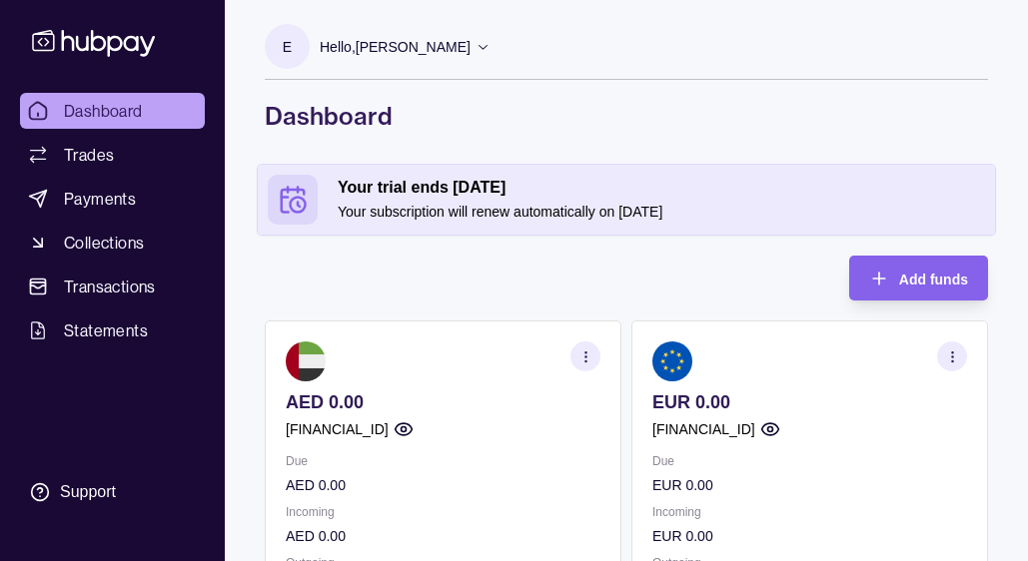
click at [438, 53] on p "Hello, Eric Tristan Veszely" at bounding box center [395, 47] width 151 height 22
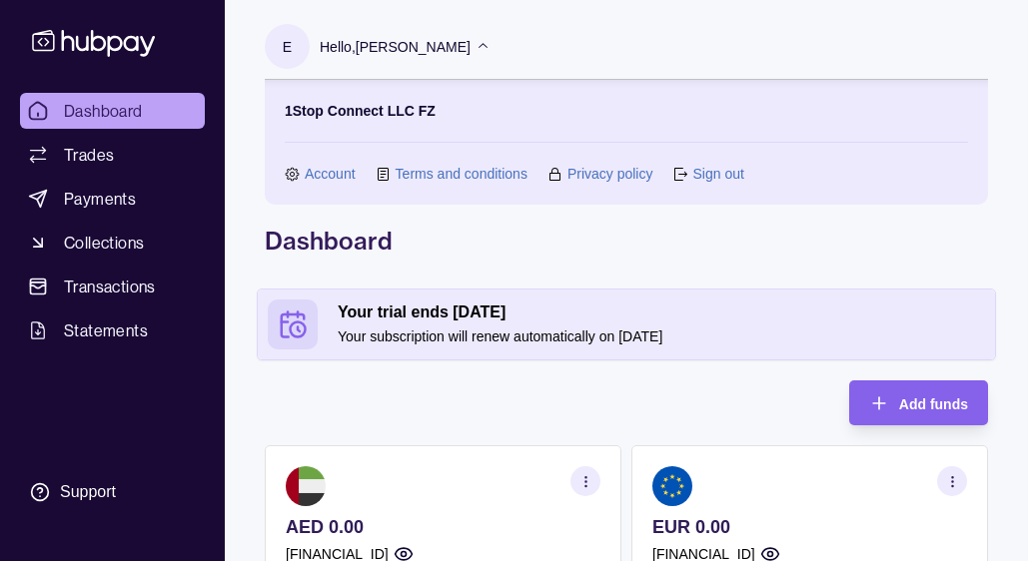
click at [438, 53] on p "Hello, Eric Tristan Veszely" at bounding box center [395, 47] width 151 height 22
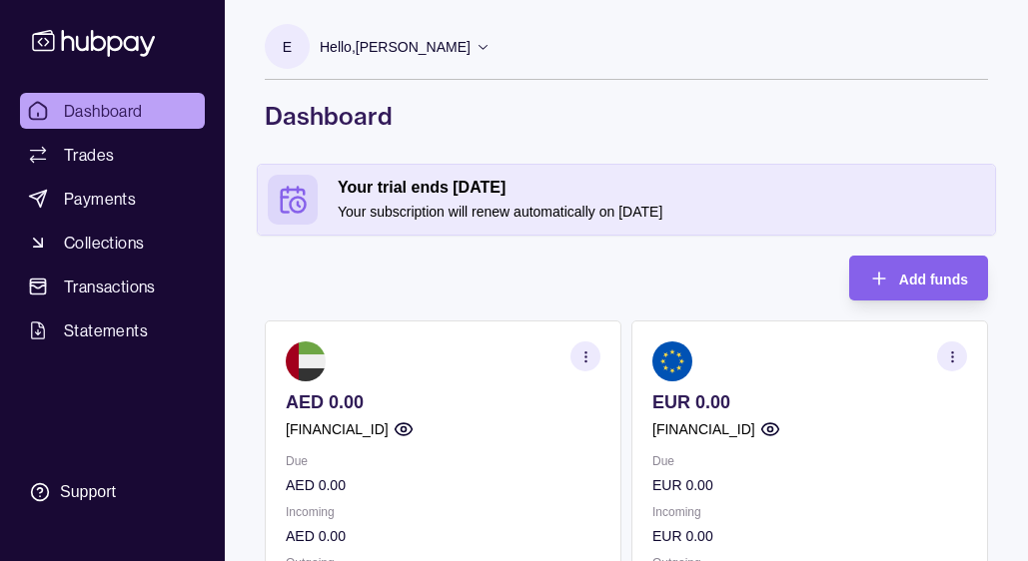
click at [438, 53] on p "Hello, Eric Tristan Veszely" at bounding box center [395, 47] width 151 height 22
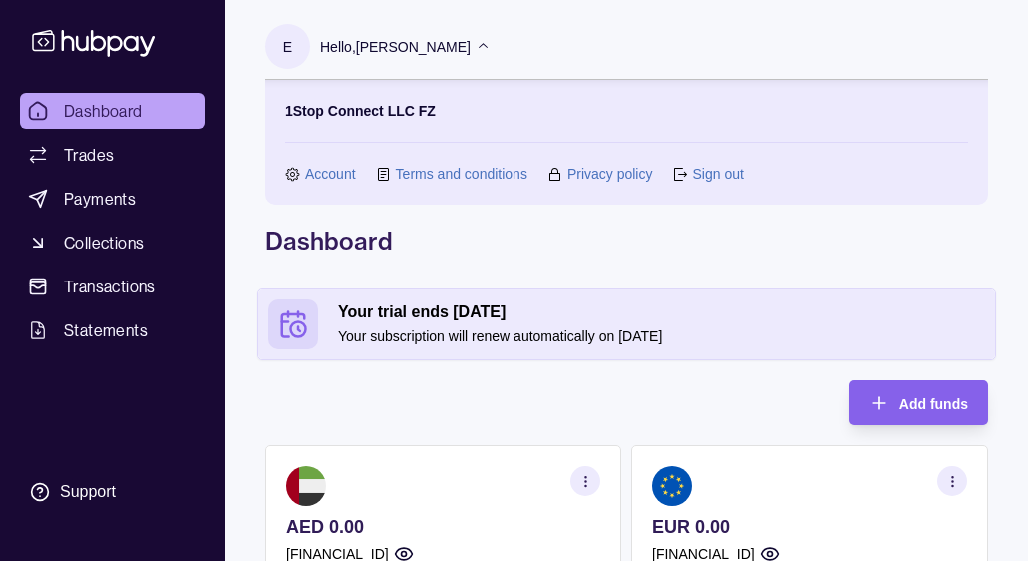
click at [324, 179] on link "Account" at bounding box center [330, 174] width 51 height 22
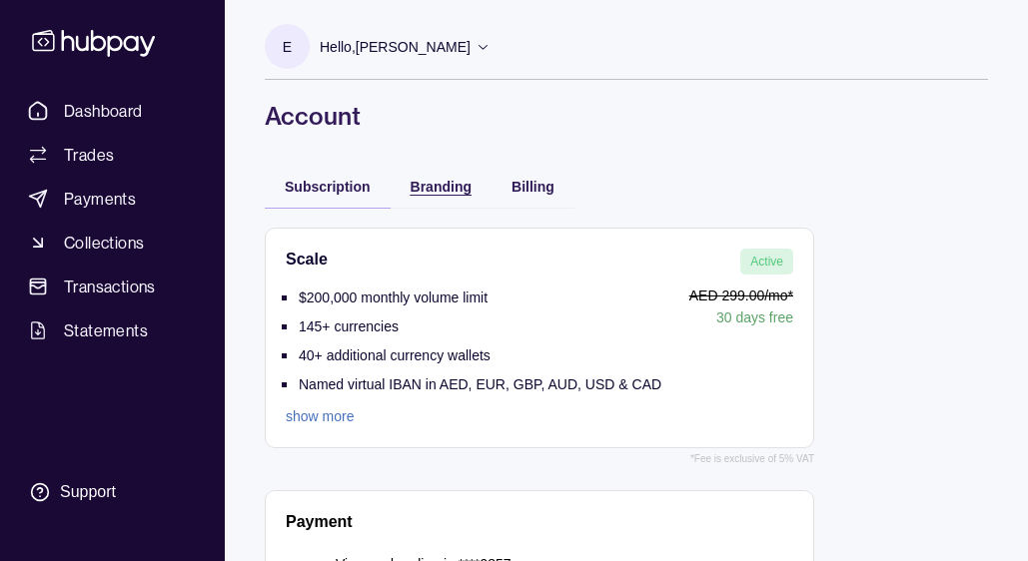
click at [446, 181] on span "Branding" at bounding box center [440, 187] width 61 height 16
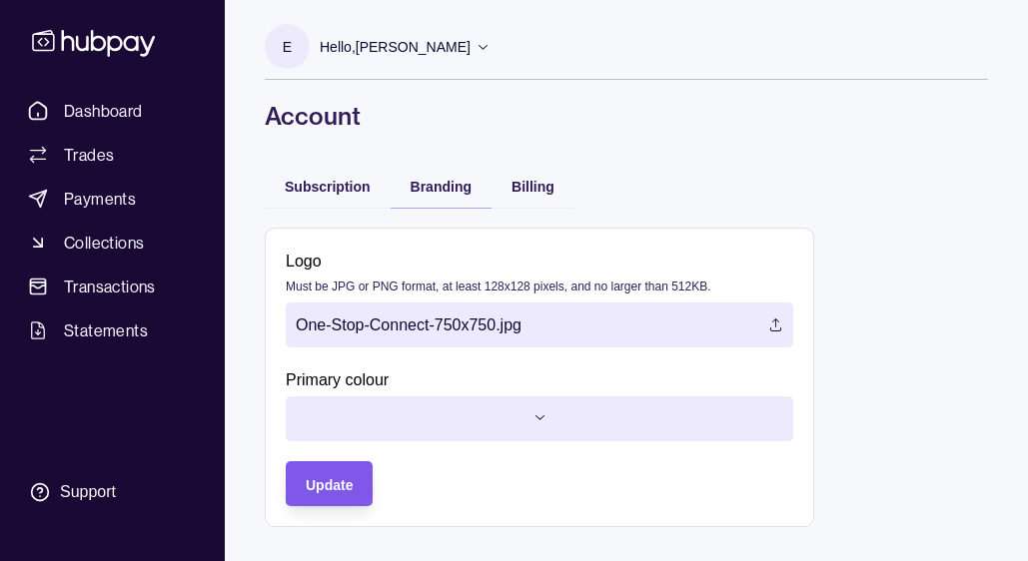
click at [332, 483] on span "Update" at bounding box center [329, 485] width 47 height 16
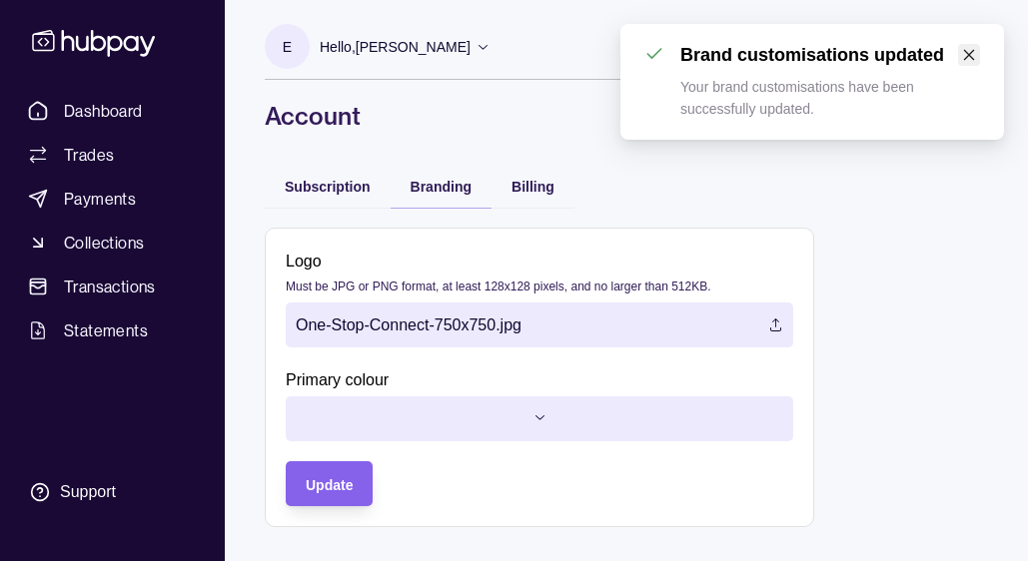
click at [973, 56] on icon "close" at bounding box center [969, 55] width 14 height 14
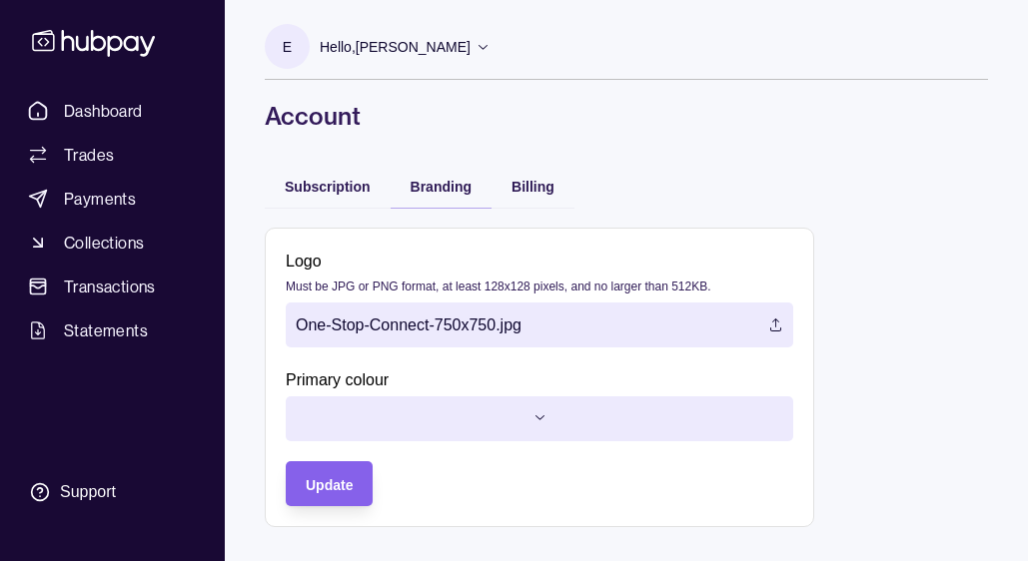
click at [556, 201] on div "Billing" at bounding box center [532, 186] width 83 height 44
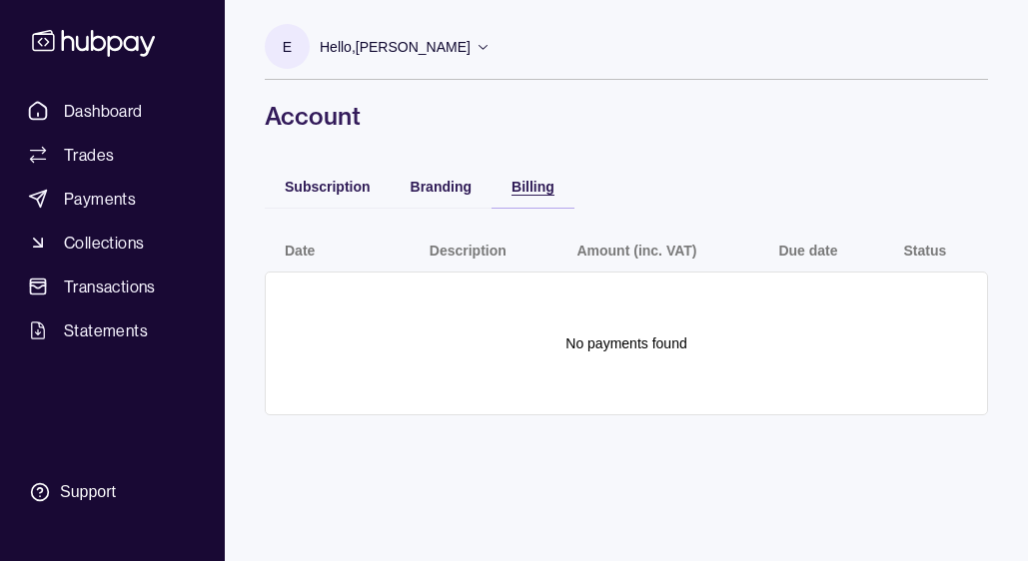
click at [529, 190] on span "Billing" at bounding box center [532, 187] width 43 height 16
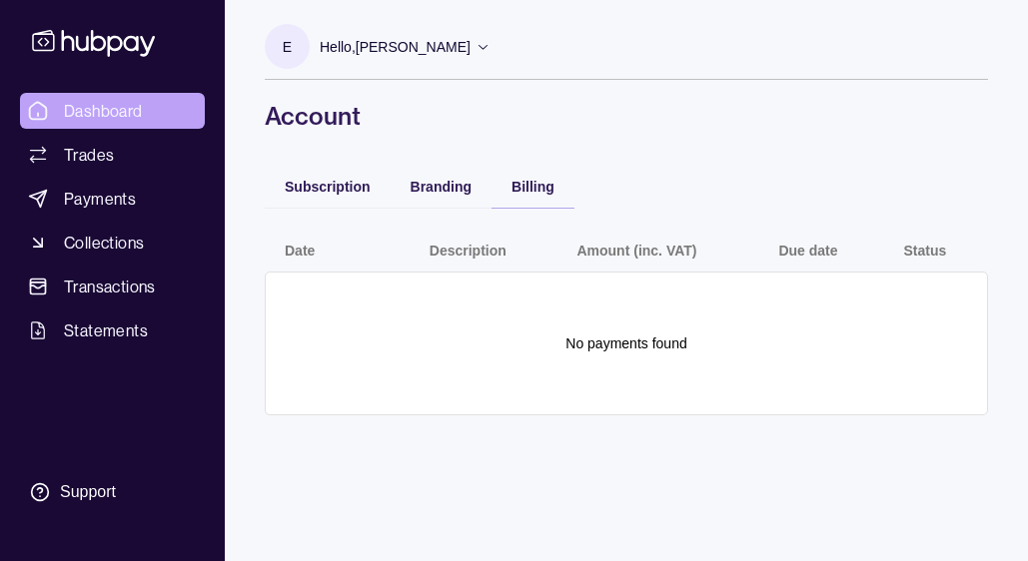
click at [136, 104] on span "Dashboard" at bounding box center [103, 111] width 79 height 24
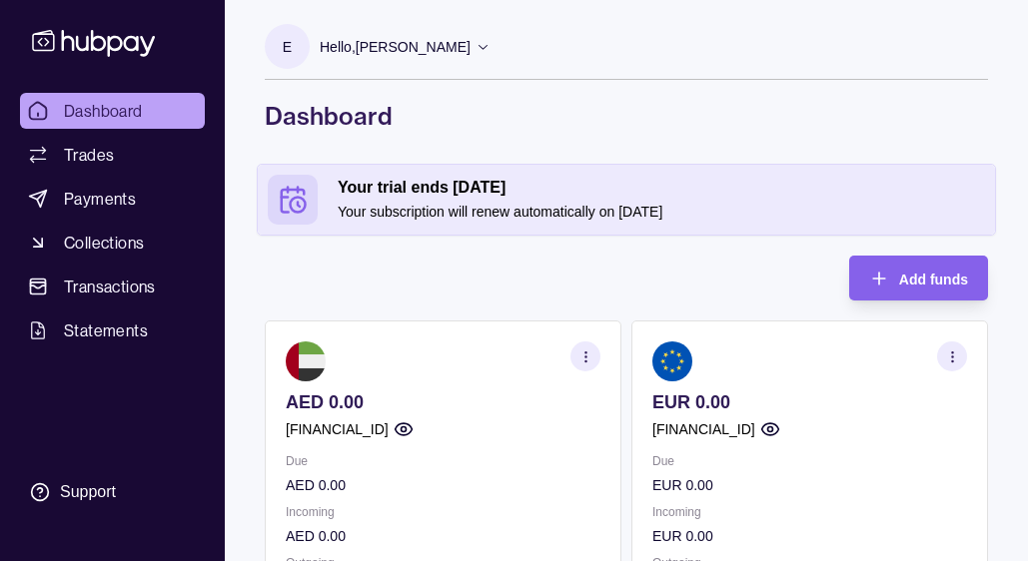
click at [444, 54] on p "Hello, Eric Tristan Veszely" at bounding box center [395, 47] width 151 height 22
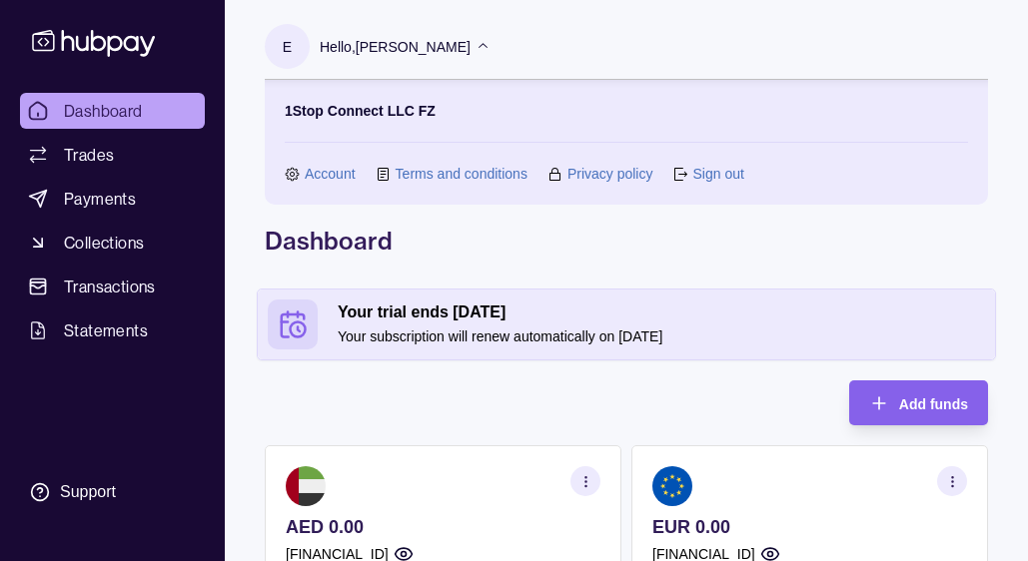
click at [624, 173] on link "Privacy policy" at bounding box center [610, 174] width 86 height 22
click at [323, 163] on link "Account" at bounding box center [330, 174] width 51 height 22
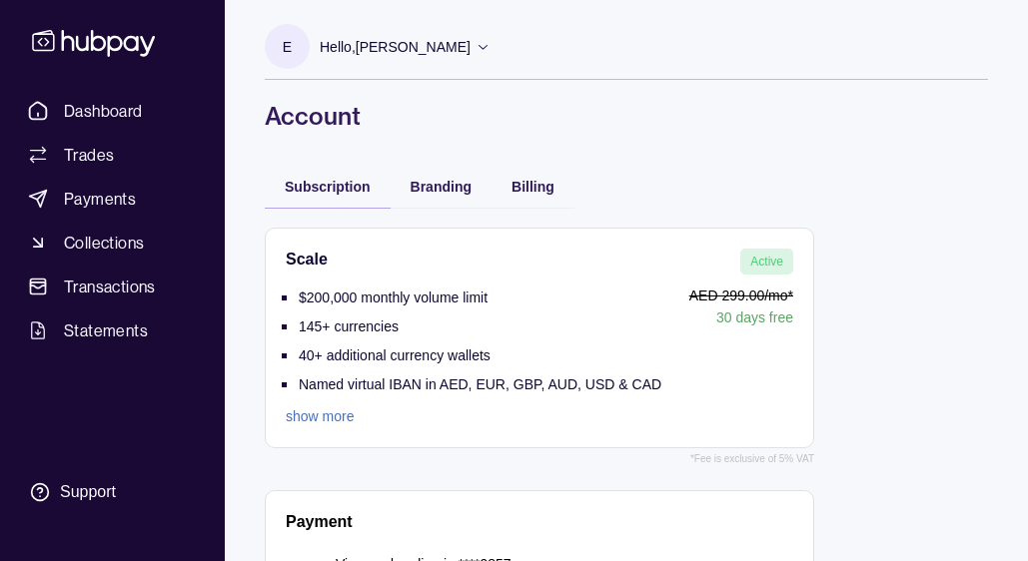
scroll to position [133, 0]
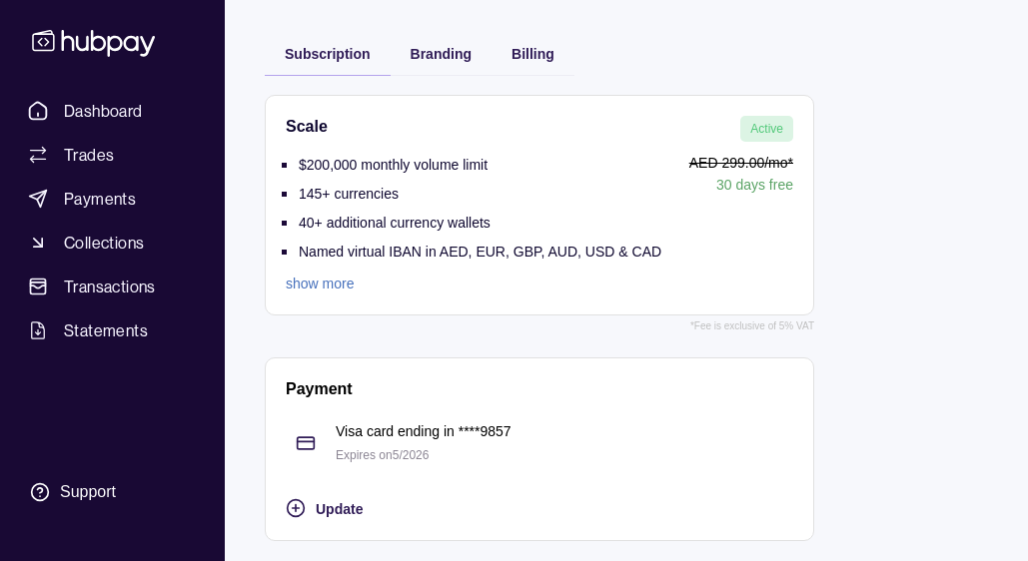
click at [324, 290] on link "show more" at bounding box center [474, 284] width 376 height 22
